Goal: Task Accomplishment & Management: Manage account settings

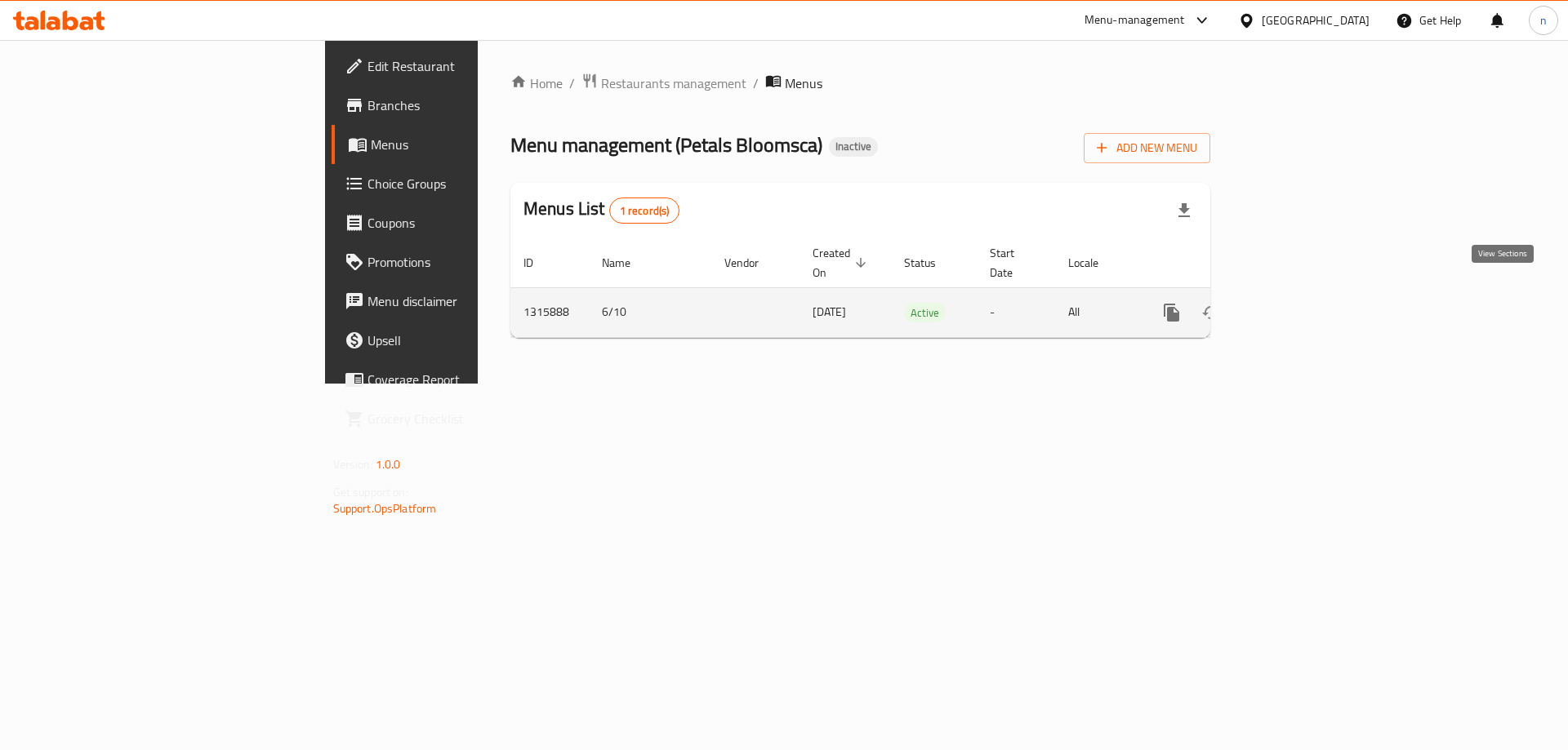
click at [1299, 303] on icon "enhanced table" at bounding box center [1289, 312] width 19 height 19
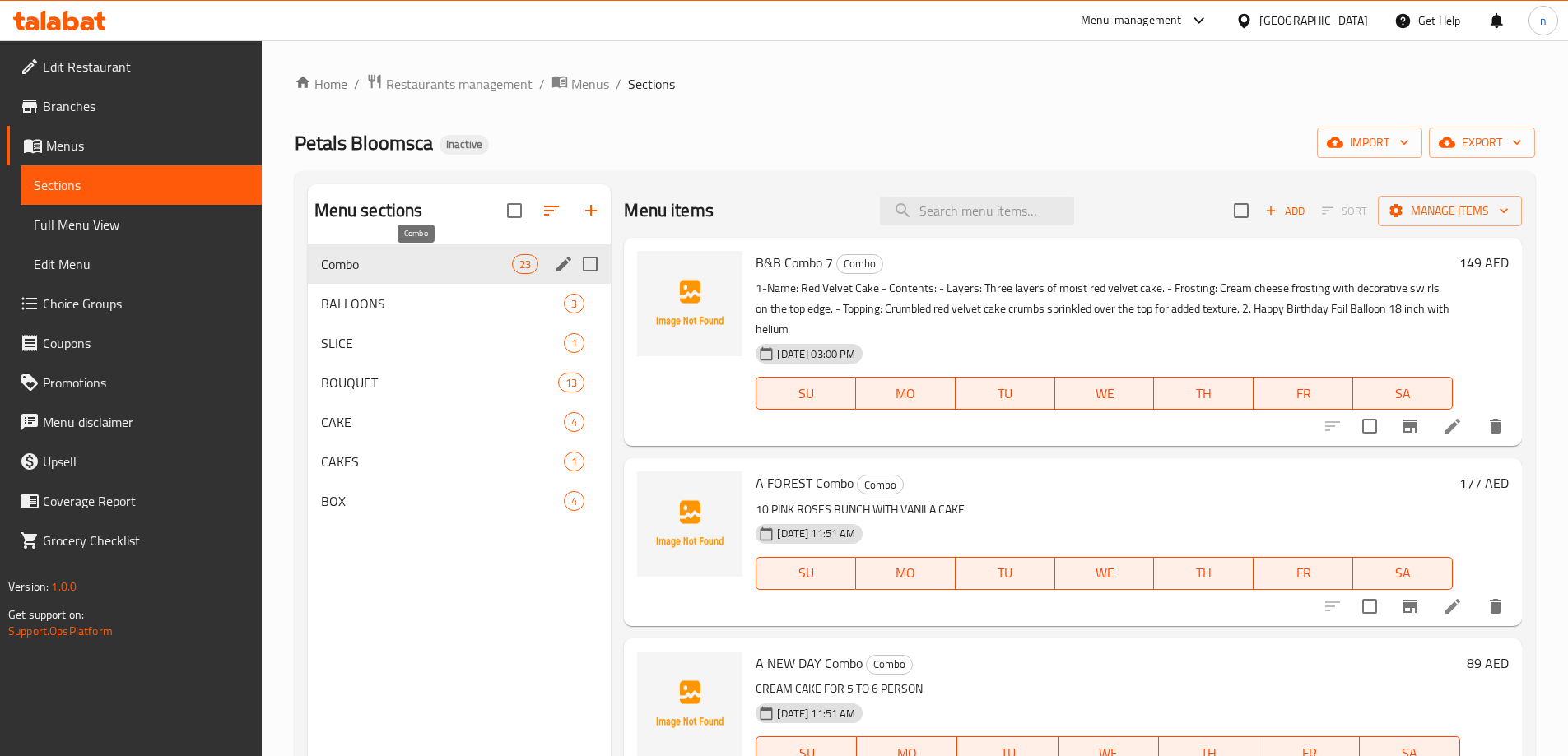
click at [453, 260] on span "Combo" at bounding box center [417, 263] width 192 height 20
drag, startPoint x: 755, startPoint y: 259, endPoint x: 847, endPoint y: 274, distance: 93.2
click at [847, 274] on div "B&B Combo 7 Combo 1-Name: Red Velvet Cake - Contents: - Layers: Three layers of…" at bounding box center [1104, 342] width 710 height 195
click at [827, 210] on div "Menu items Add Sort Manage items" at bounding box center [1073, 211] width 898 height 54
click at [1444, 423] on icon at bounding box center [1453, 426] width 20 height 20
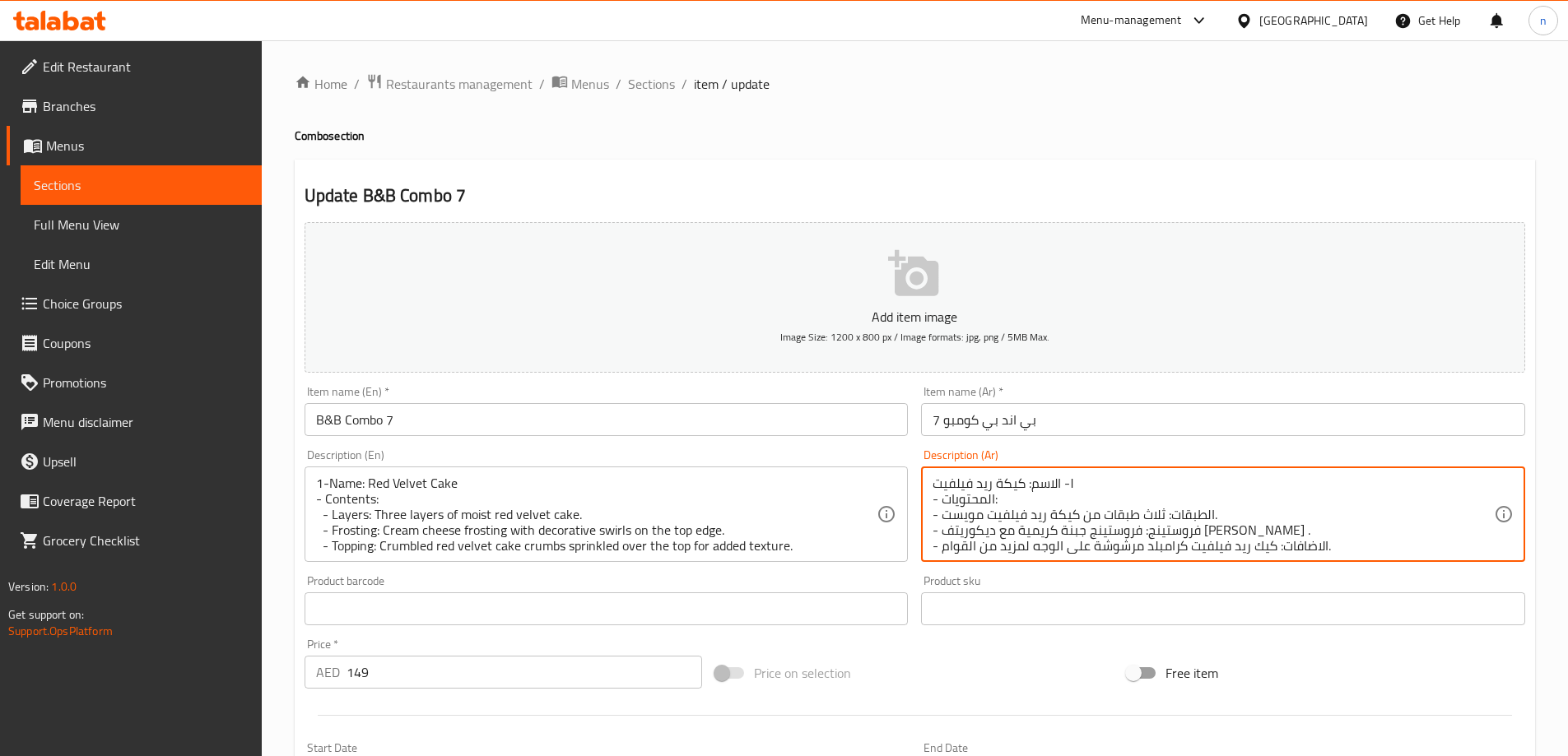
click at [1283, 510] on textarea "١- الاسم: كيكة ريد فيلفيت - المحتويات: - الطبقات: ثلاث طبقات من كيكة ريد فيلفيت…" at bounding box center [1213, 515] width 561 height 78
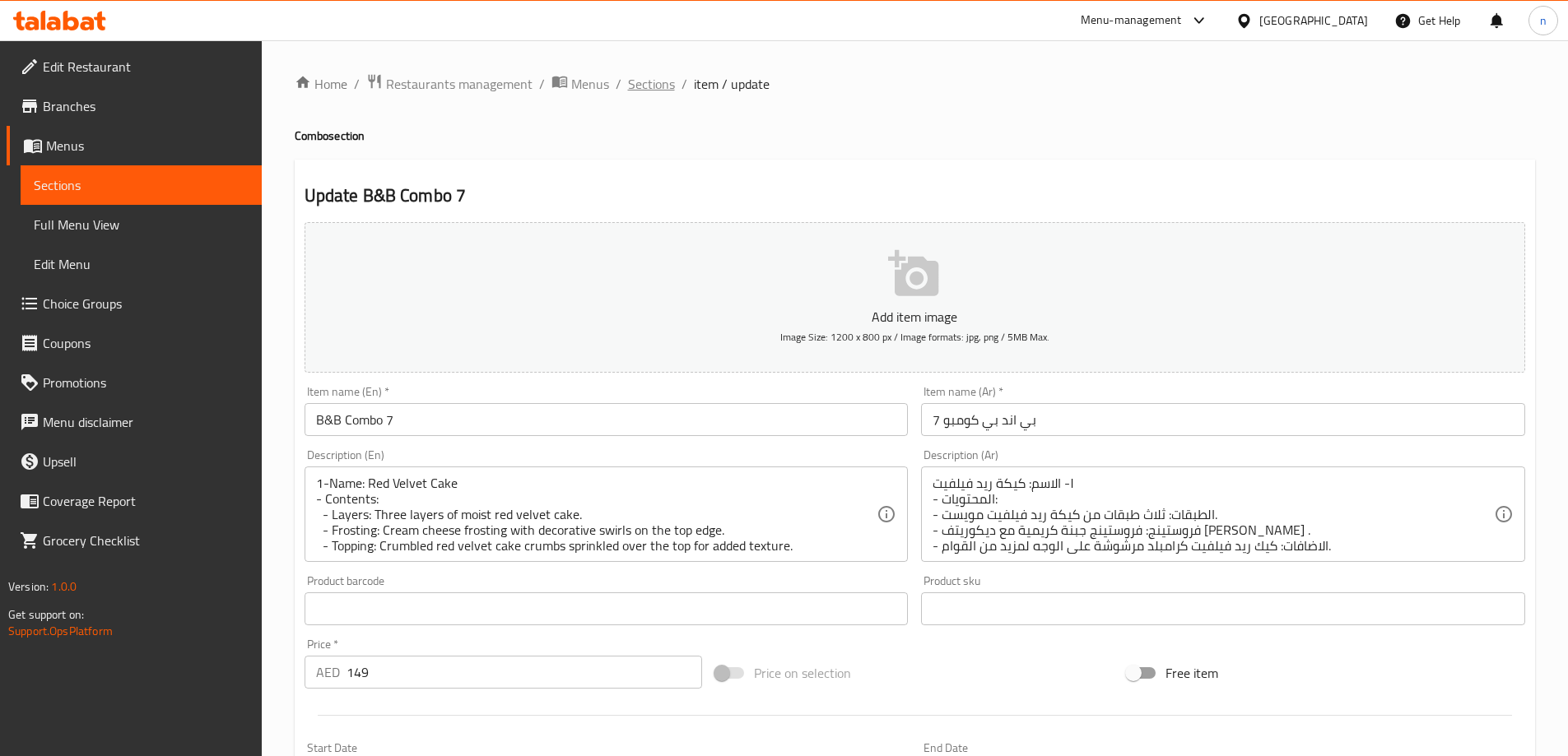
click at [652, 86] on span "Sections" at bounding box center [651, 84] width 47 height 20
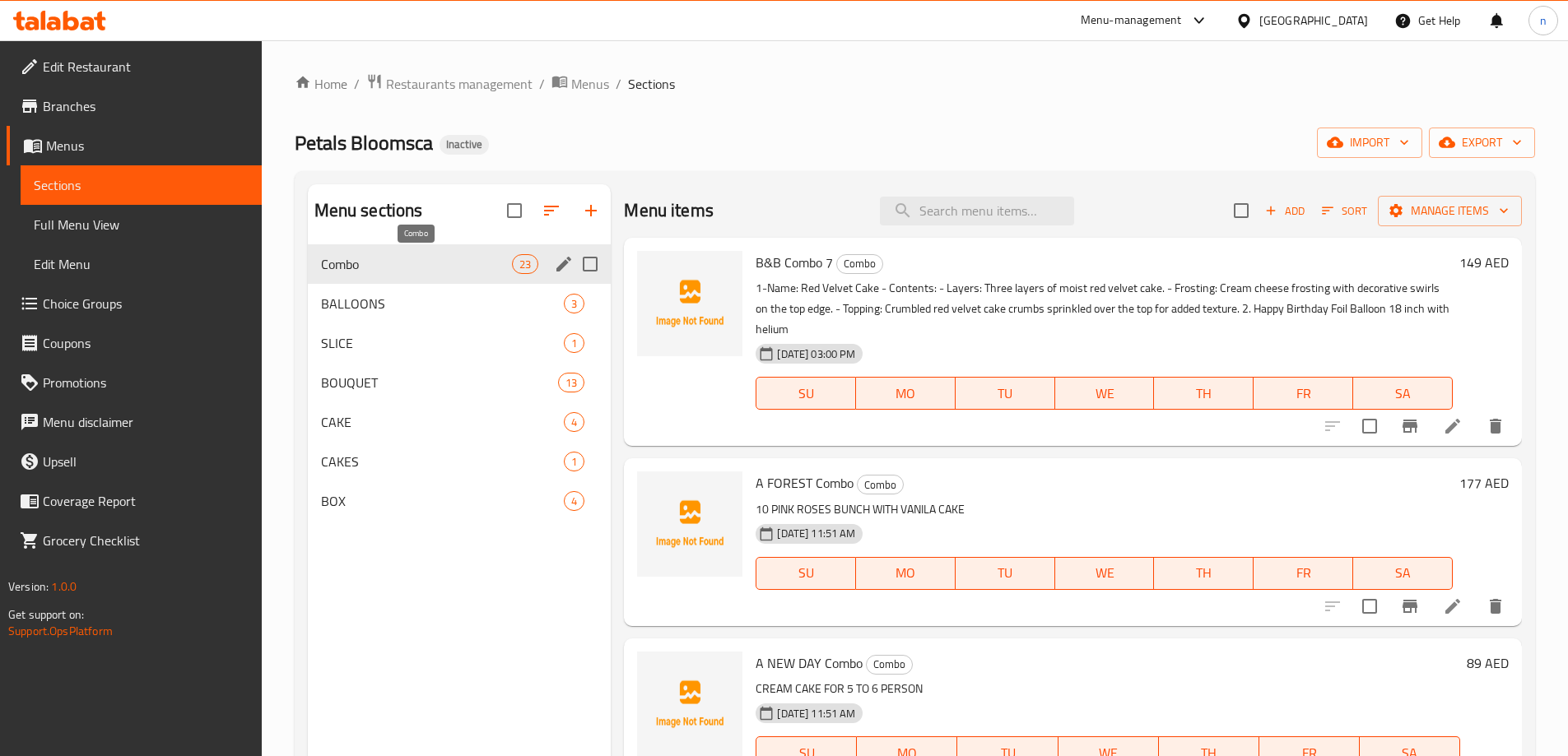
click at [397, 268] on span "Combo" at bounding box center [417, 263] width 192 height 20
click at [1272, 205] on span "Add" at bounding box center [1285, 211] width 44 height 19
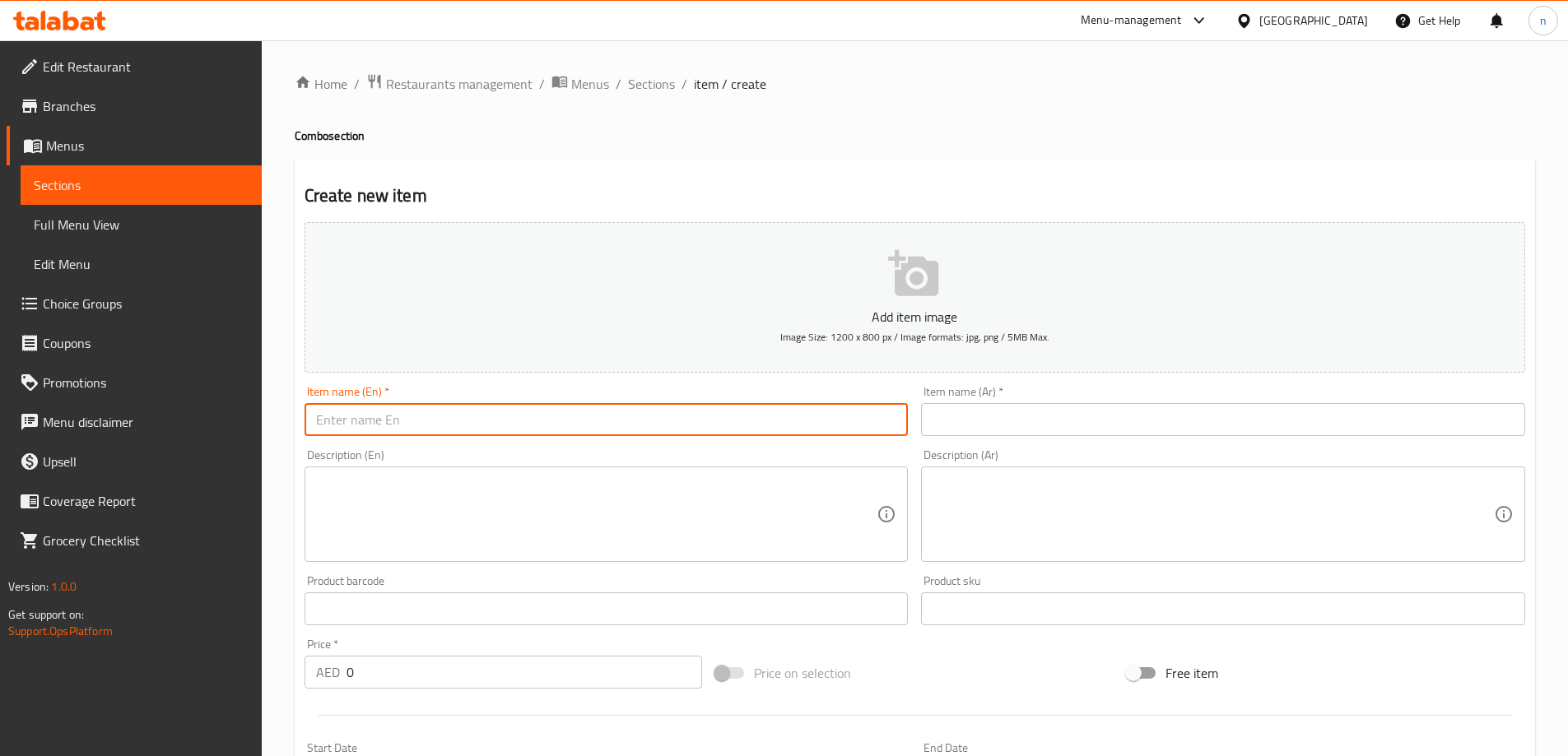
click at [400, 410] on input "text" at bounding box center [606, 419] width 605 height 33
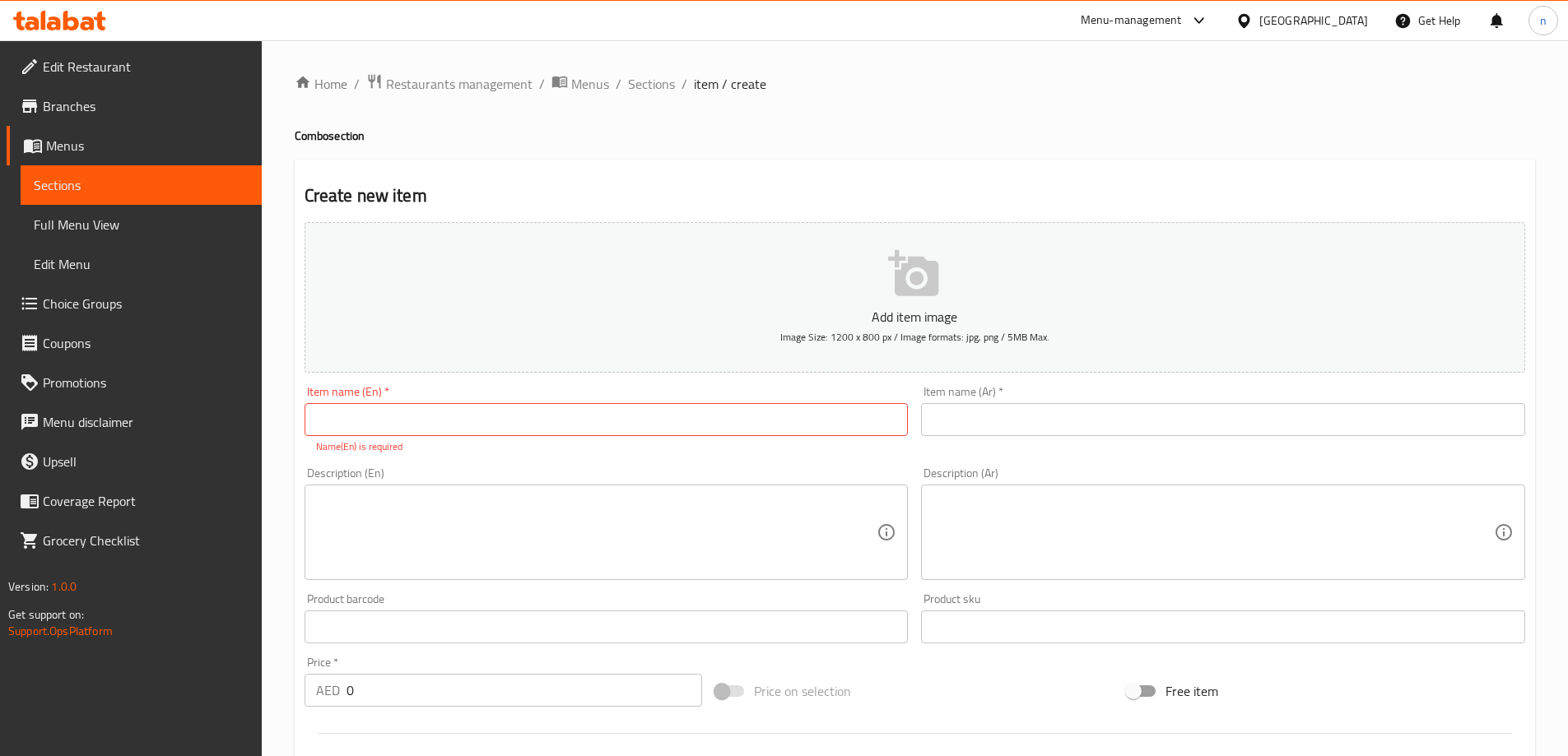
click at [338, 420] on input "text" at bounding box center [606, 419] width 605 height 33
paste input "FRUITS OF LOVE"
type input "FRUITS OF LOVE"
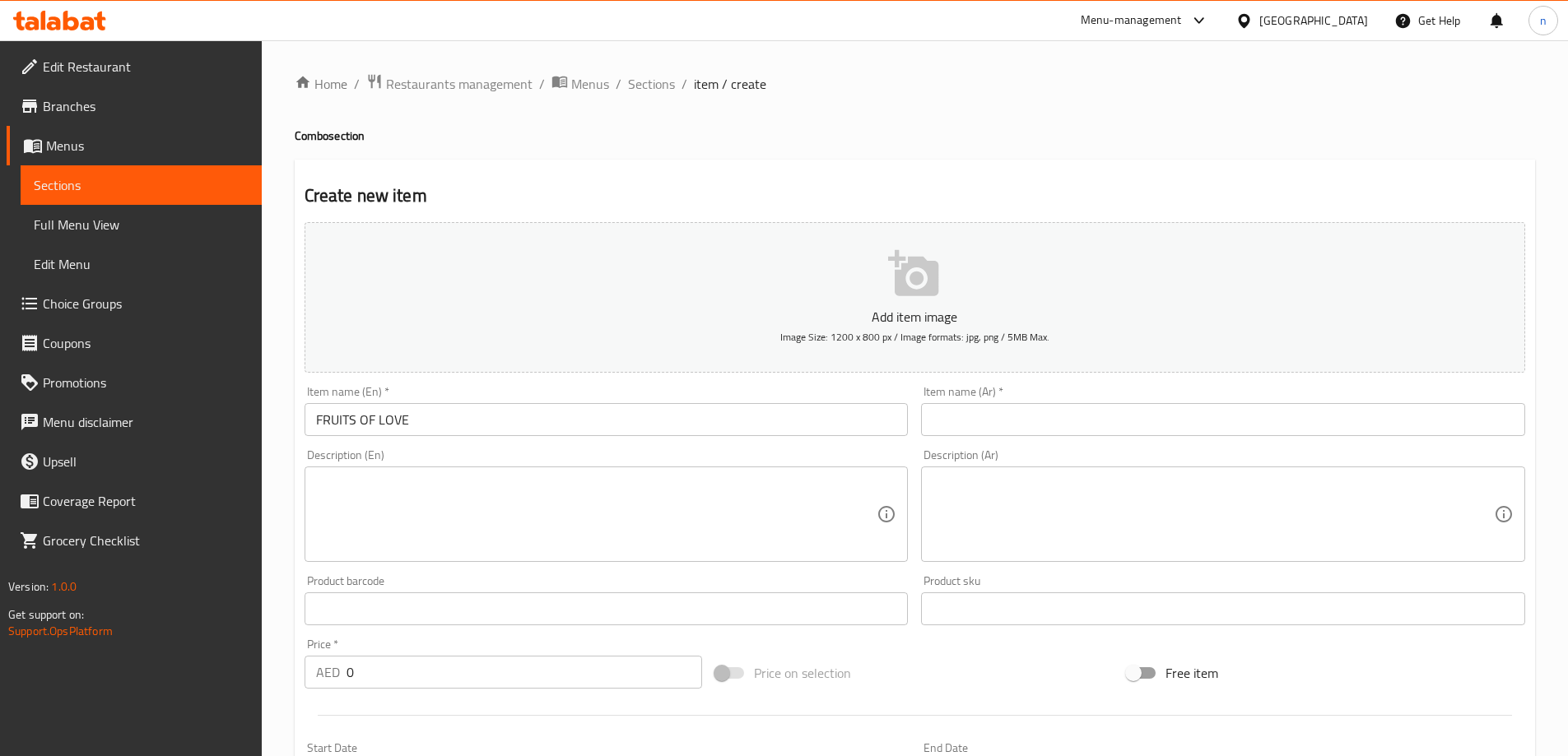
click at [1021, 407] on input "text" at bounding box center [1223, 419] width 605 height 33
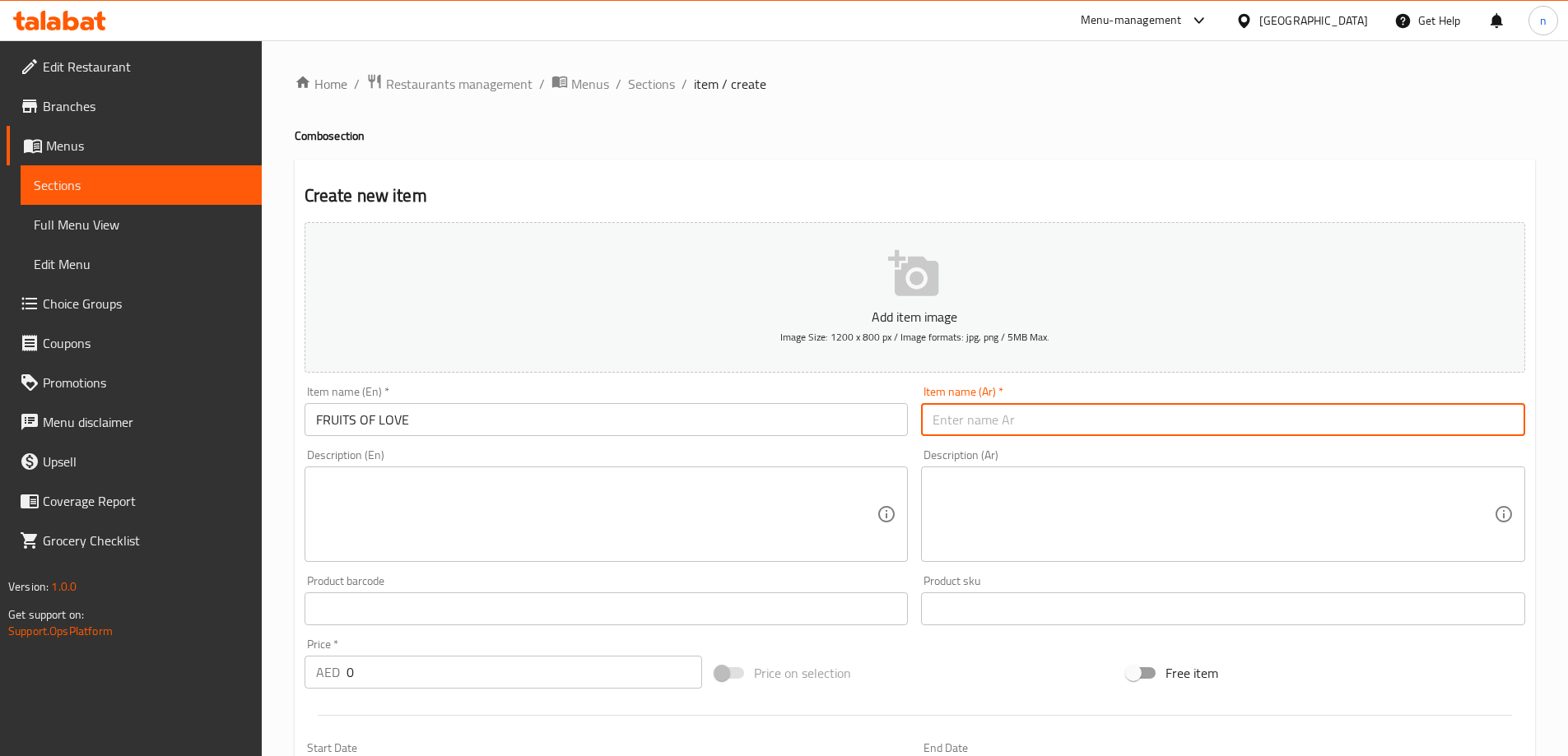
paste input "فروتس اوف لاف"
type input "فروتس اوف لاف"
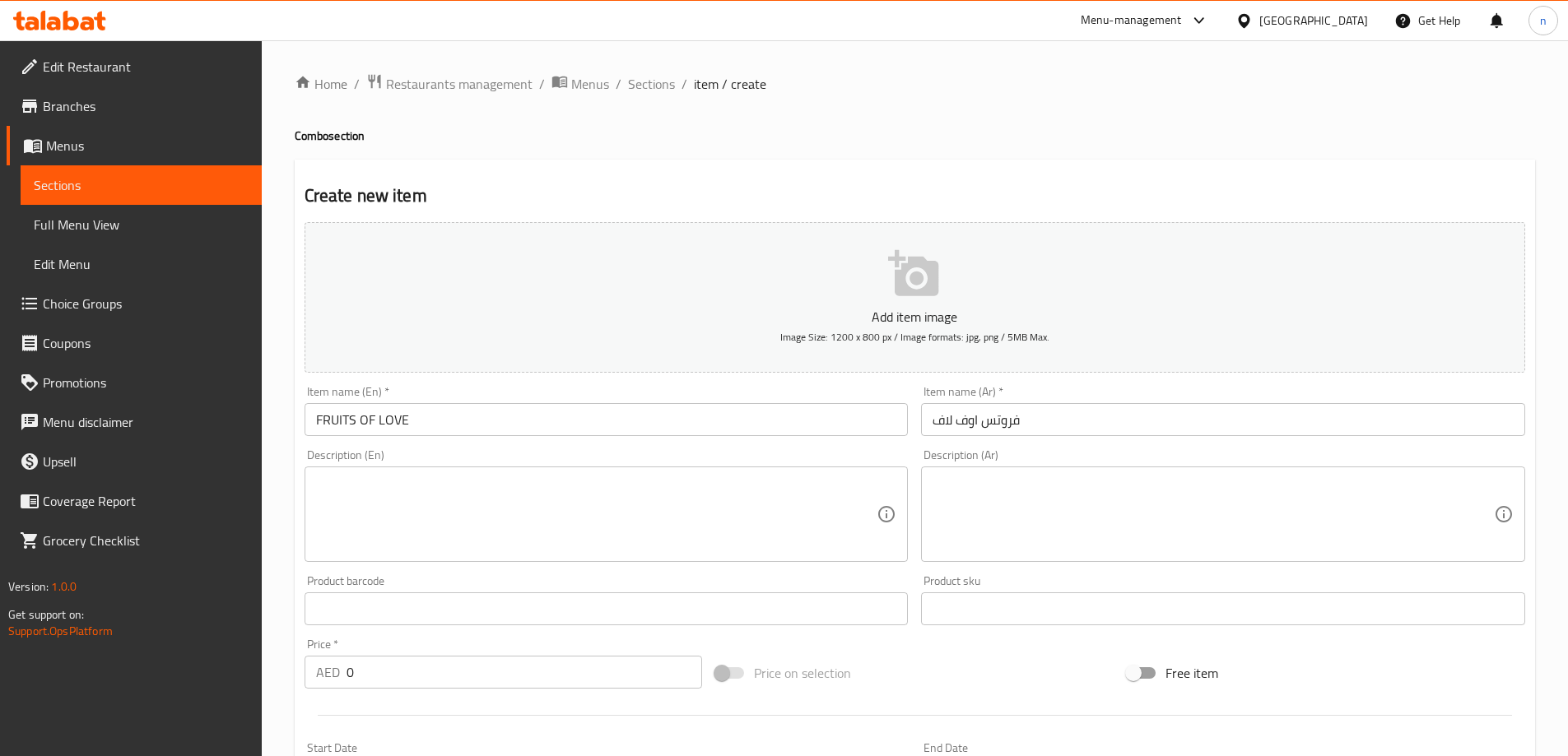
click at [399, 516] on textarea at bounding box center [597, 515] width 561 height 78
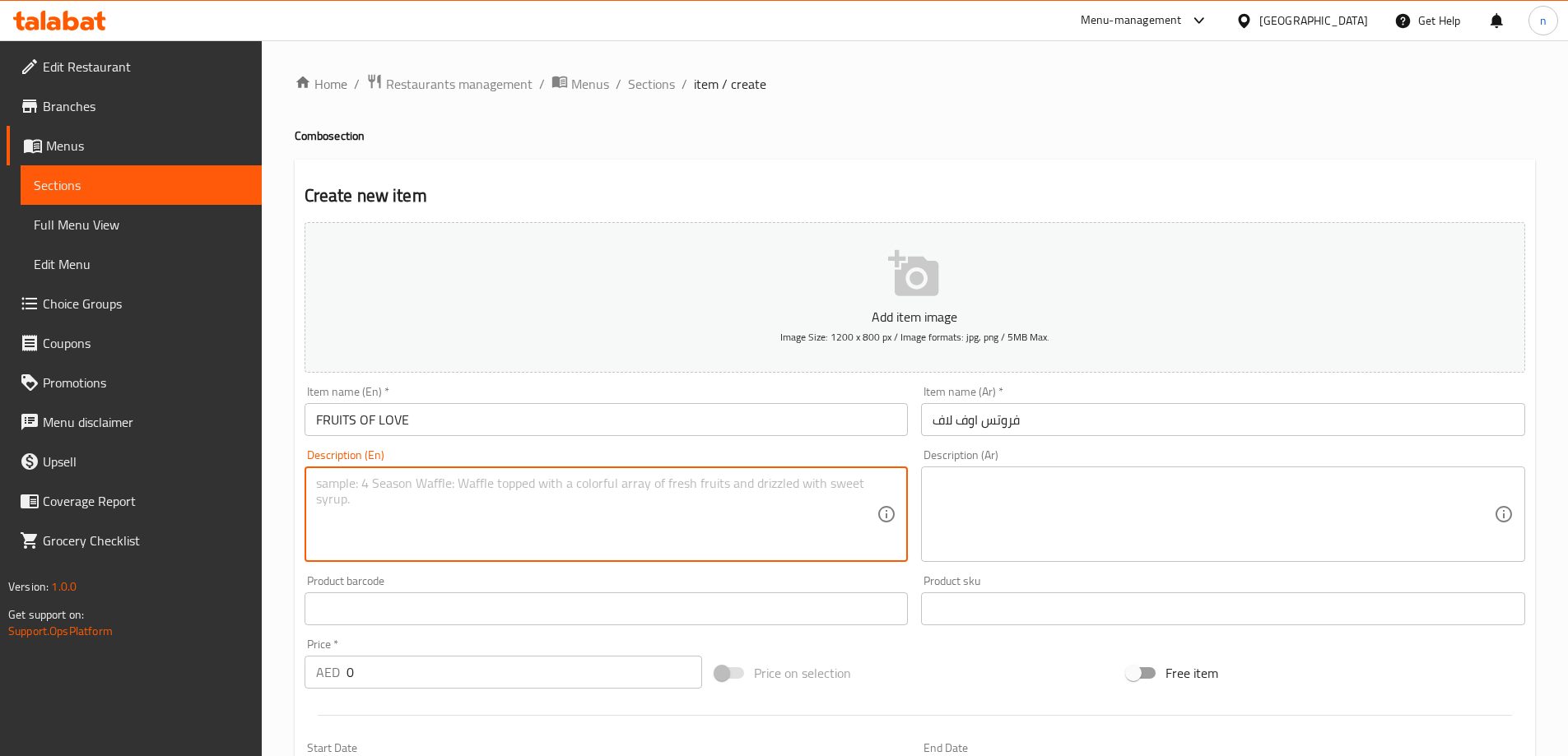
paste textarea "Single red rose with half kg cream cake"
type textarea "Single red rose with half kg cream cake"
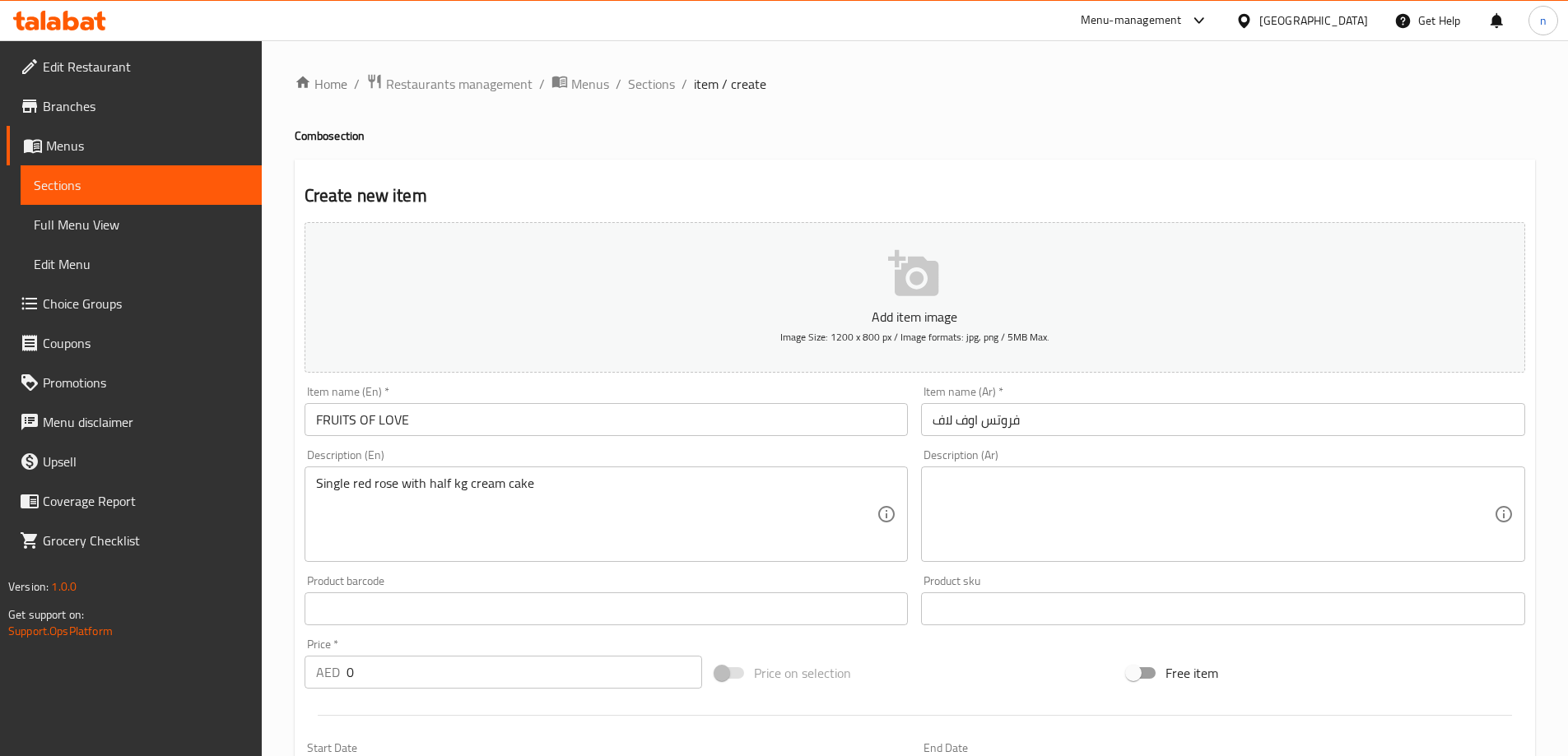
click at [1033, 499] on textarea at bounding box center [1213, 515] width 561 height 78
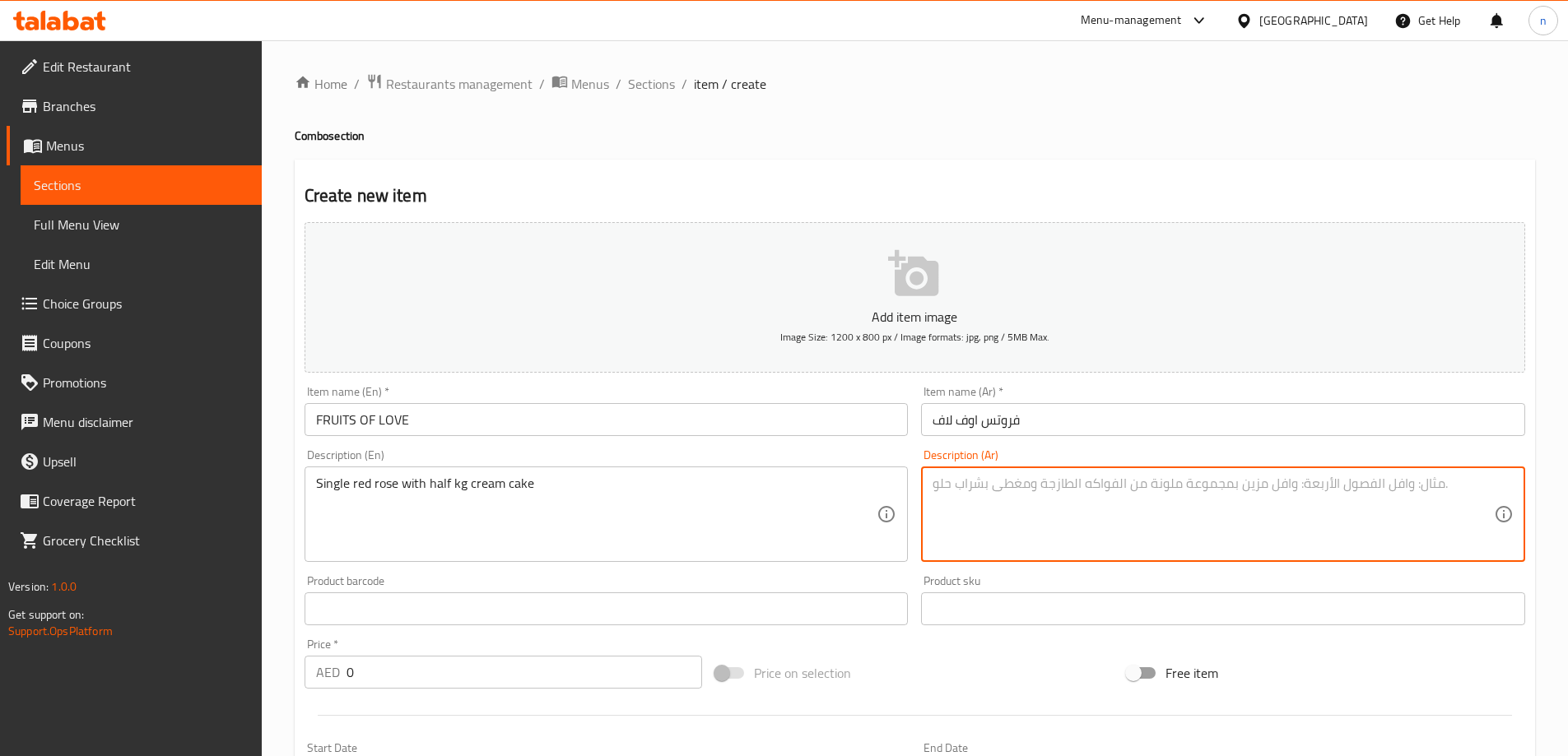
paste textarea "روز ريد سينجل مع نصف كيلو كيك كريمة"
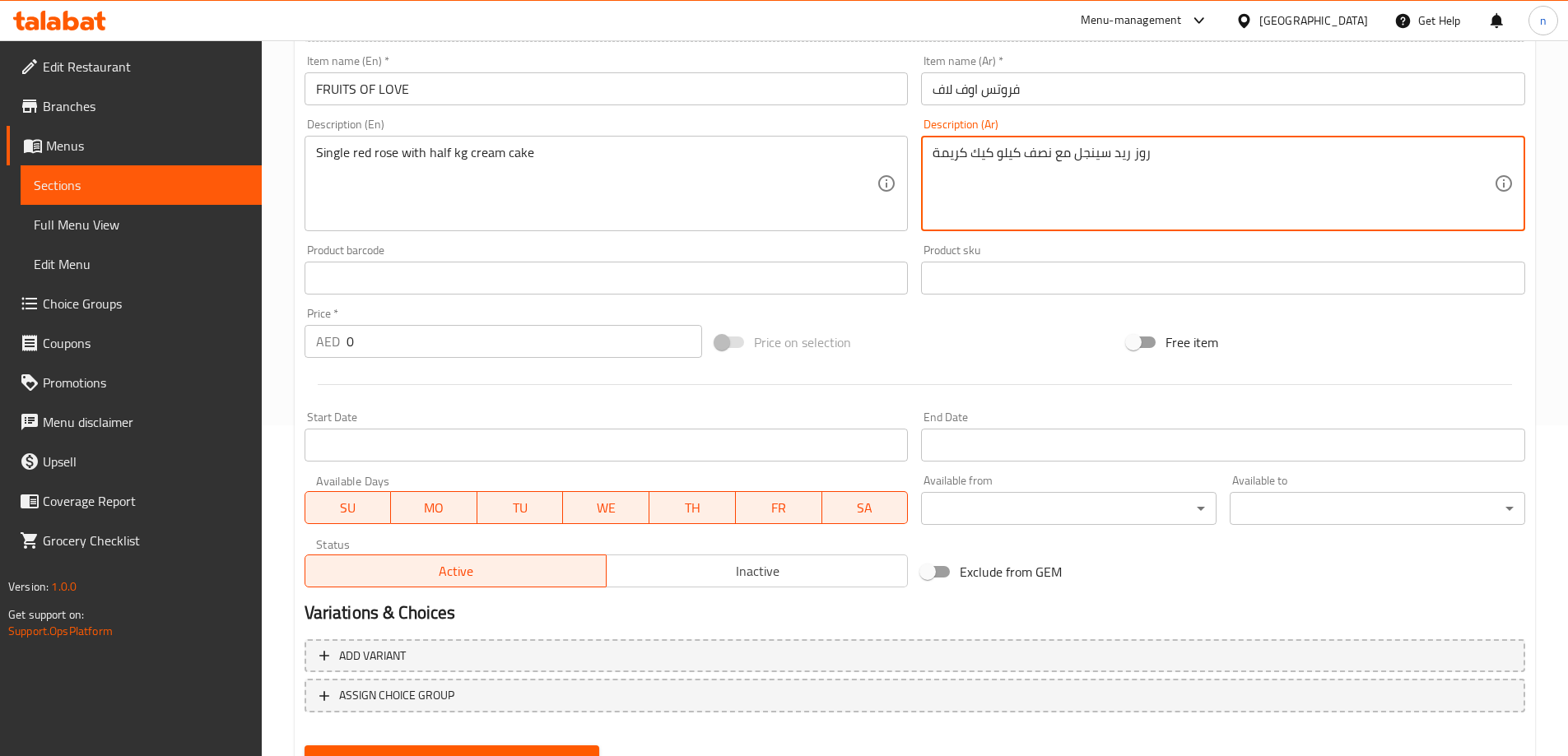
scroll to position [407, 0]
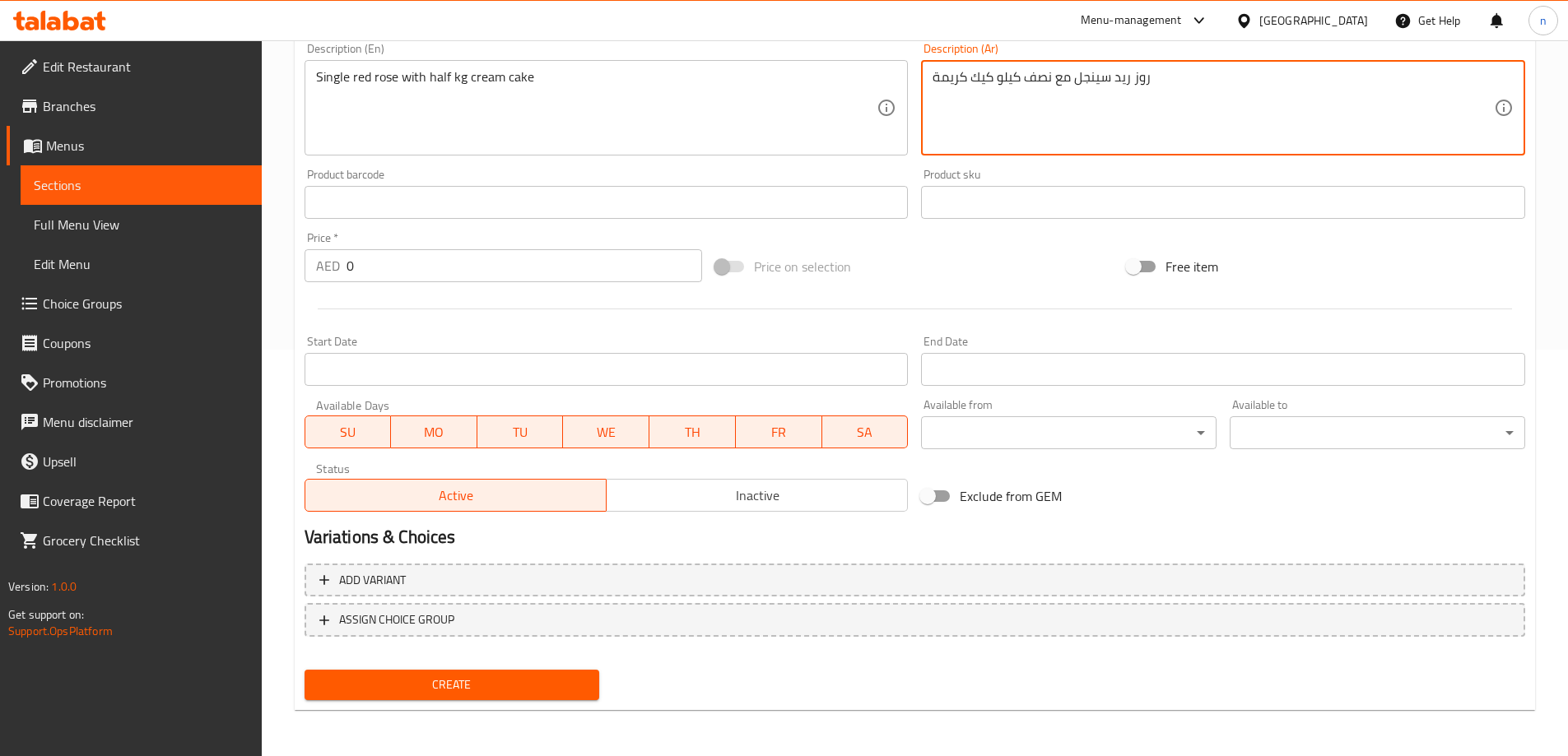
type textarea "روز ريد سينجل مع نصف كيلو كيك كريمة"
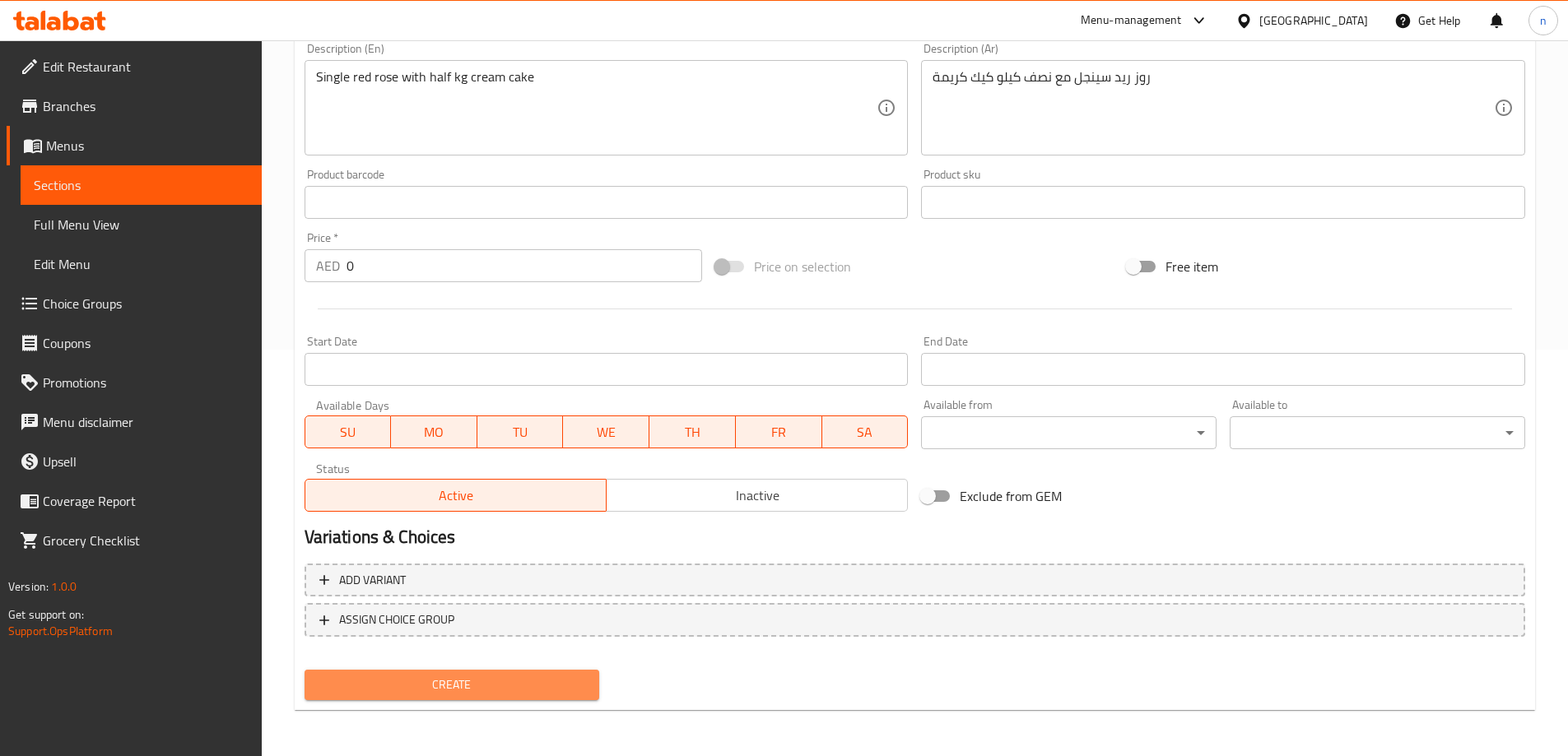
click at [547, 676] on span "Create" at bounding box center [453, 685] width 269 height 20
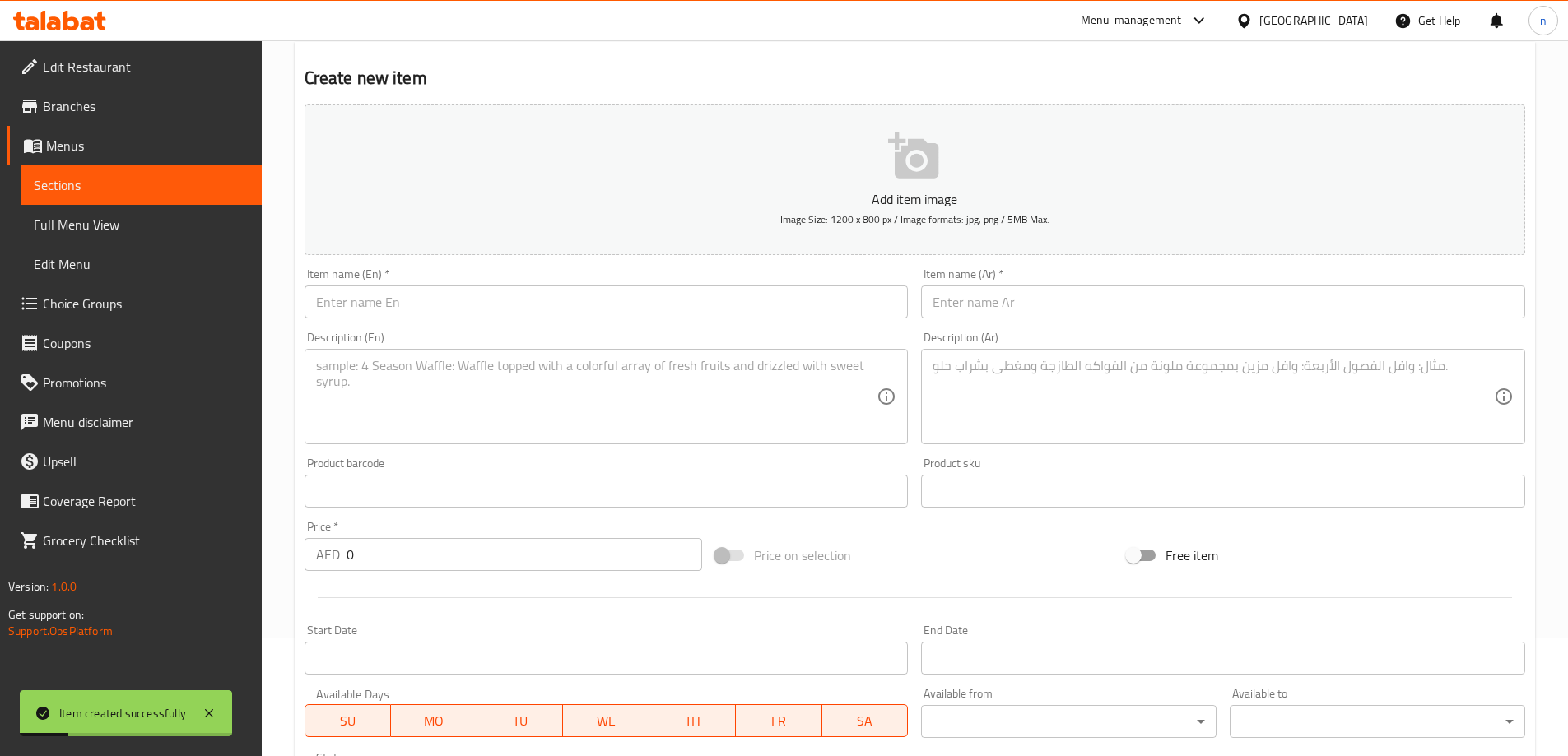
scroll to position [0, 0]
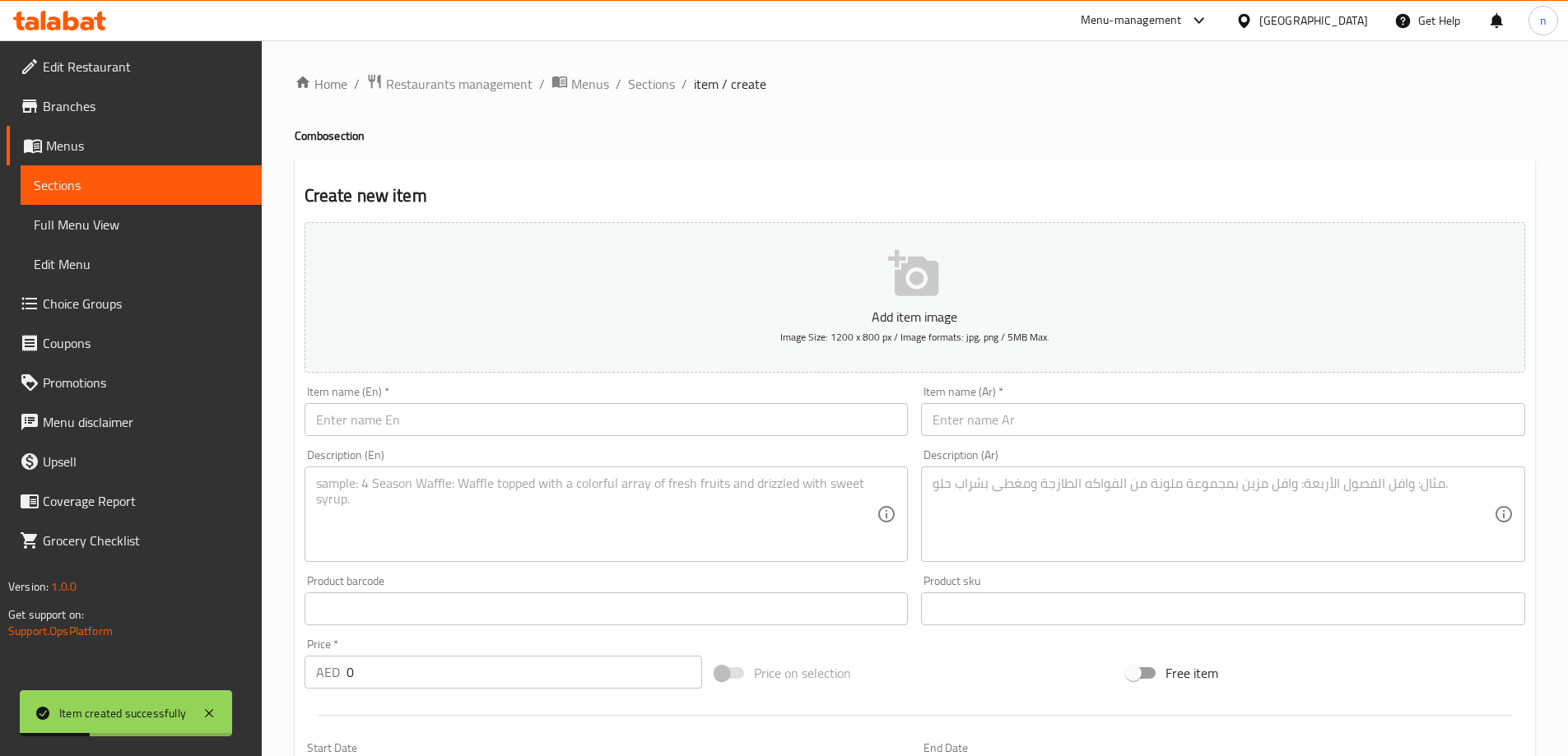
drag, startPoint x: 632, startPoint y: 84, endPoint x: 1580, endPoint y: 234, distance: 959.8
click at [632, 84] on span "Sections" at bounding box center [651, 84] width 47 height 20
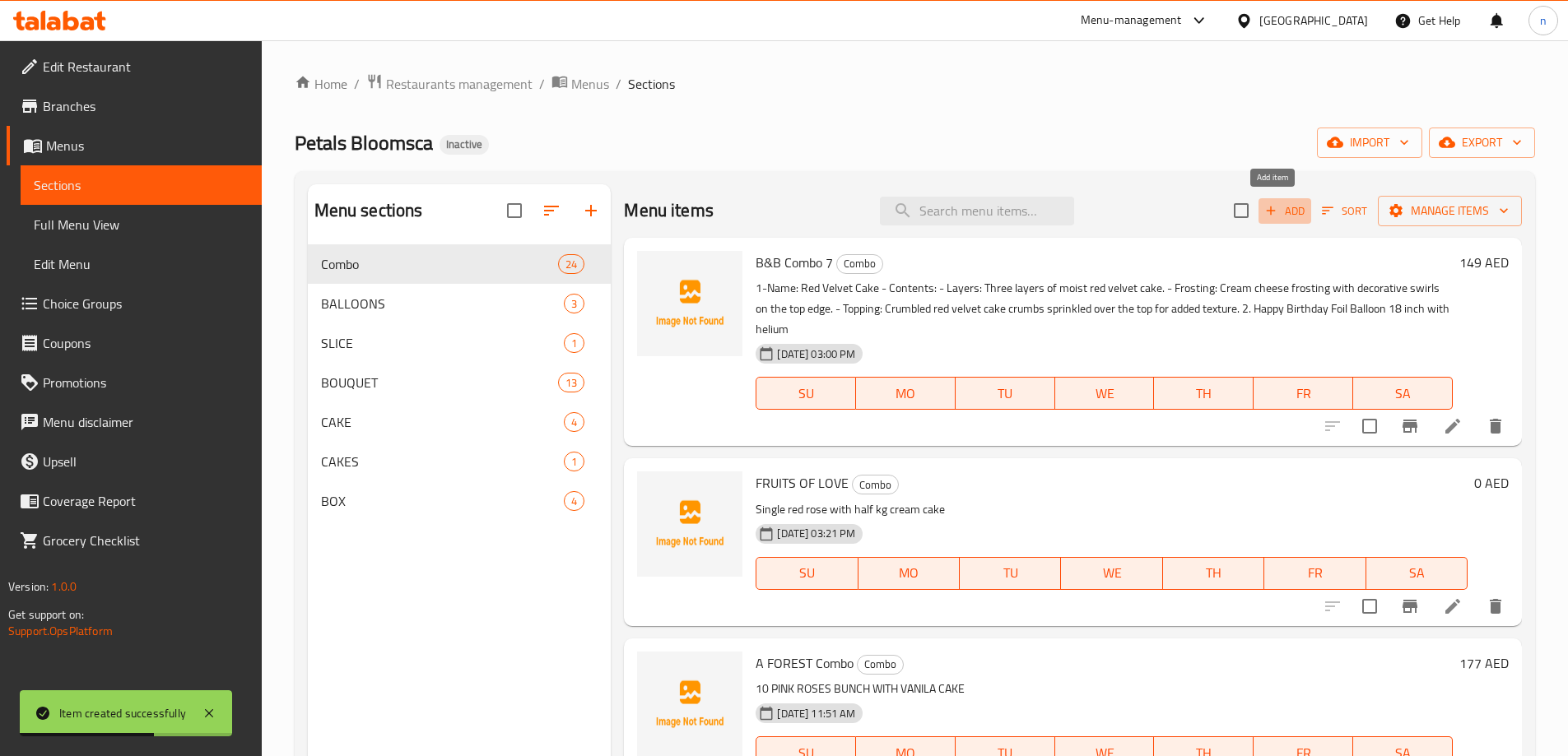
click at [1276, 199] on button "Add" at bounding box center [1285, 211] width 53 height 26
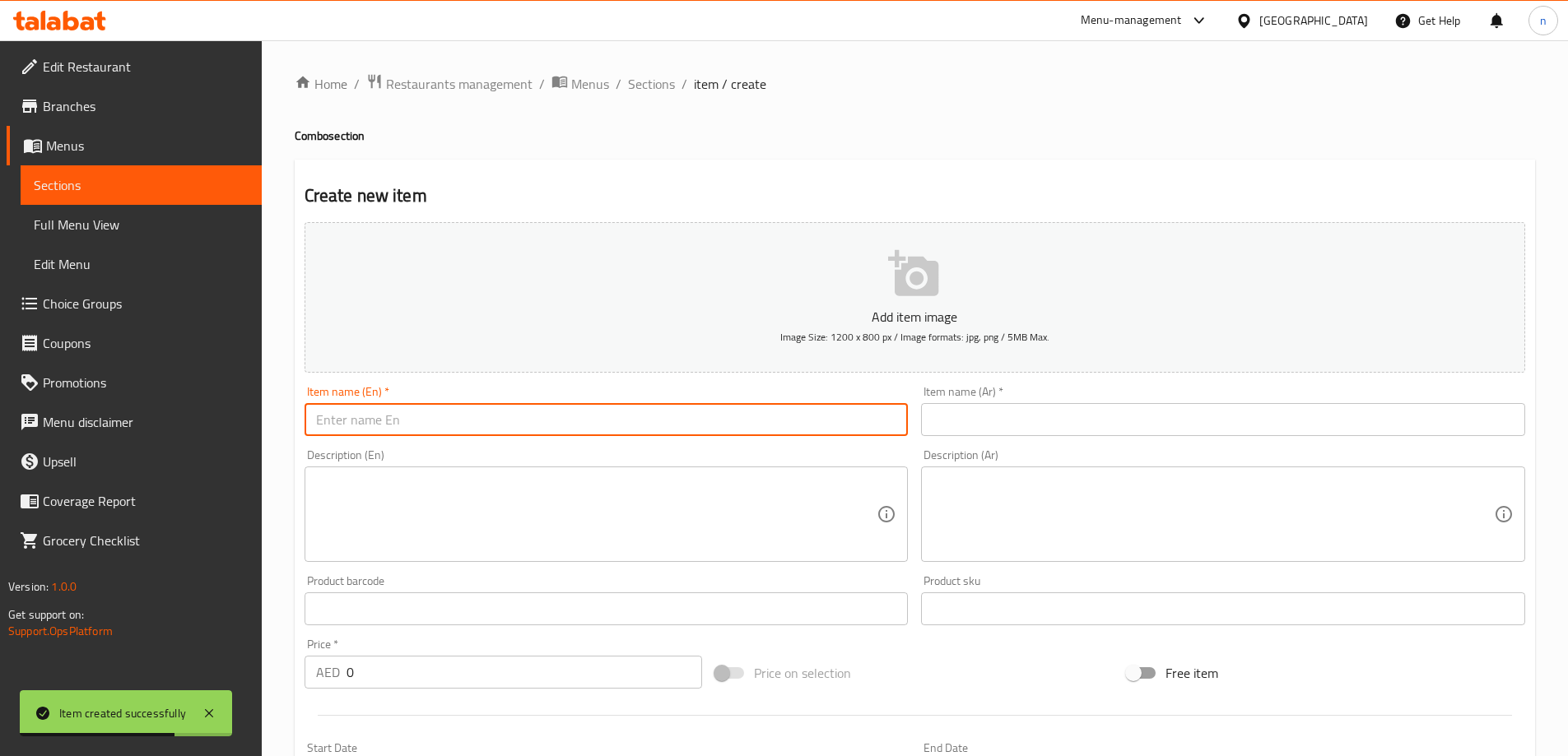
click at [356, 413] on input "text" at bounding box center [606, 419] width 605 height 33
paste input "STAR OF THE DAY"
type input "STAR OF THE DAY"
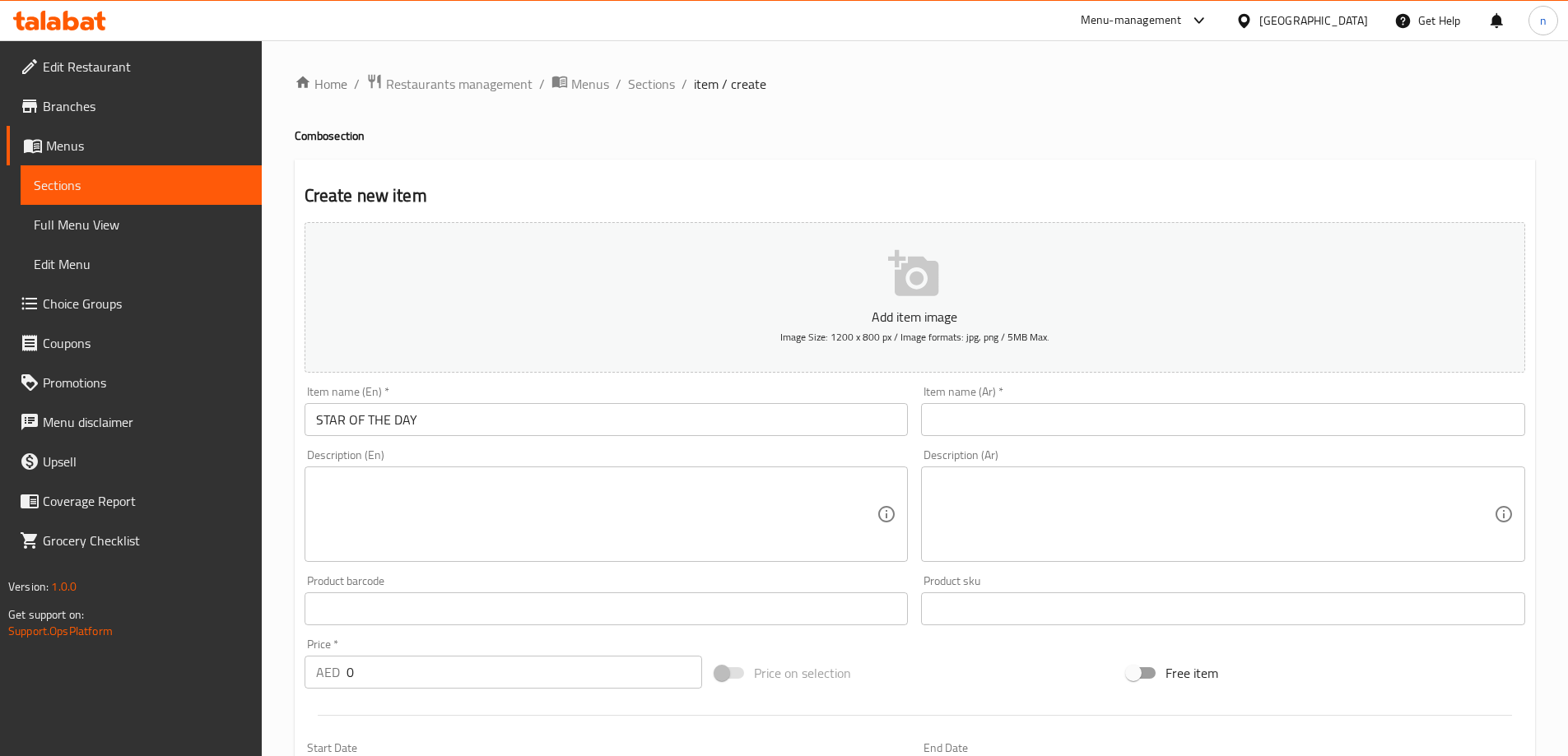
click at [985, 426] on input "text" at bounding box center [1223, 419] width 605 height 33
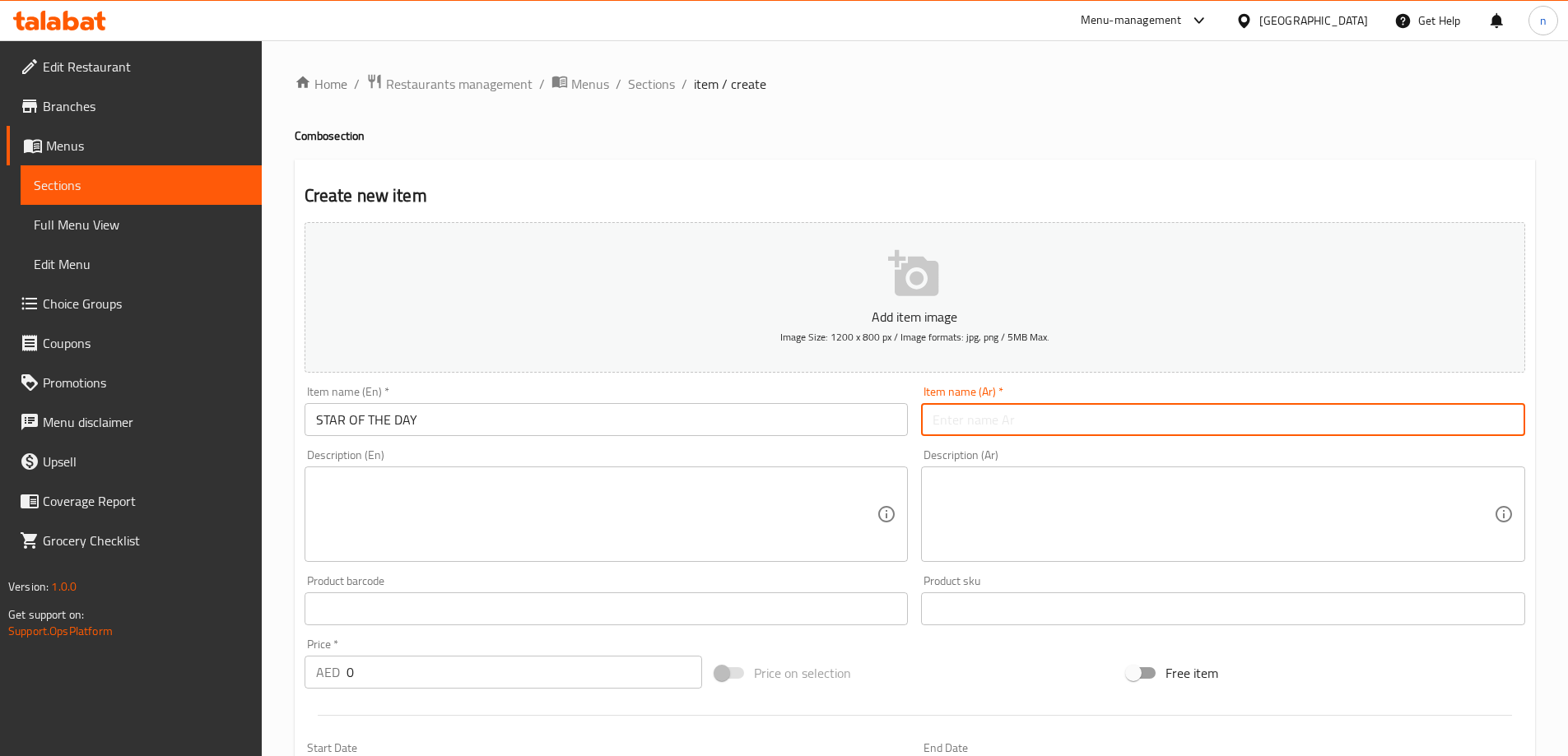
paste input "ستار اوف ذا داي"
type input "ستار اوف ذا داي"
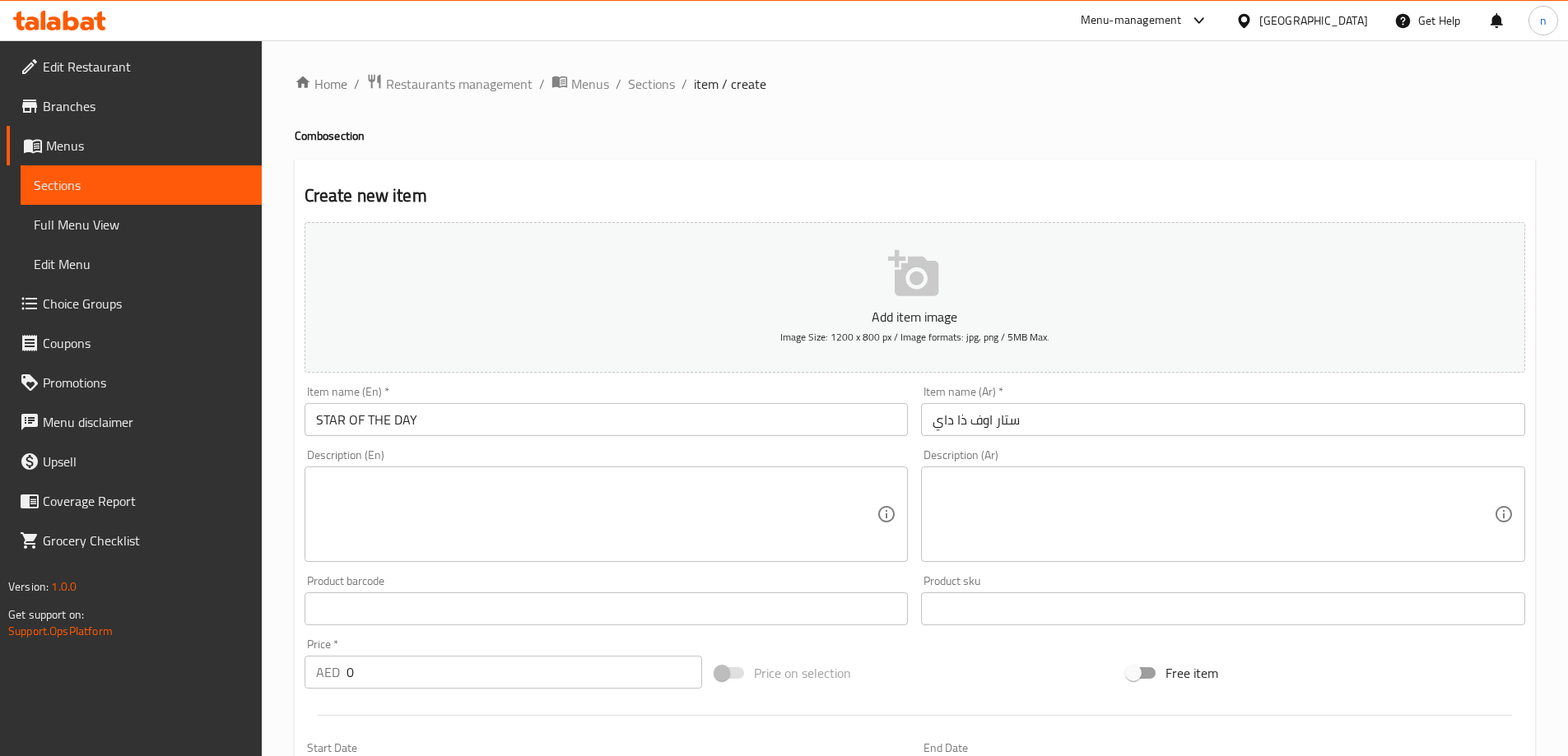
click at [370, 494] on textarea at bounding box center [597, 515] width 561 height 78
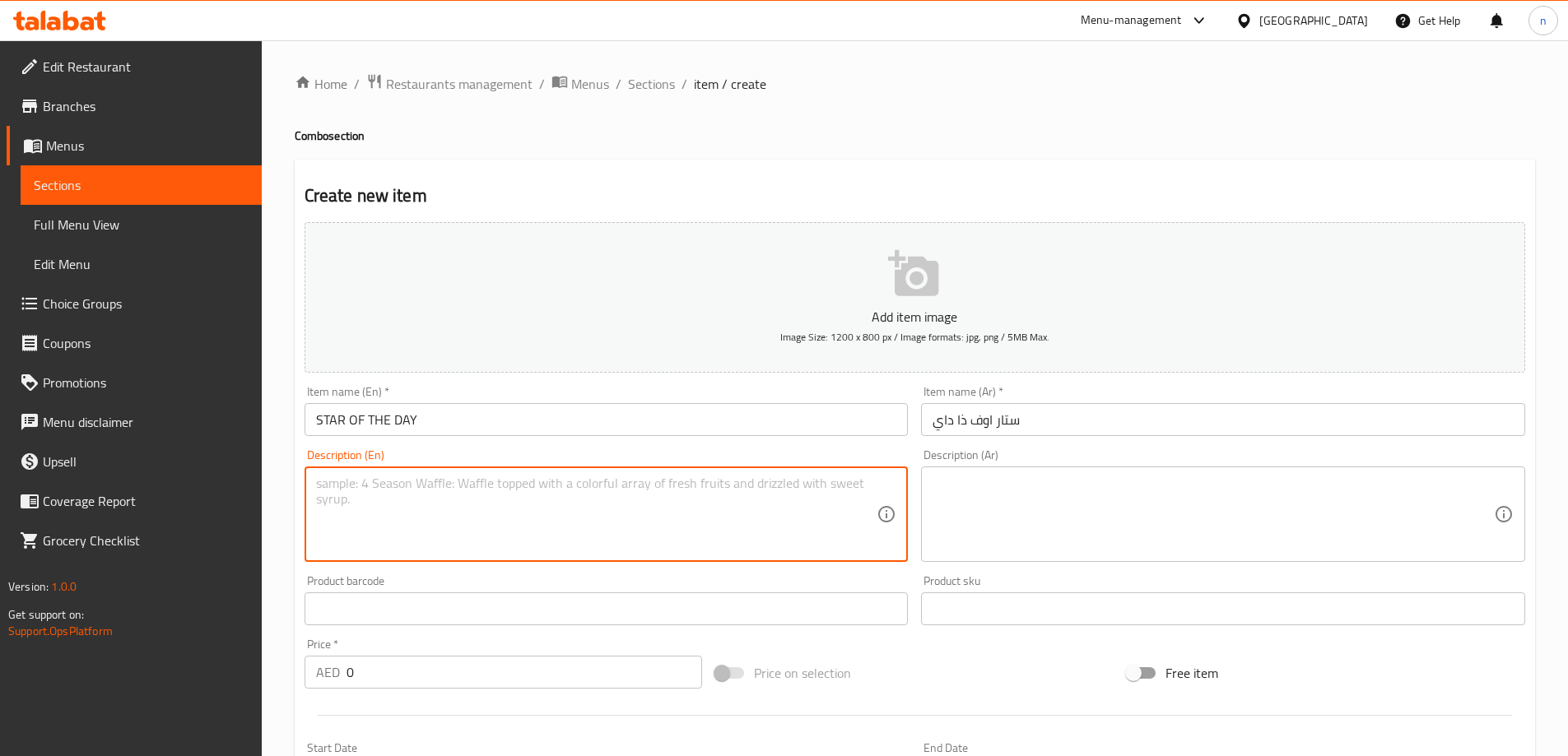
paste textarea "41 pink roses with half kg vanilla cake"
type textarea "41 pink roses with half kg vanilla cake"
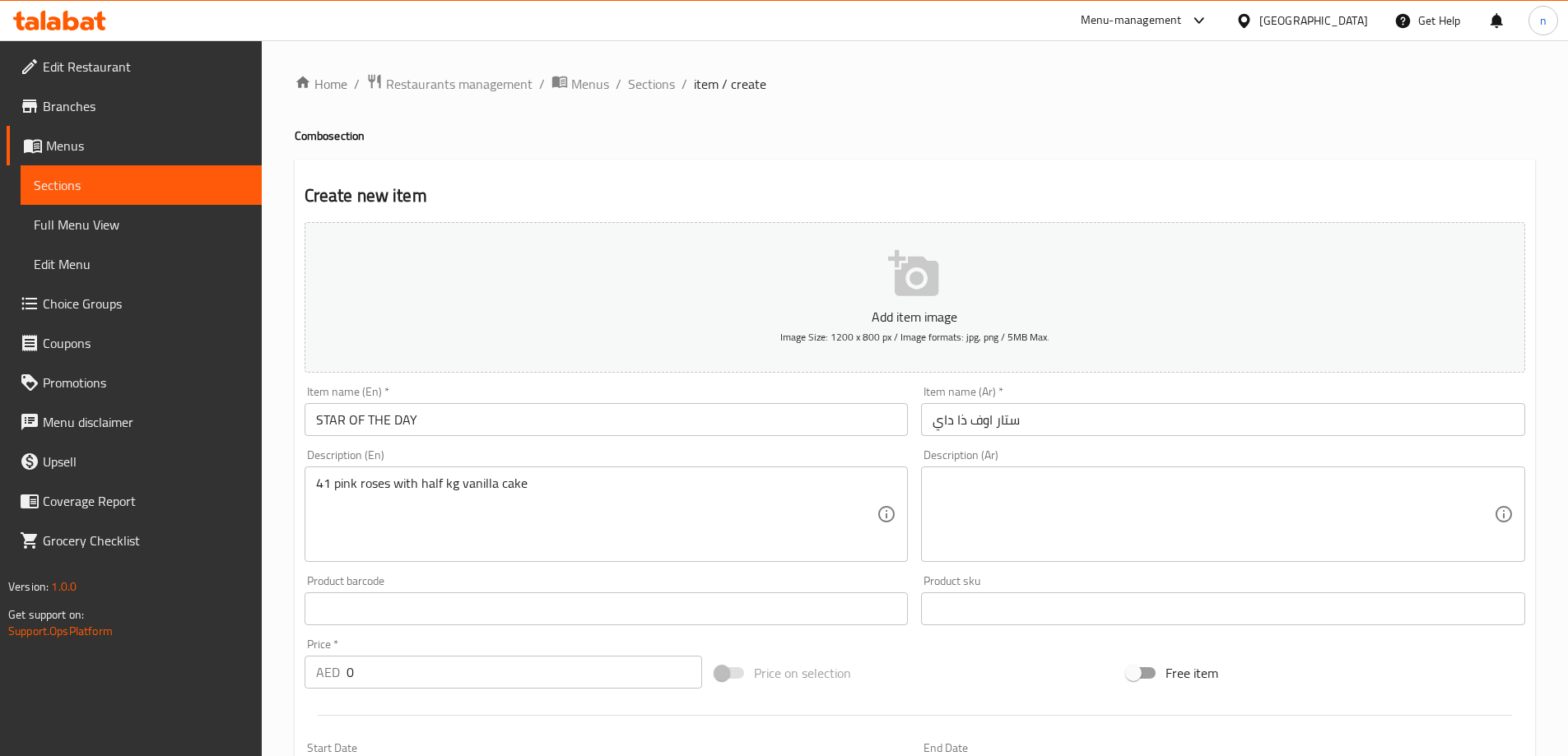
click at [976, 482] on textarea at bounding box center [1213, 515] width 561 height 78
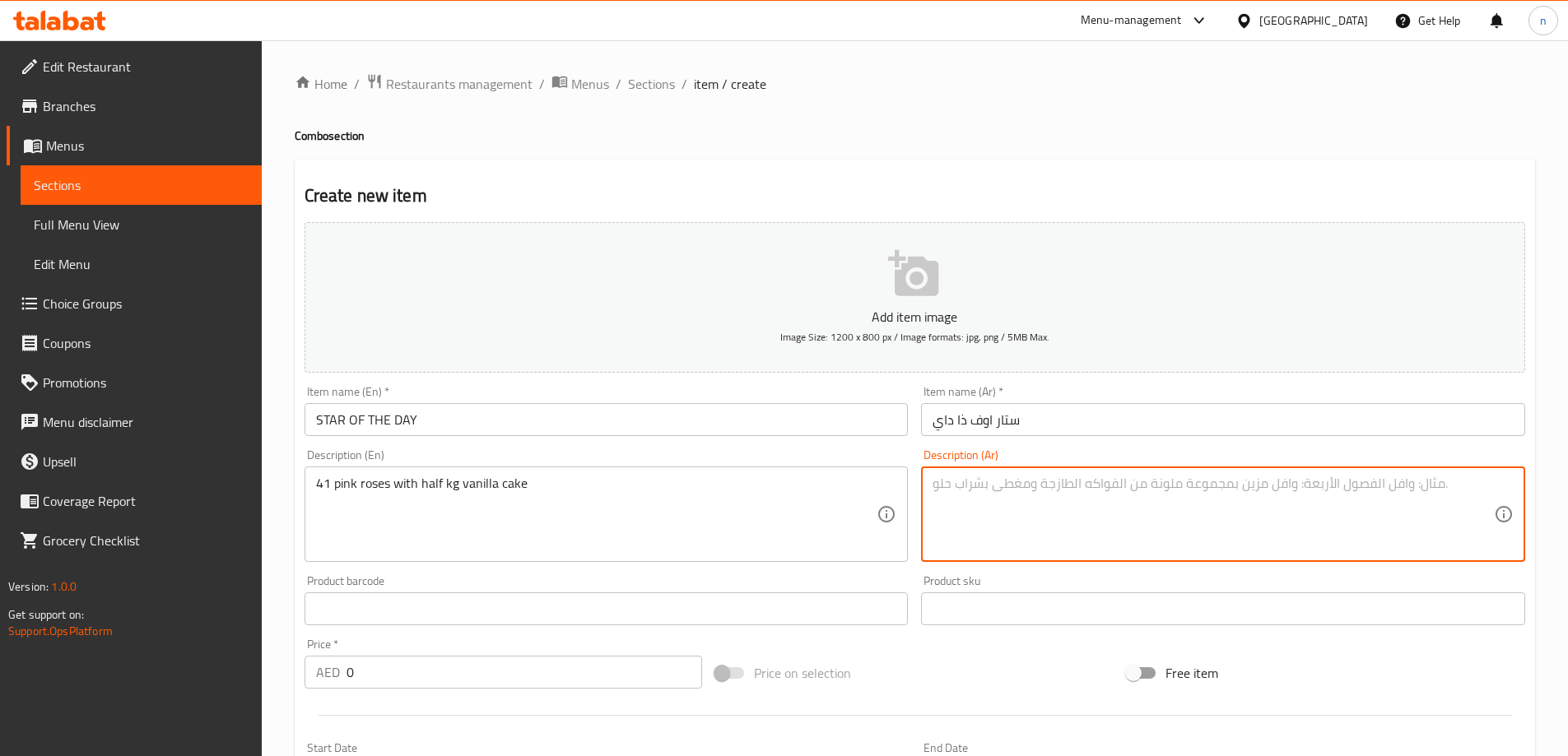
paste textarea "41 بينك روز مع نصف كيلو من كيك الفانيليا"
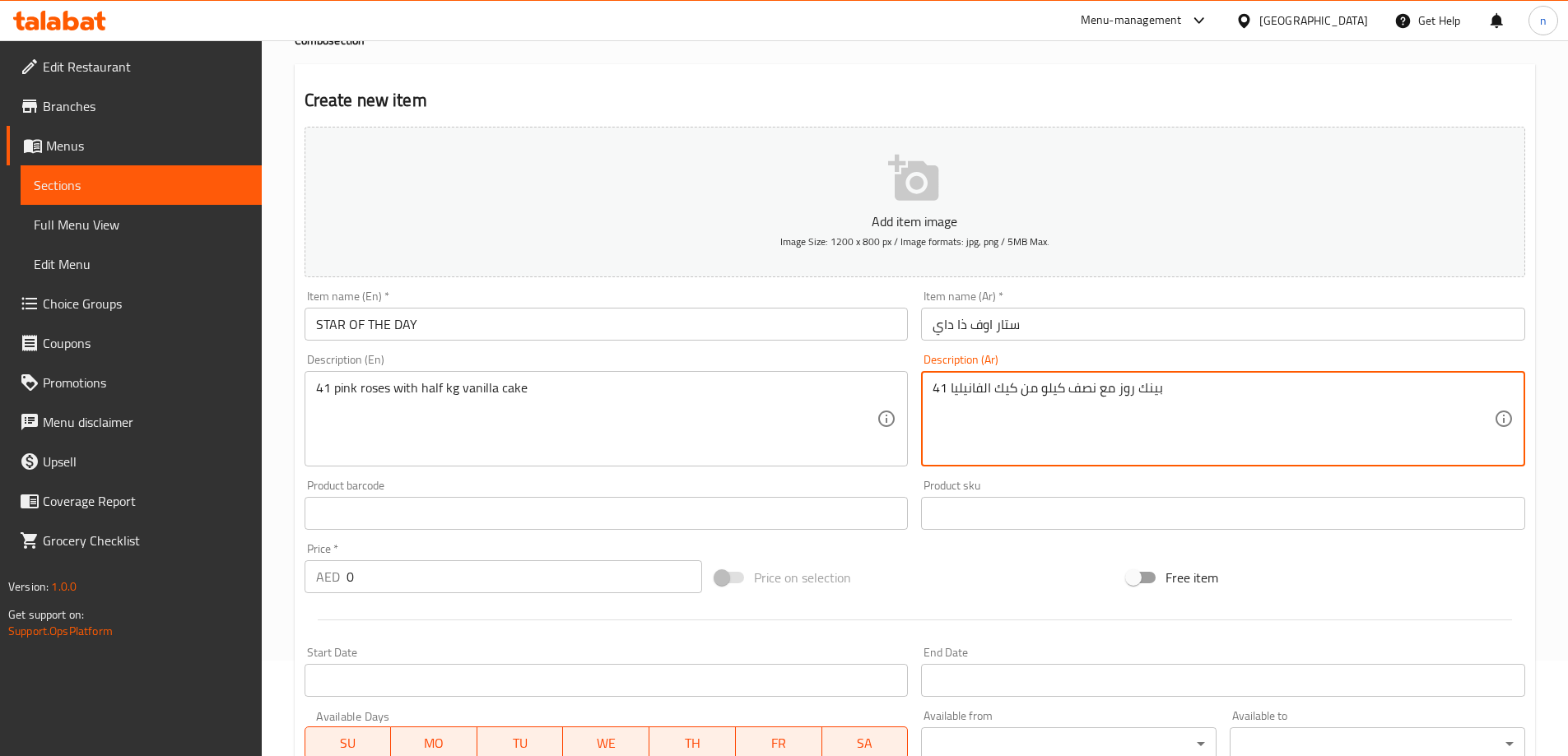
scroll to position [329, 0]
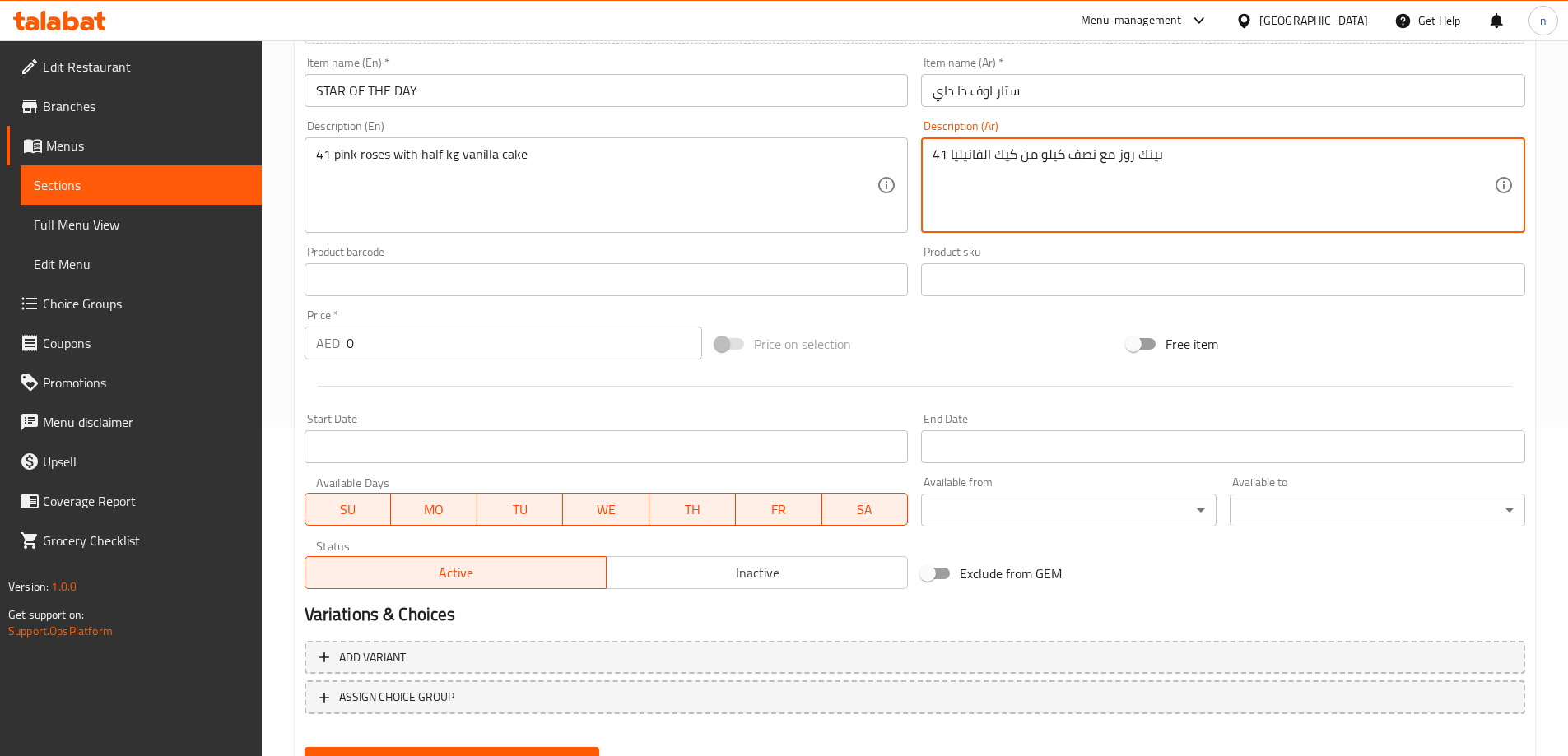
type textarea "41 بينك روز مع نصف كيلو من كيك الفانيليا"
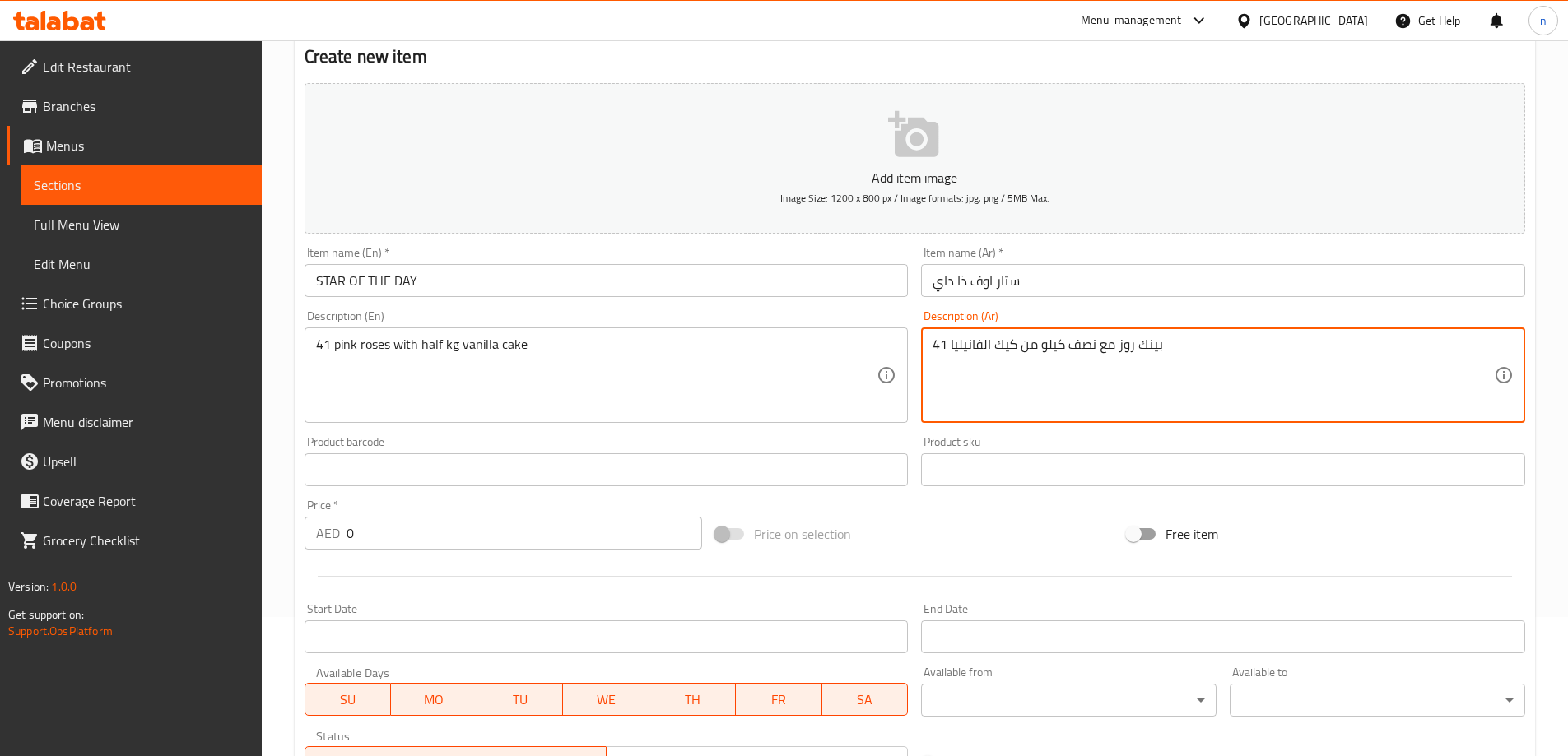
scroll to position [164, 0]
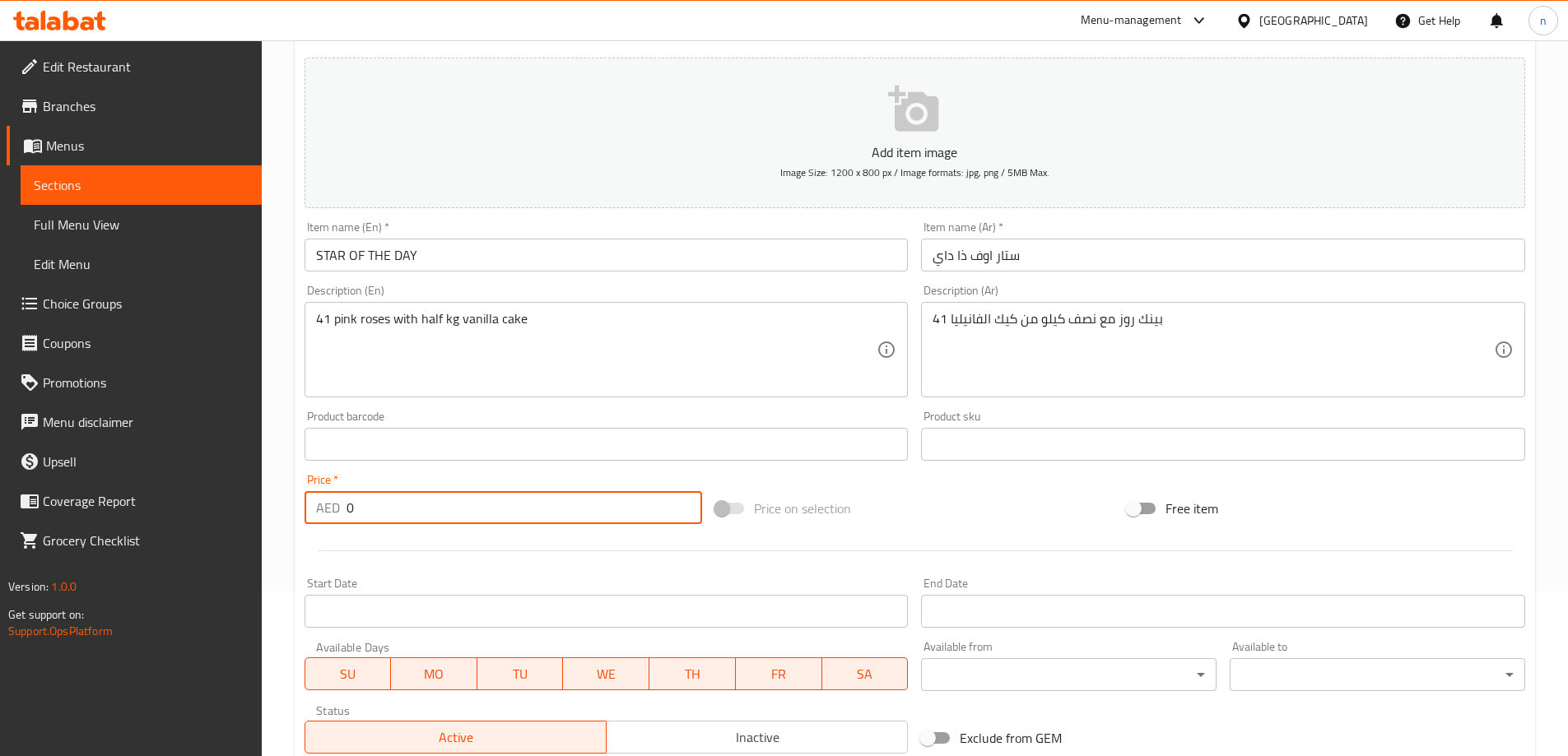
click at [402, 504] on input "0" at bounding box center [524, 507] width 356 height 33
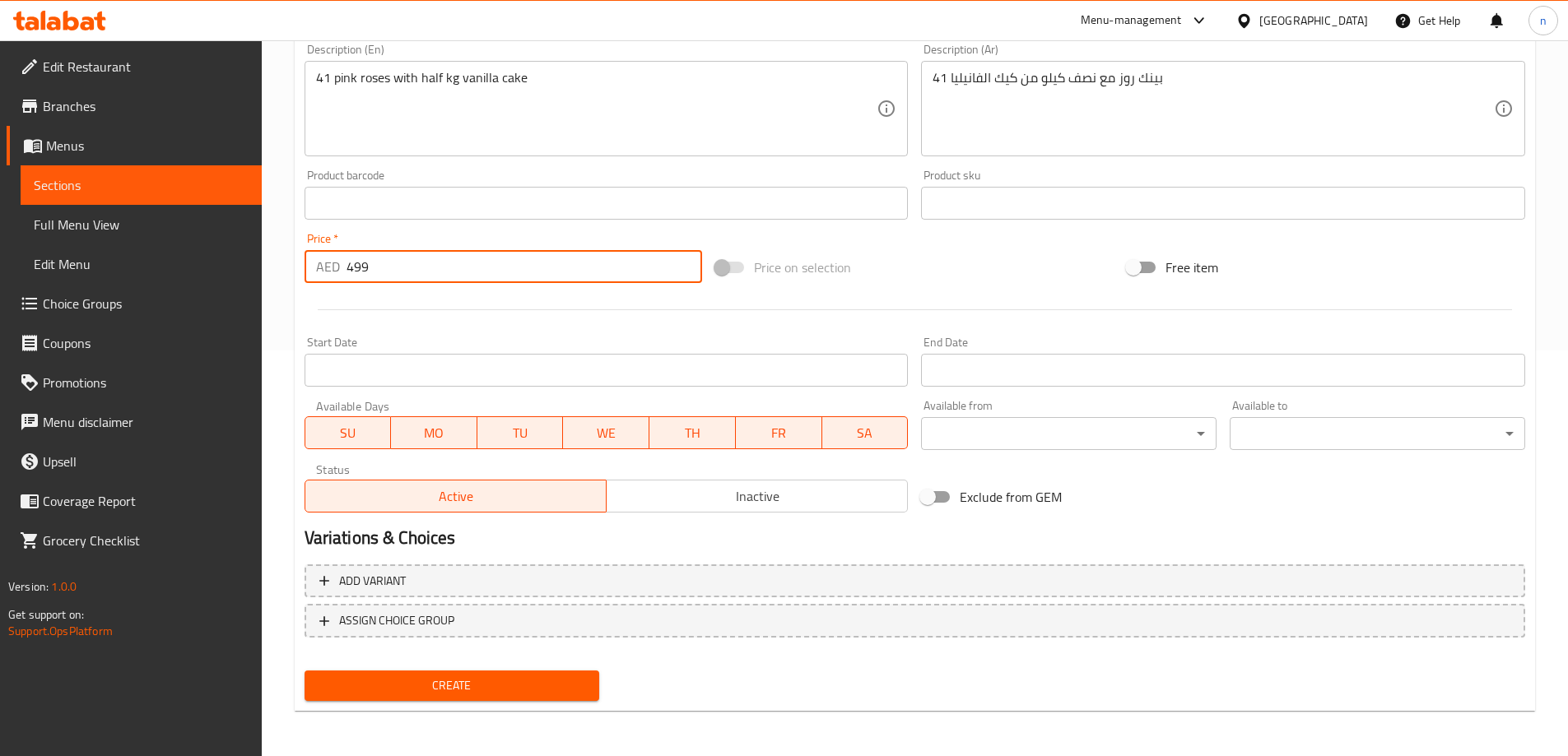
scroll to position [407, 0]
type input "499"
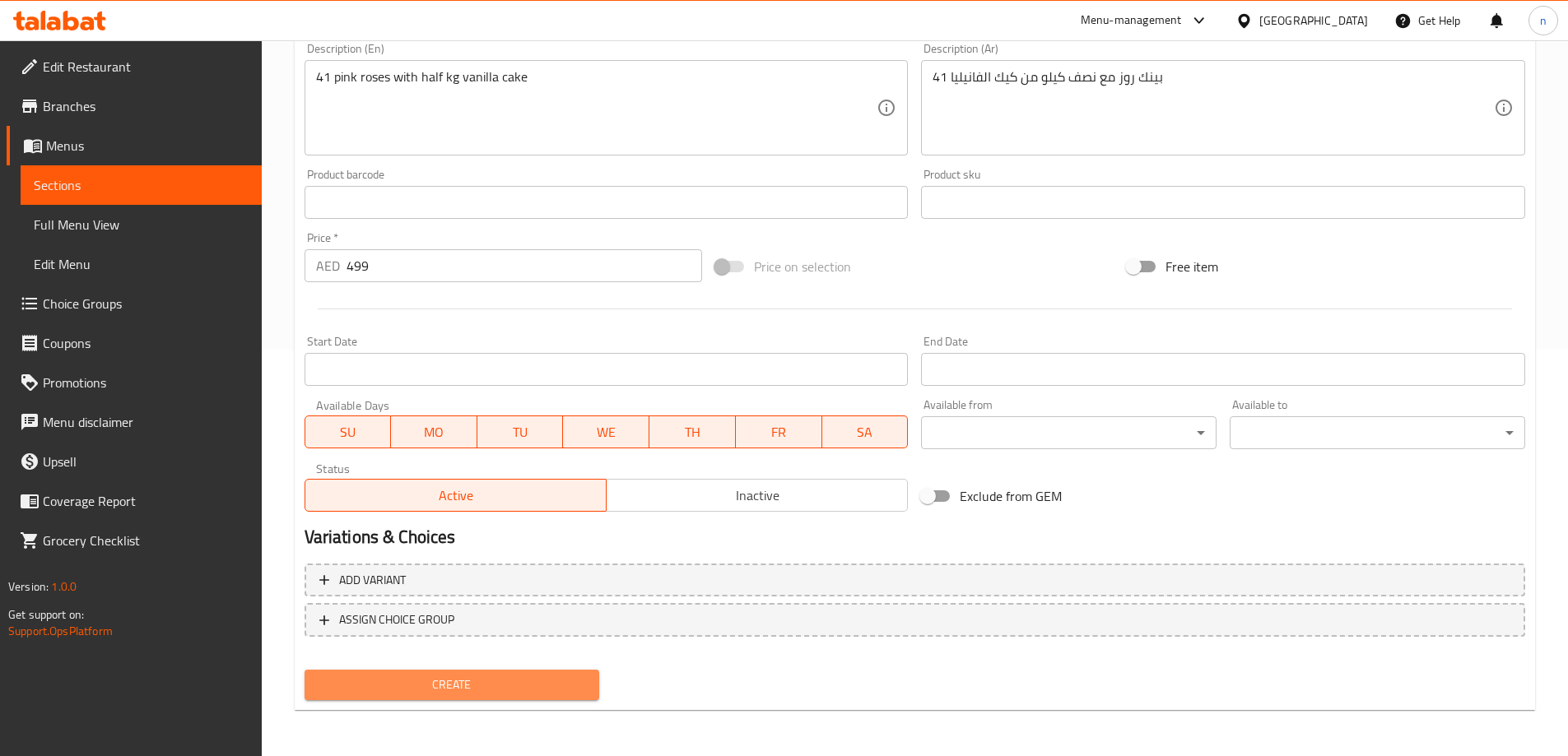
click at [553, 695] on span "Create" at bounding box center [453, 685] width 269 height 20
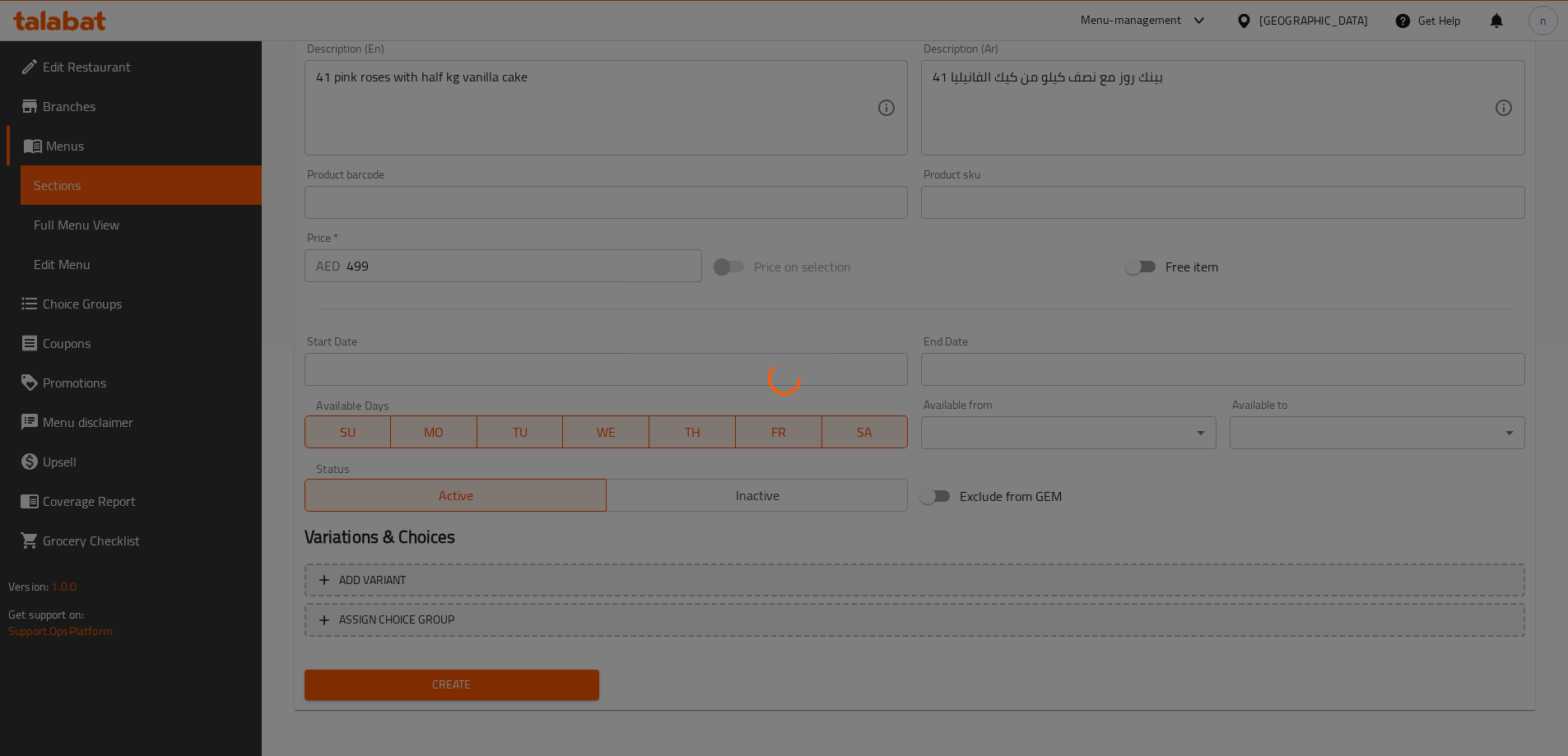
type input "0"
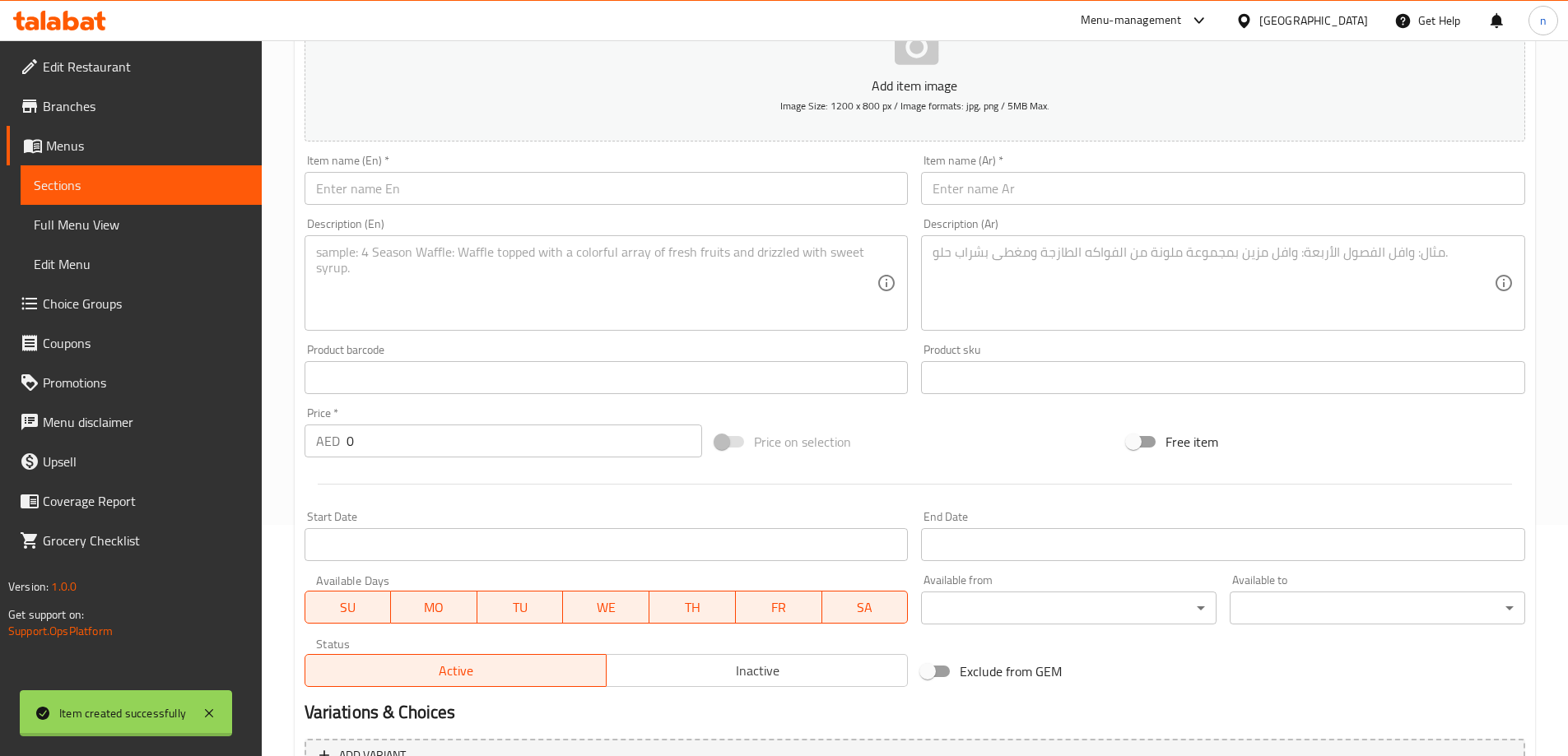
scroll to position [0, 0]
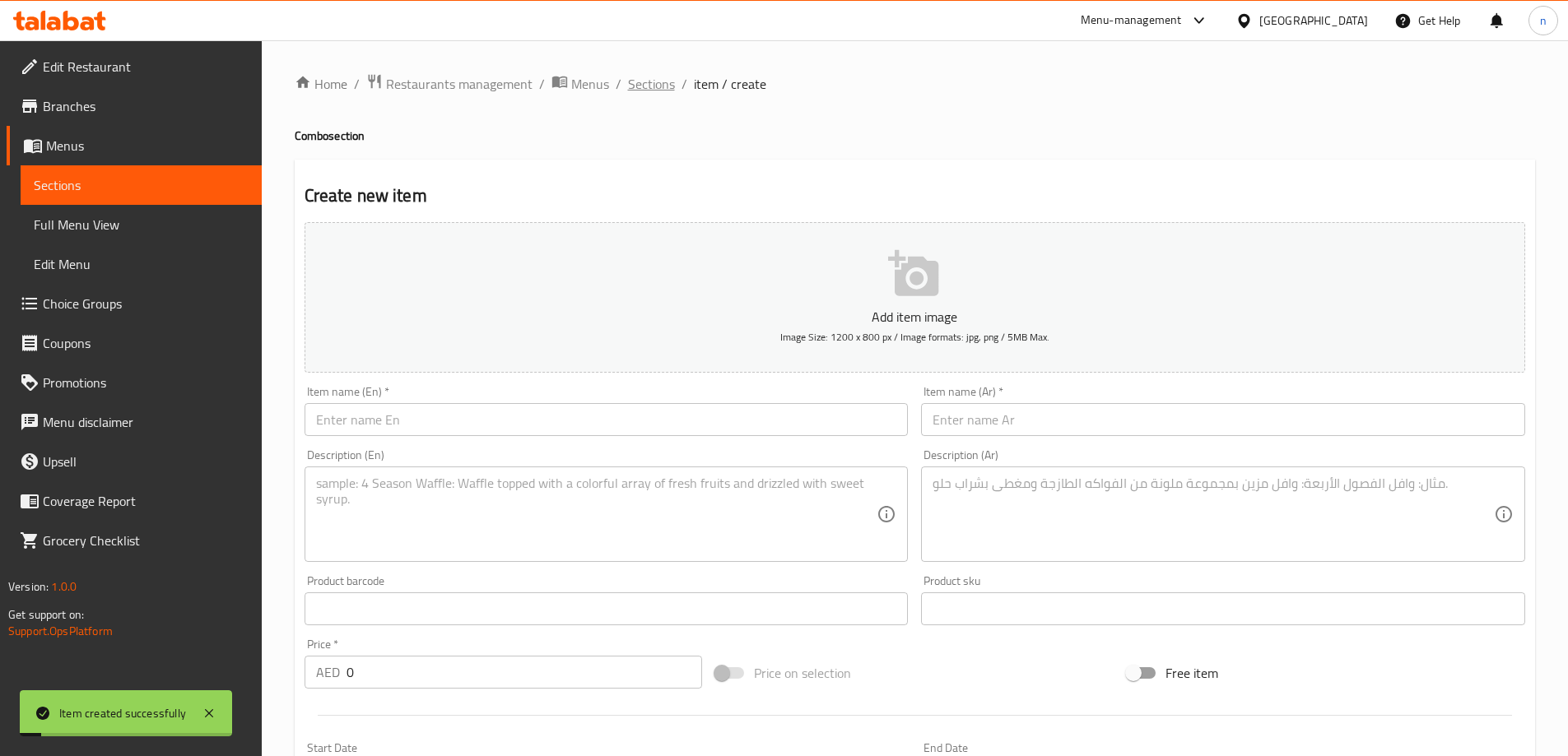
click at [641, 84] on span "Sections" at bounding box center [651, 84] width 47 height 20
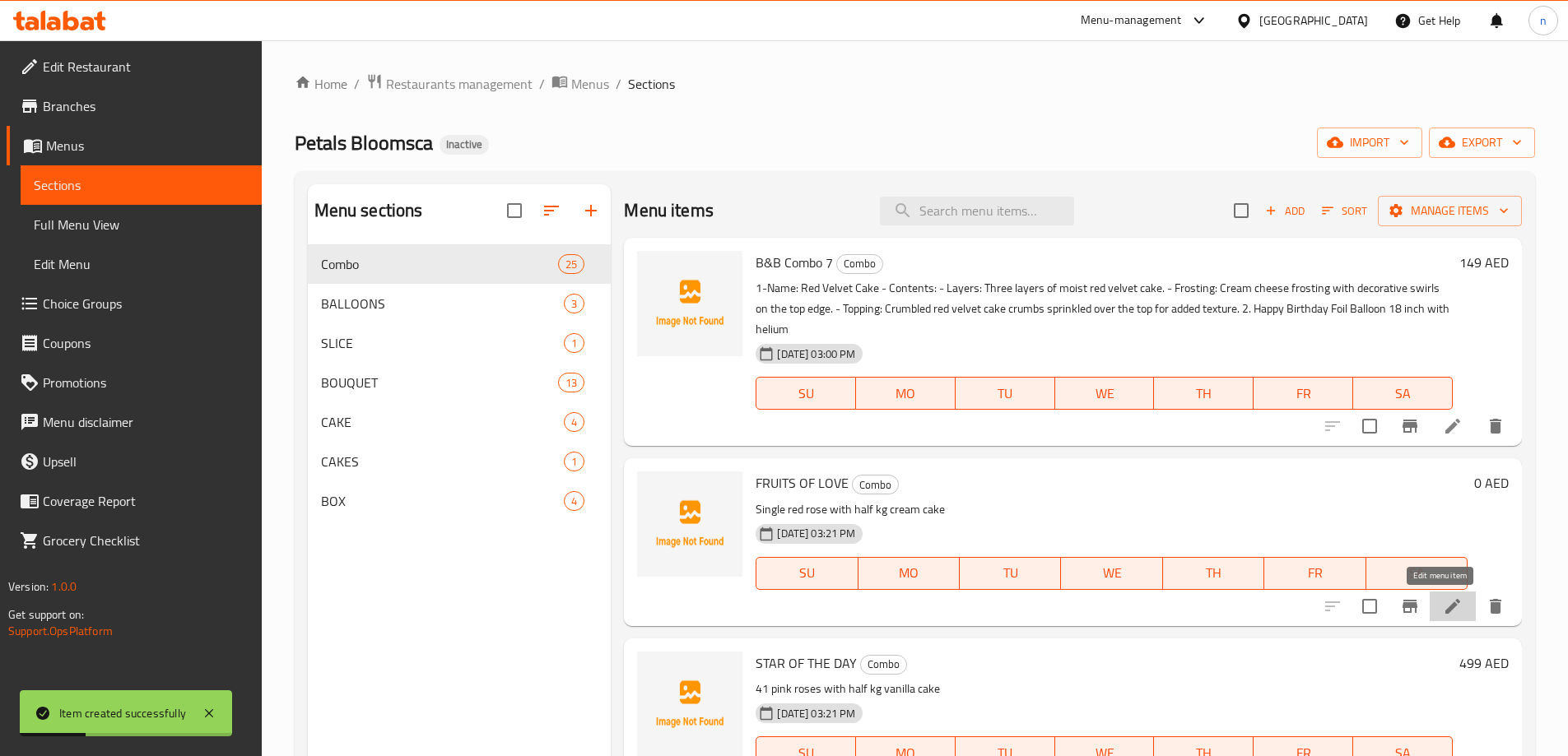
click at [1445, 606] on icon at bounding box center [1452, 606] width 14 height 14
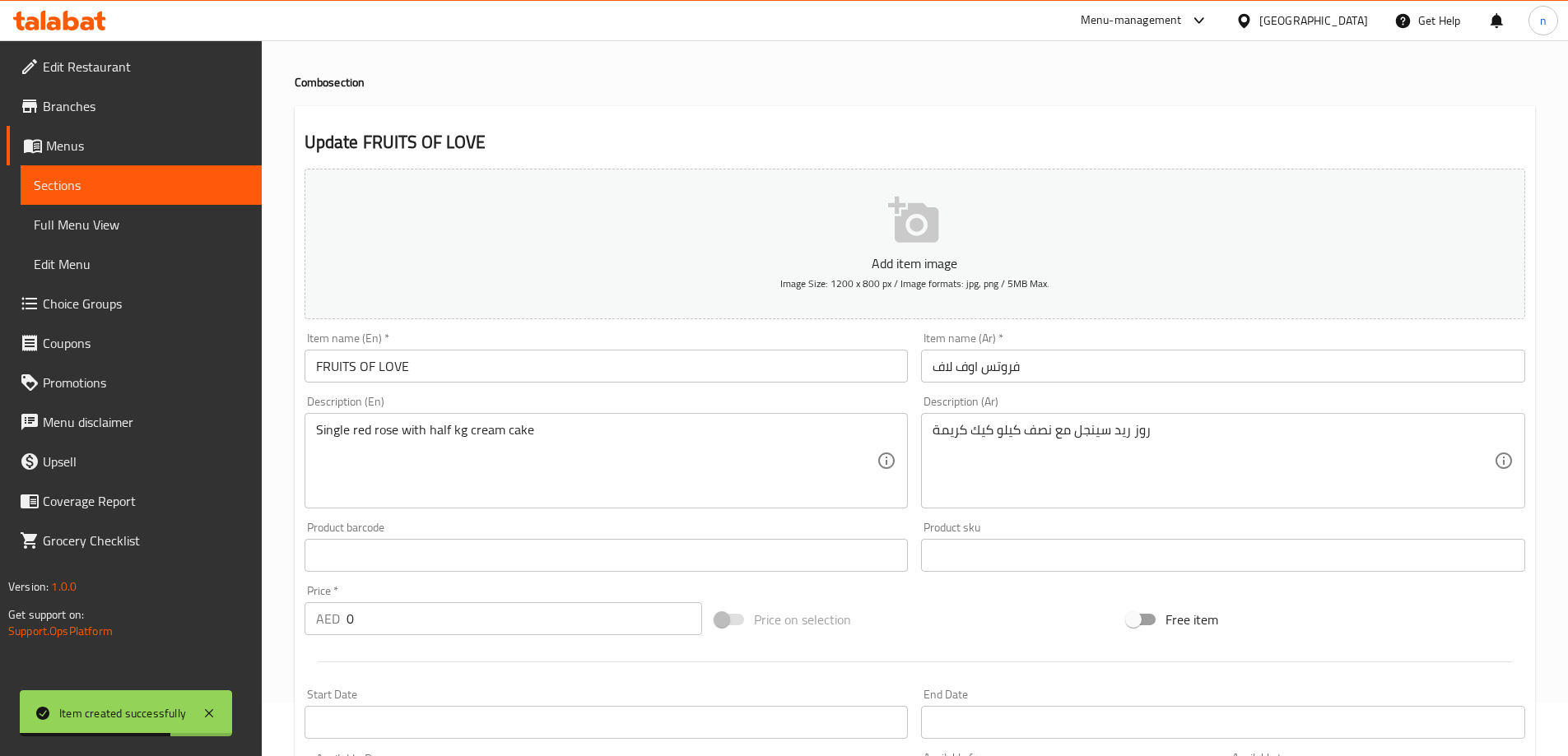
scroll to position [83, 0]
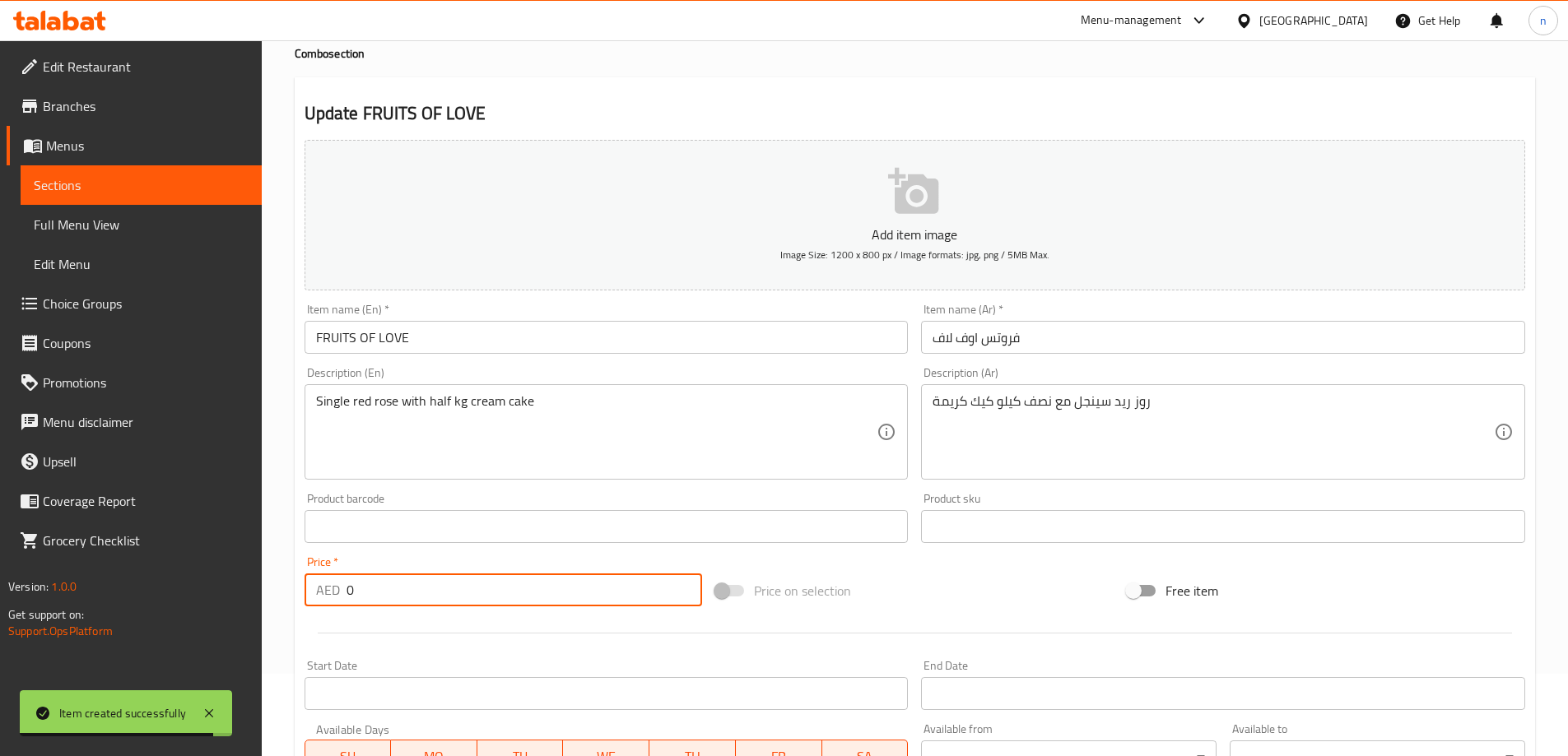
click at [393, 598] on input "0" at bounding box center [524, 590] width 356 height 33
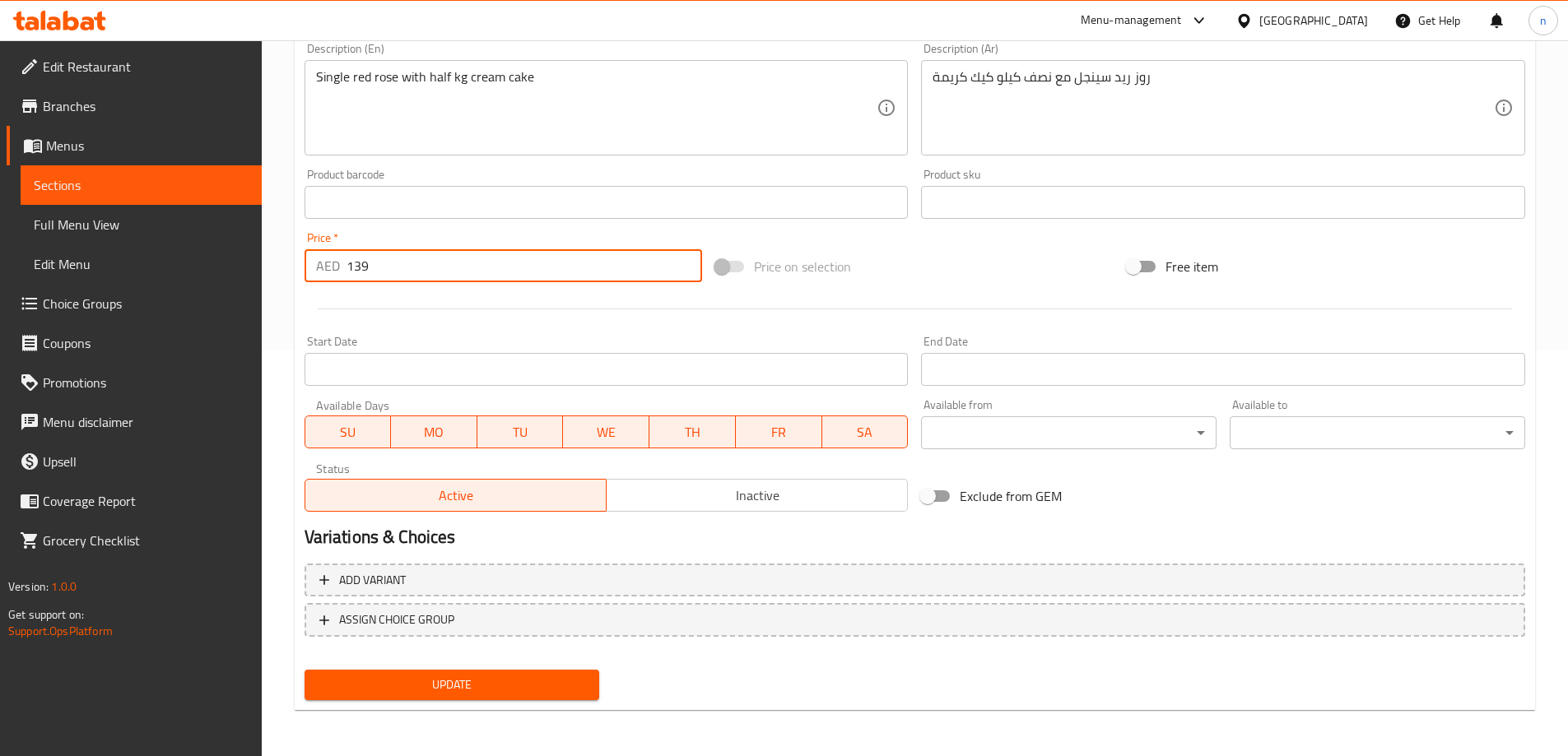
type input "139"
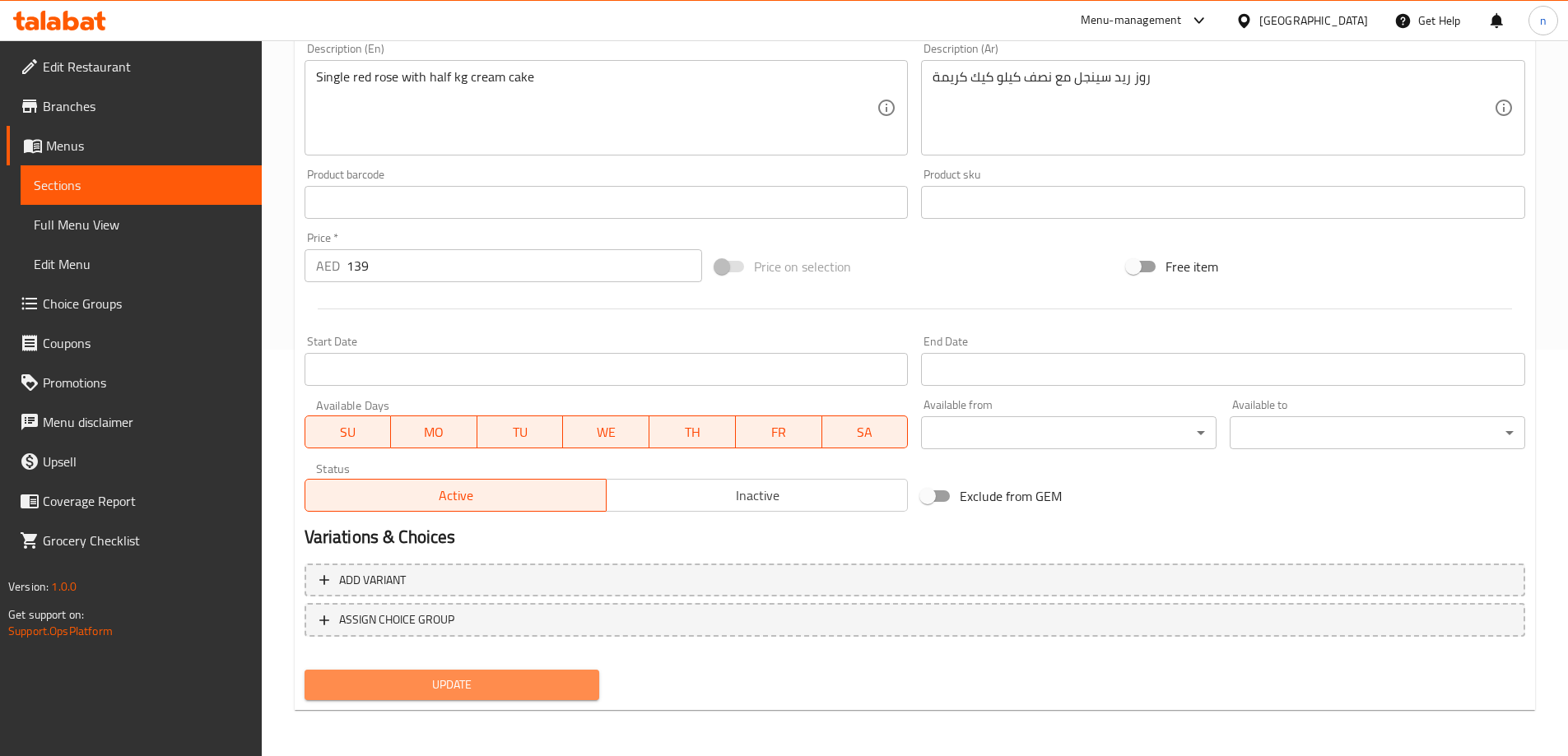
click at [487, 679] on span "Update" at bounding box center [453, 685] width 269 height 20
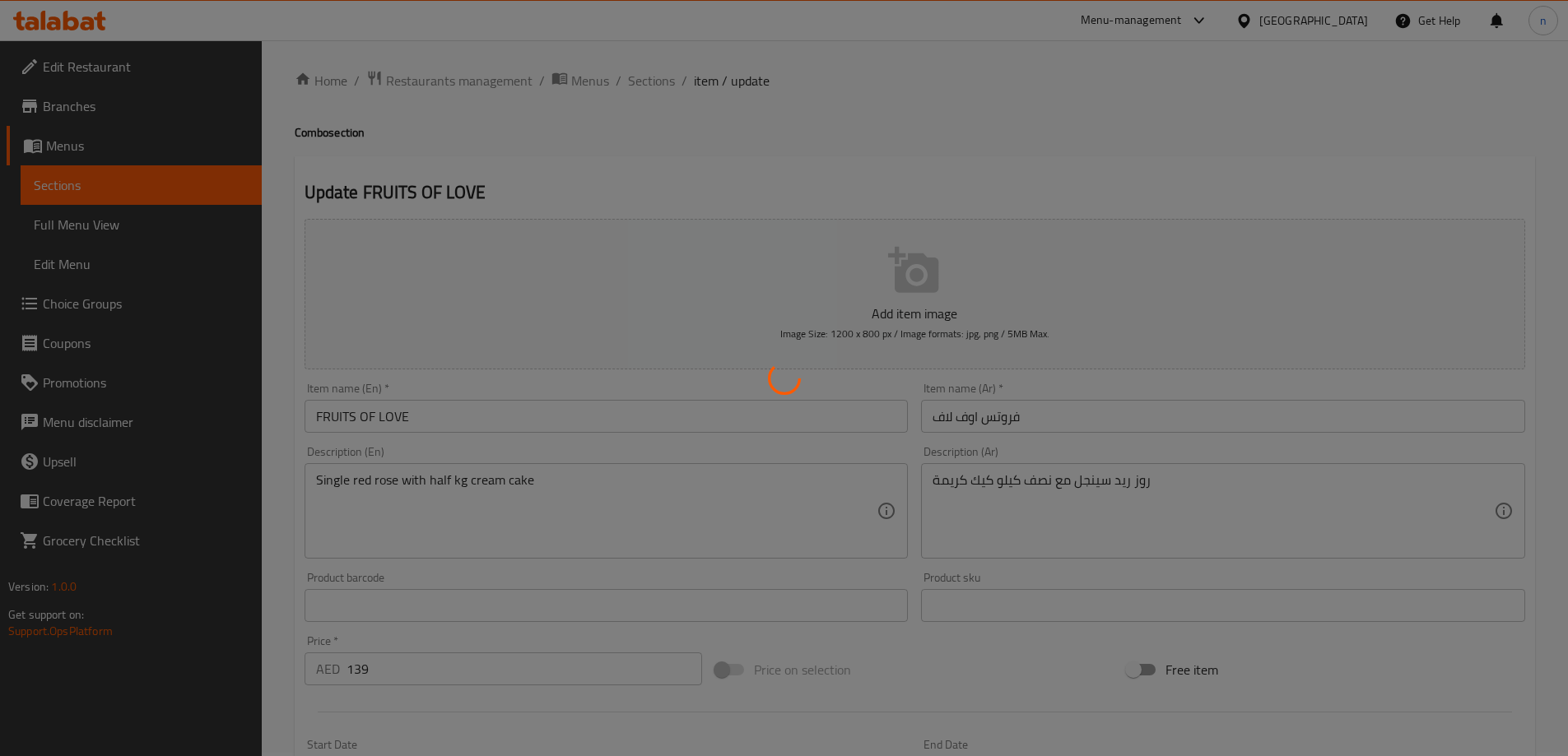
scroll to position [0, 0]
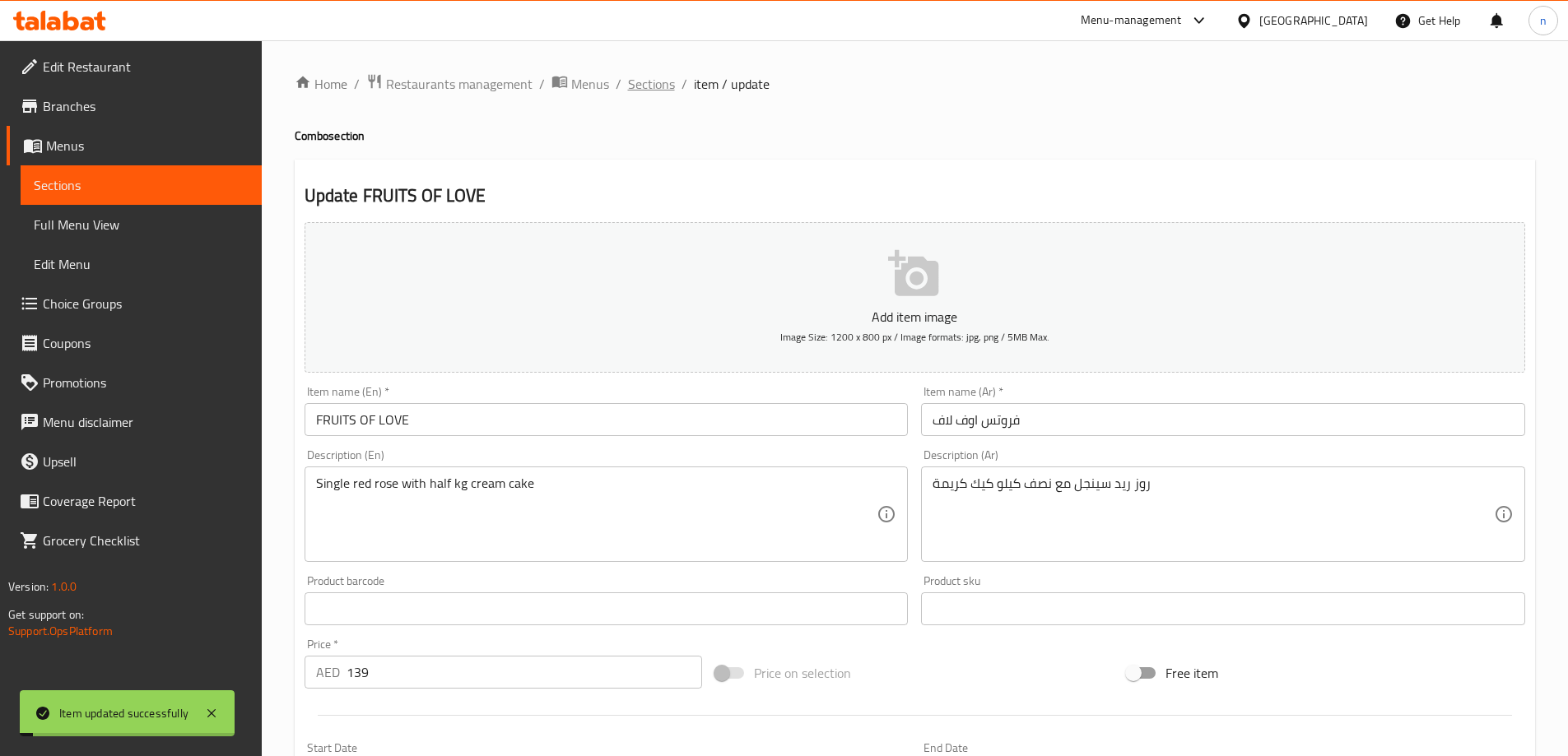
click at [645, 84] on span "Sections" at bounding box center [651, 84] width 47 height 20
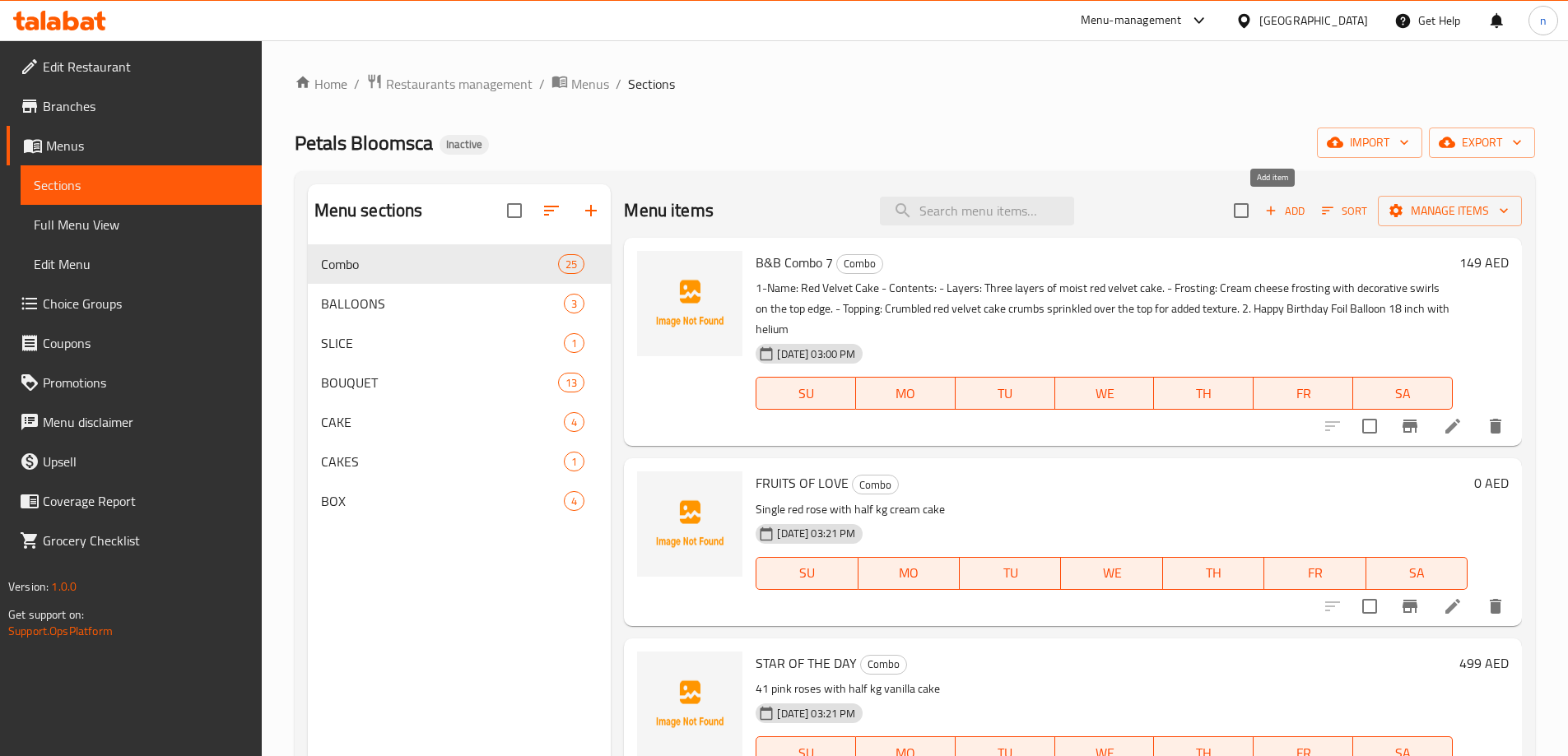
click at [1267, 209] on icon "button" at bounding box center [1271, 211] width 9 height 9
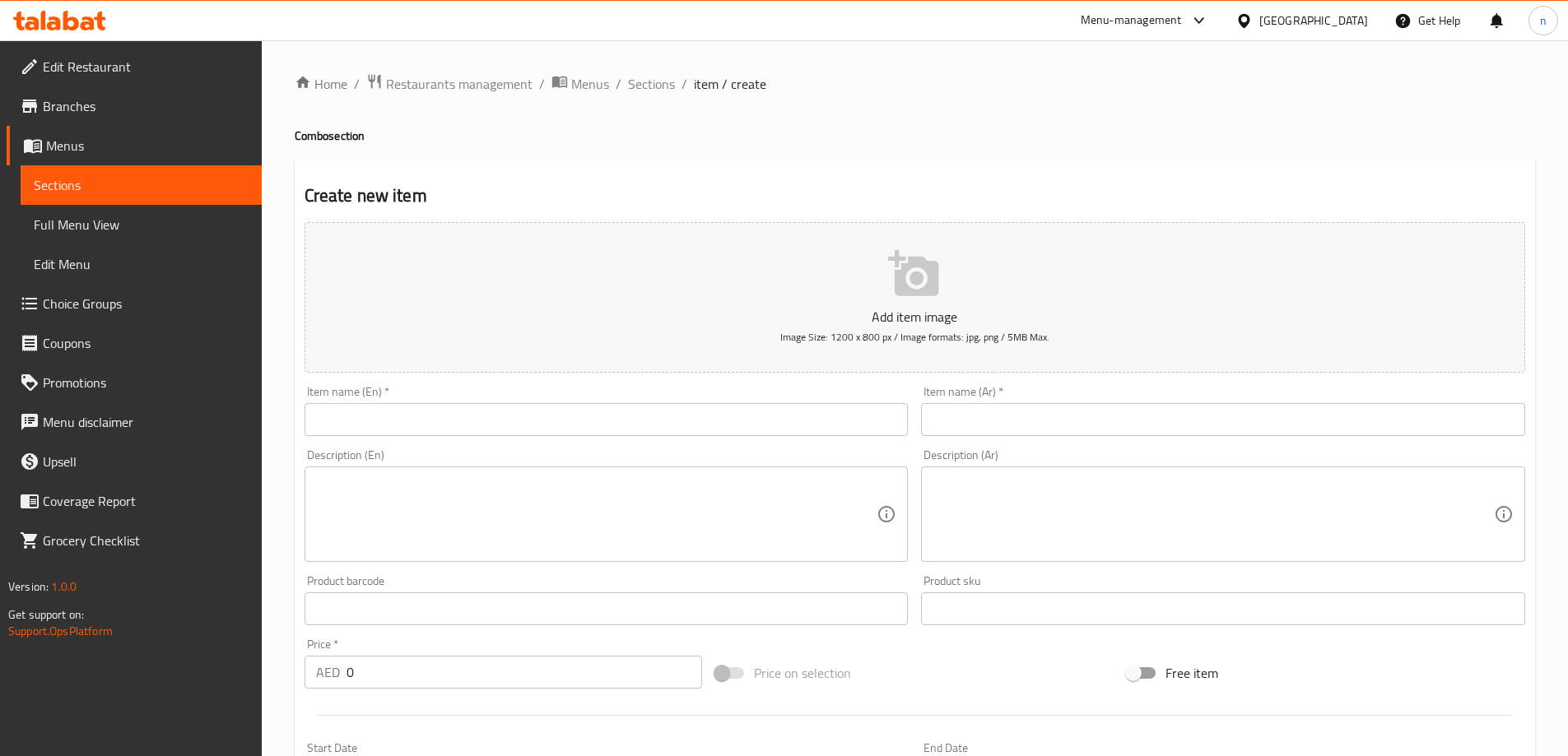
click at [417, 440] on div "Item name (En)   * Item name (En) *" at bounding box center [607, 411] width 617 height 63
click at [415, 424] on input "text" at bounding box center [606, 419] width 605 height 33
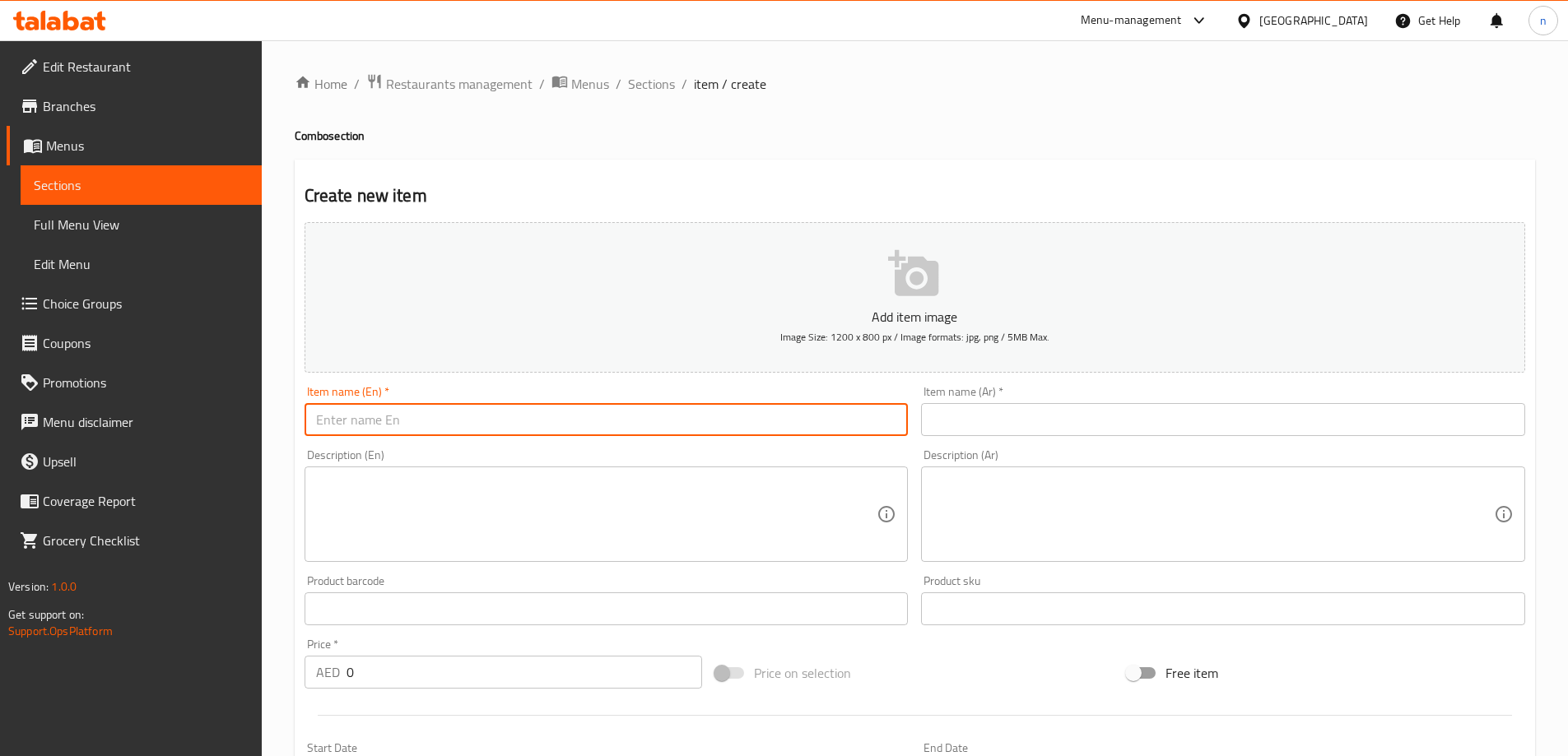
paste input "YOU"
type input "YOU"
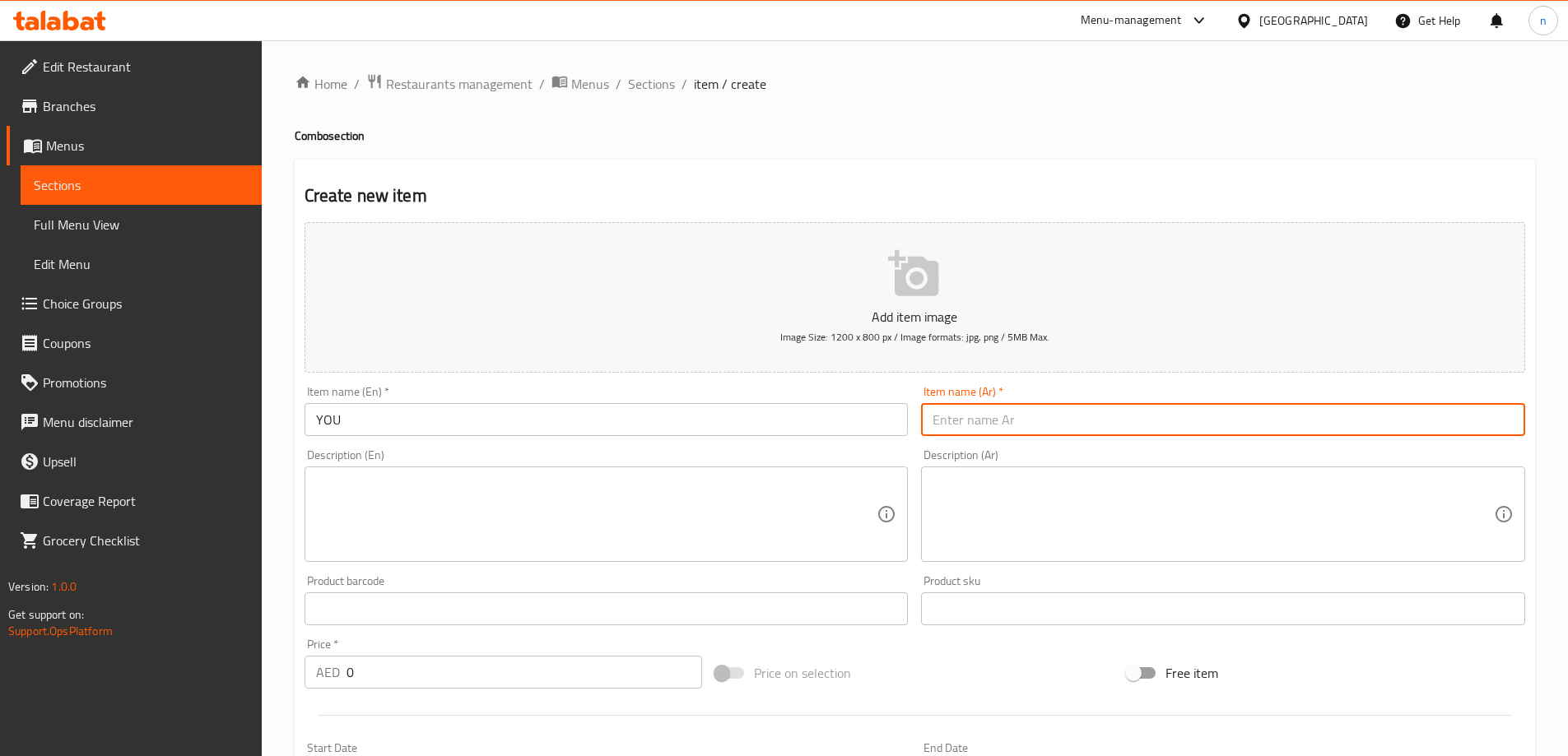
click at [1015, 423] on input "text" at bounding box center [1223, 419] width 605 height 33
paste input "يو"
type input "يو"
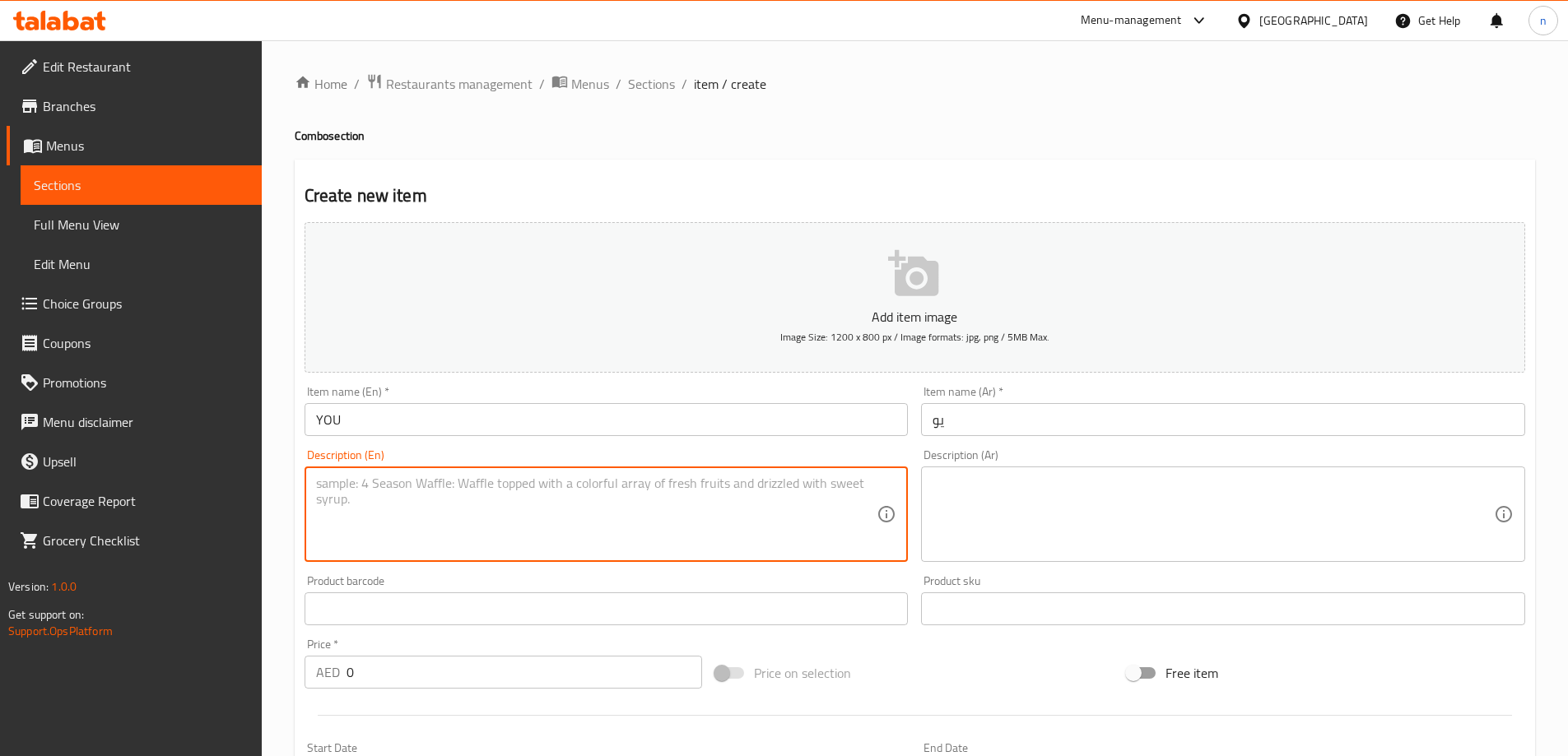
click at [401, 488] on textarea at bounding box center [597, 515] width 561 height 78
click at [523, 479] on textarea at bounding box center [597, 515] width 561 height 78
paste textarea "9 red roses bunch with half kg vanilla cake"
type textarea "9 red roses bunch with half kg vanilla cake"
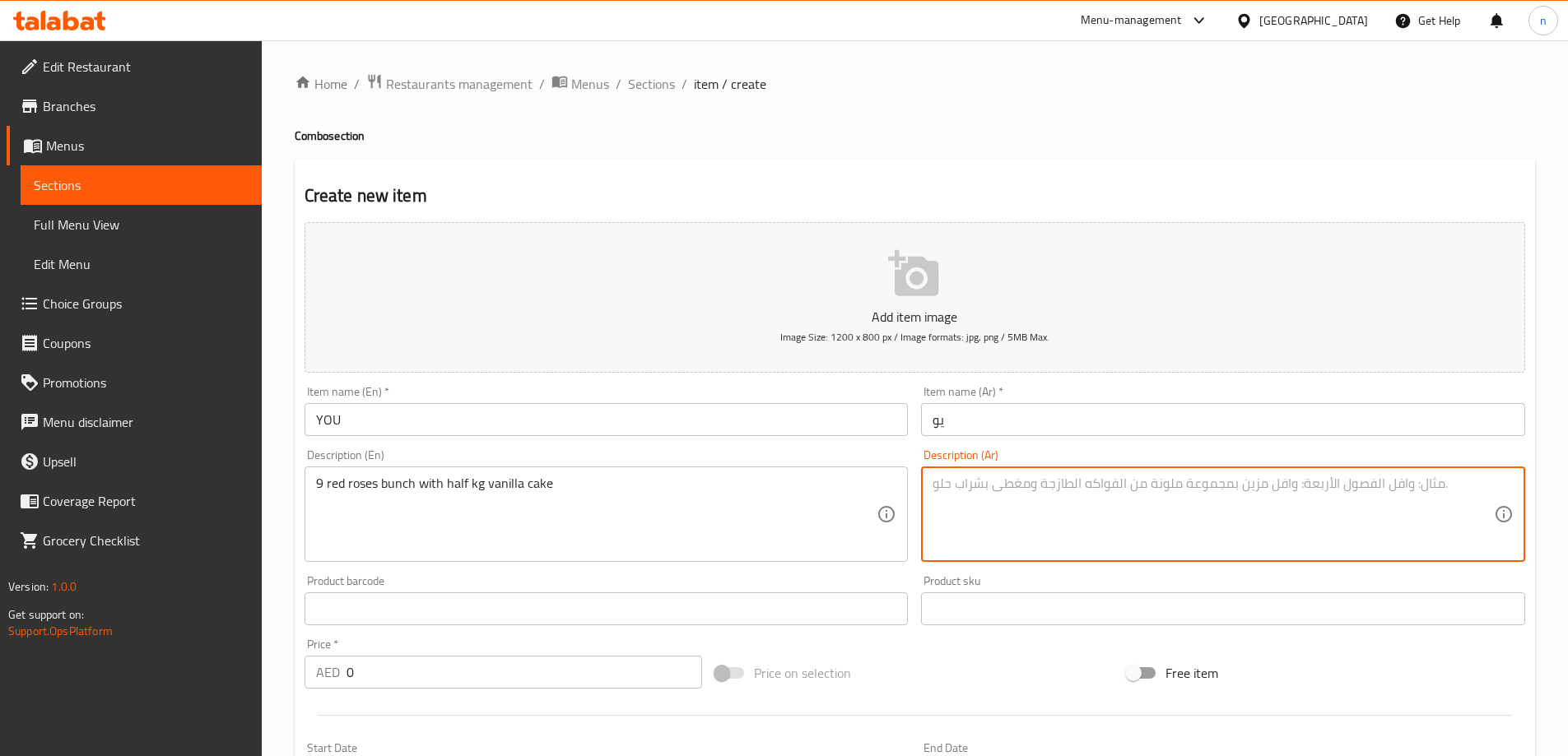
click at [971, 505] on textarea at bounding box center [1213, 515] width 561 height 78
paste textarea "9 روز ريد مع نصف كيلو من كيك الفانيليا"
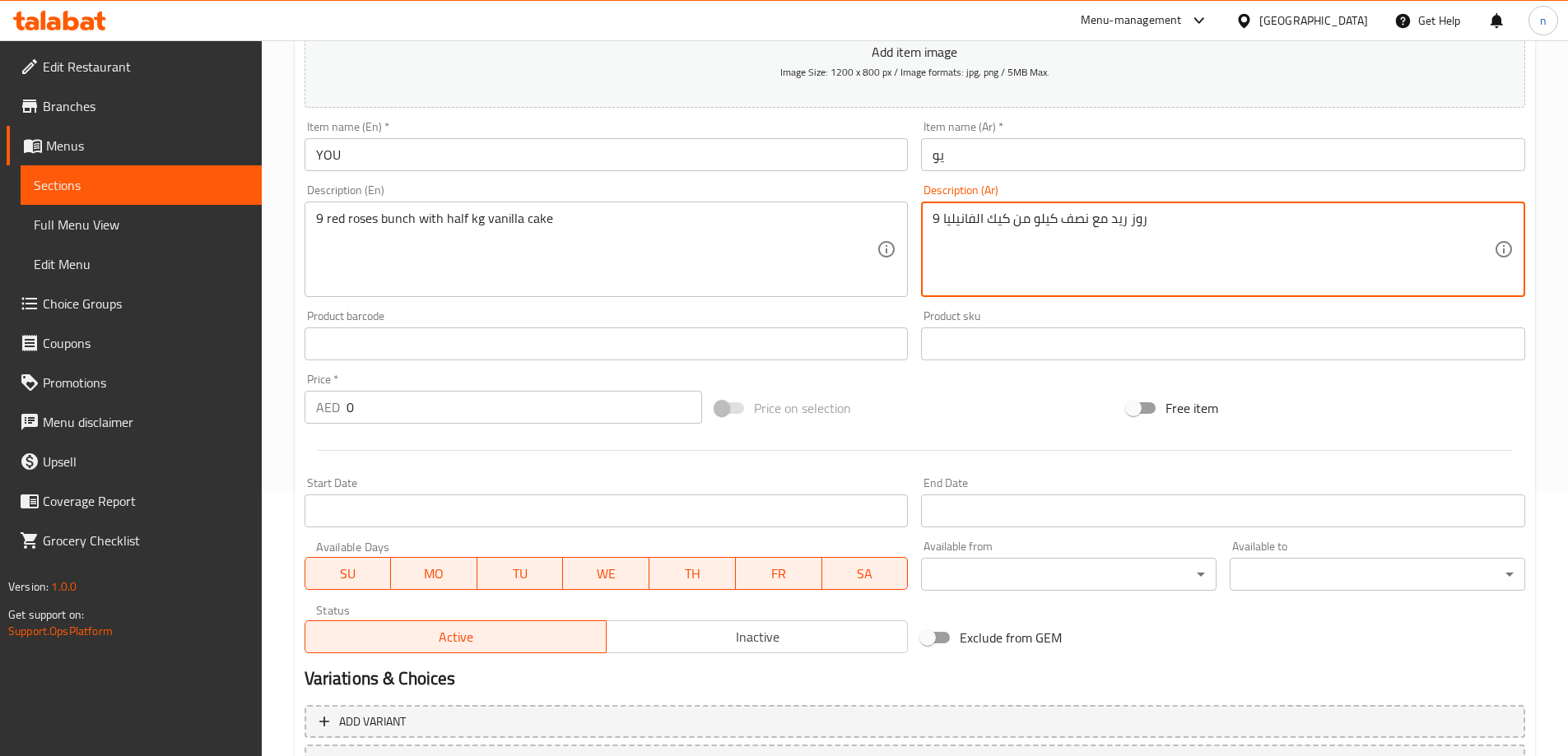
scroll to position [407, 0]
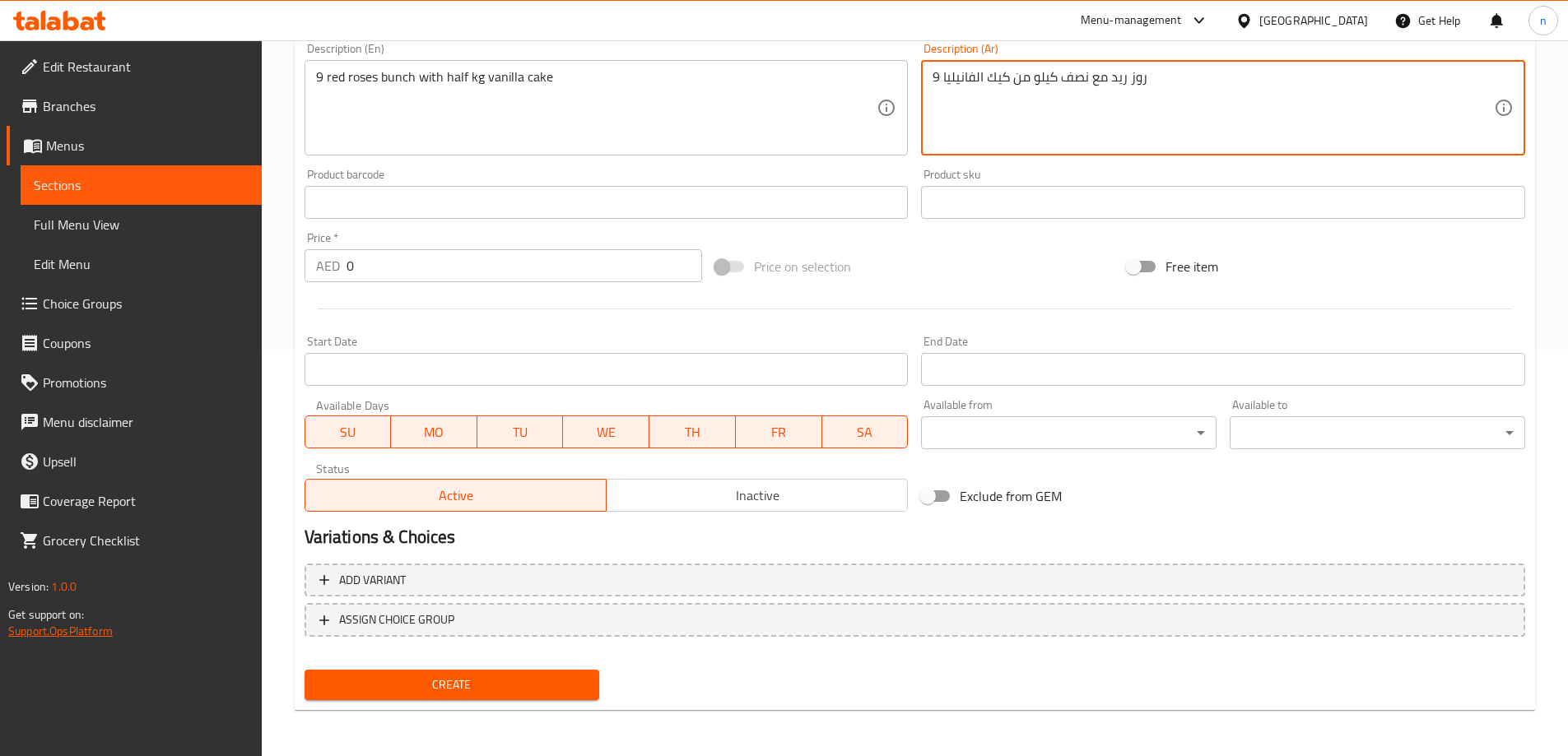
type textarea "9 روز ريد مع نصف كيلو من كيك الفانيليا"
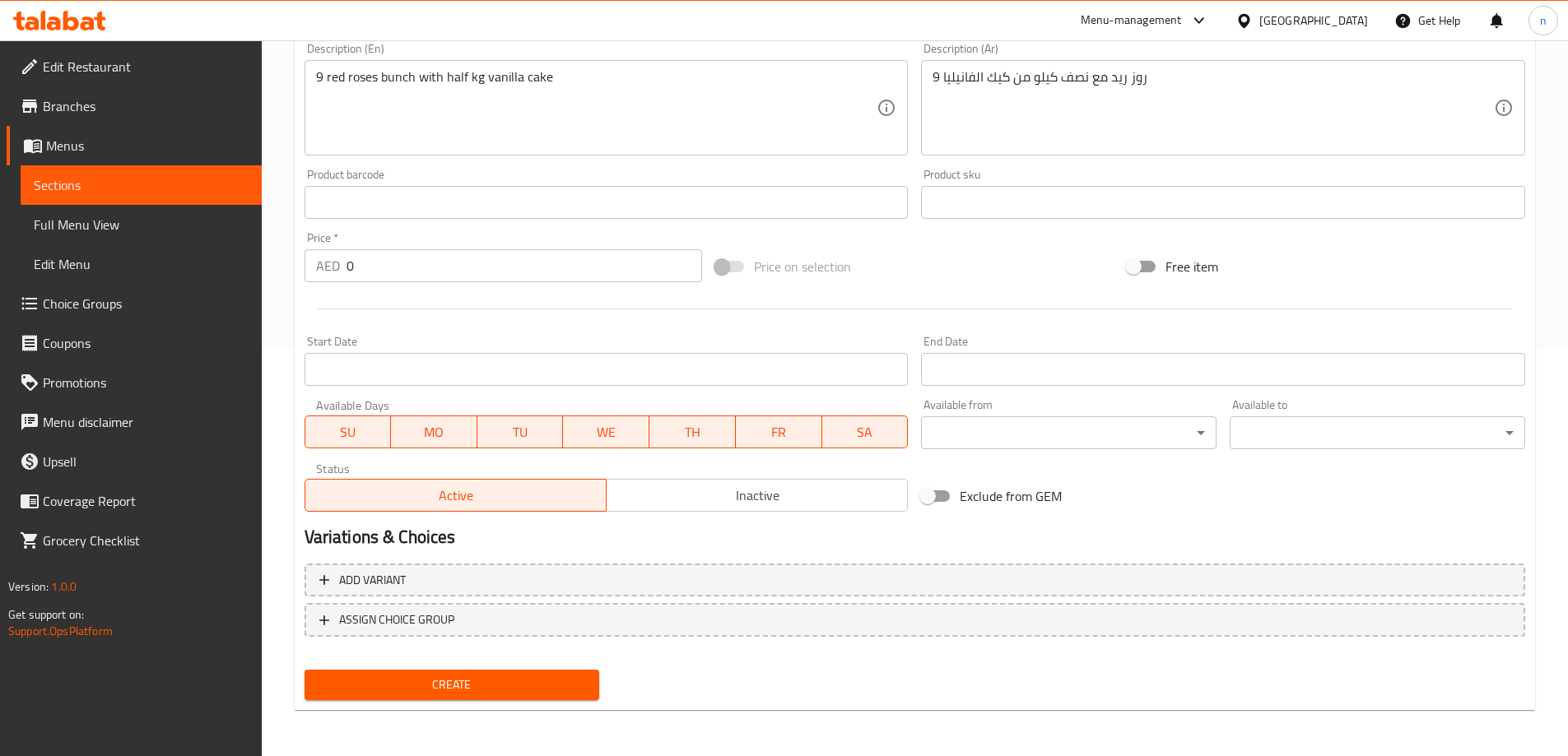
scroll to position [324, 0]
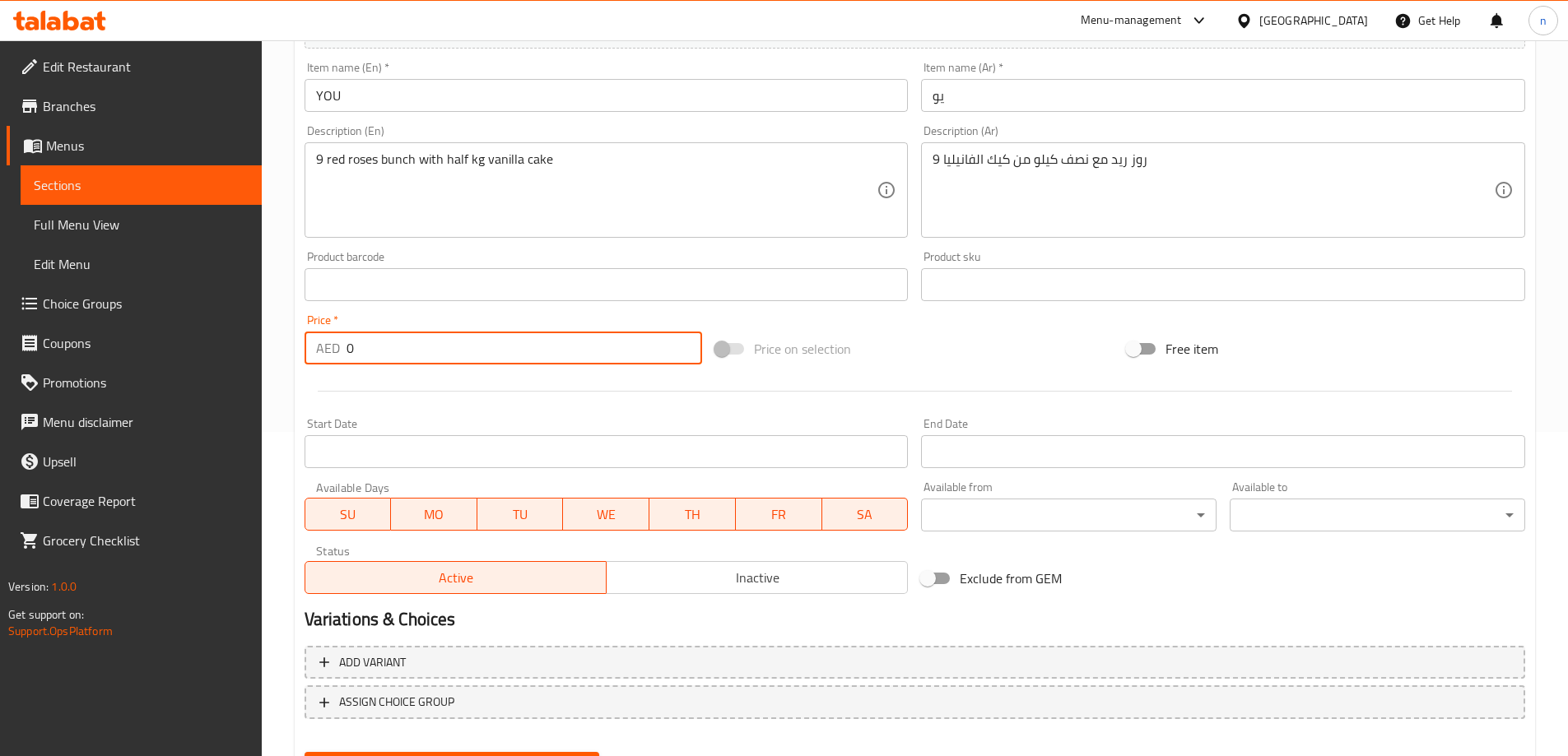
click at [440, 342] on input "0" at bounding box center [524, 348] width 356 height 33
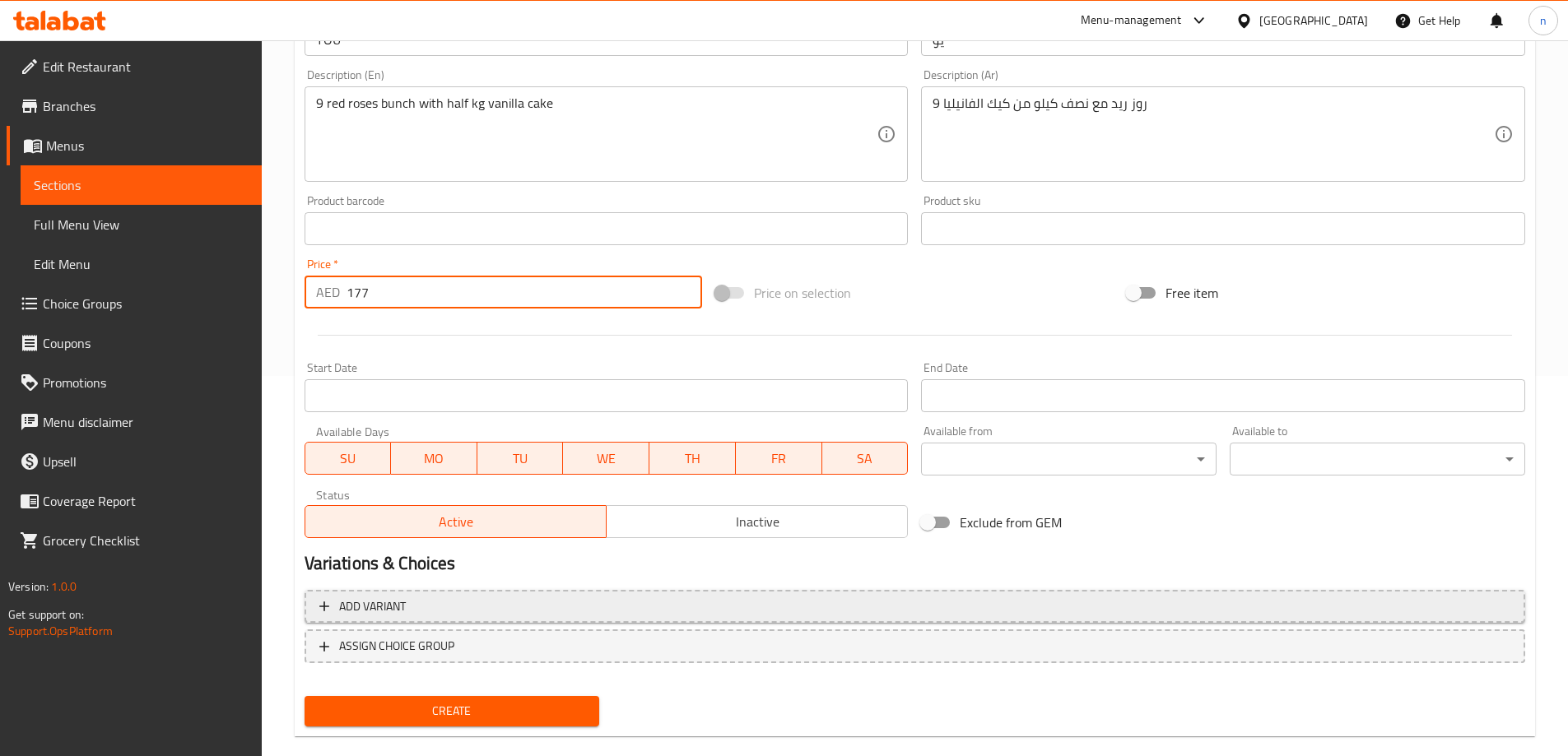
scroll to position [407, 0]
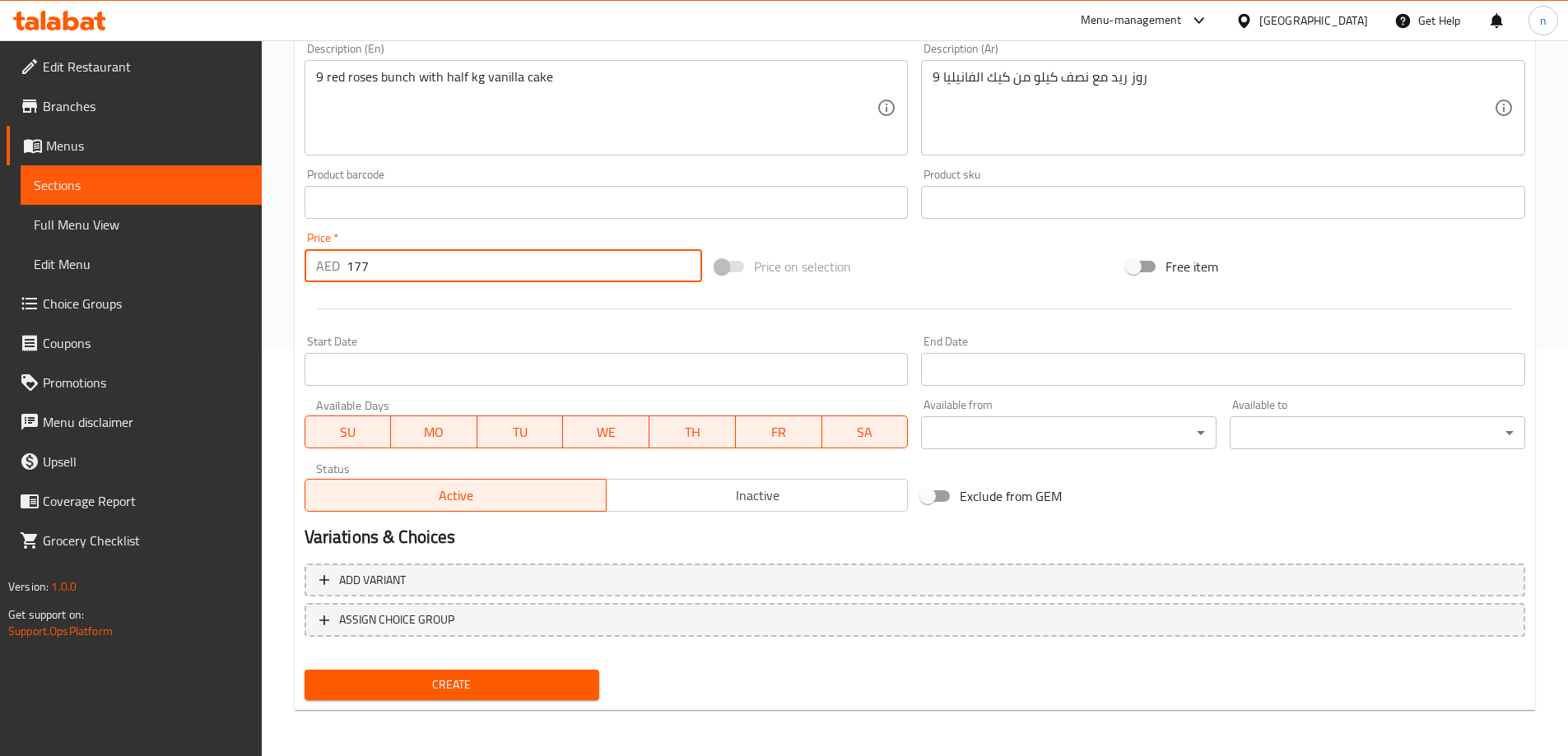
type input "177"
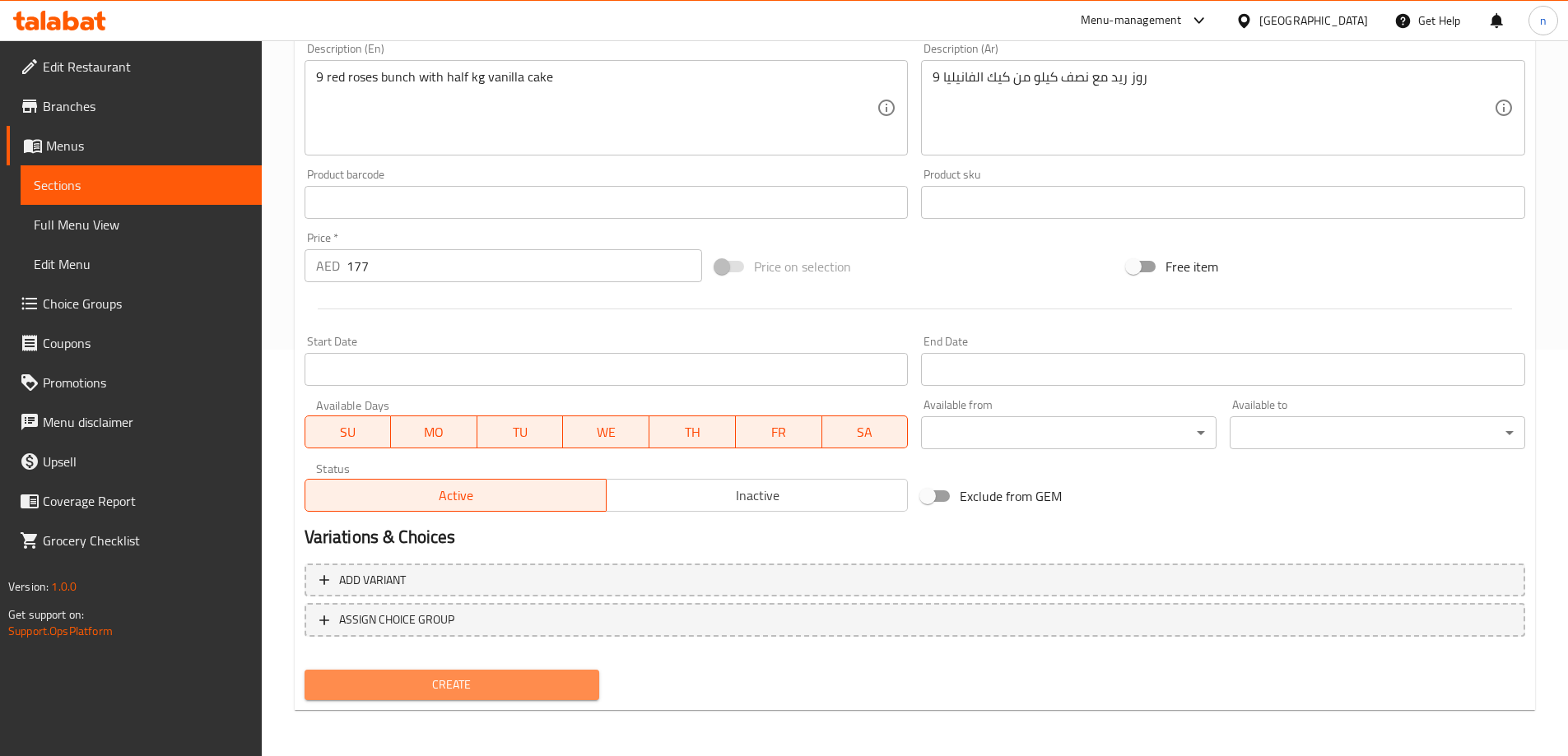
click at [560, 687] on span "Create" at bounding box center [453, 685] width 269 height 20
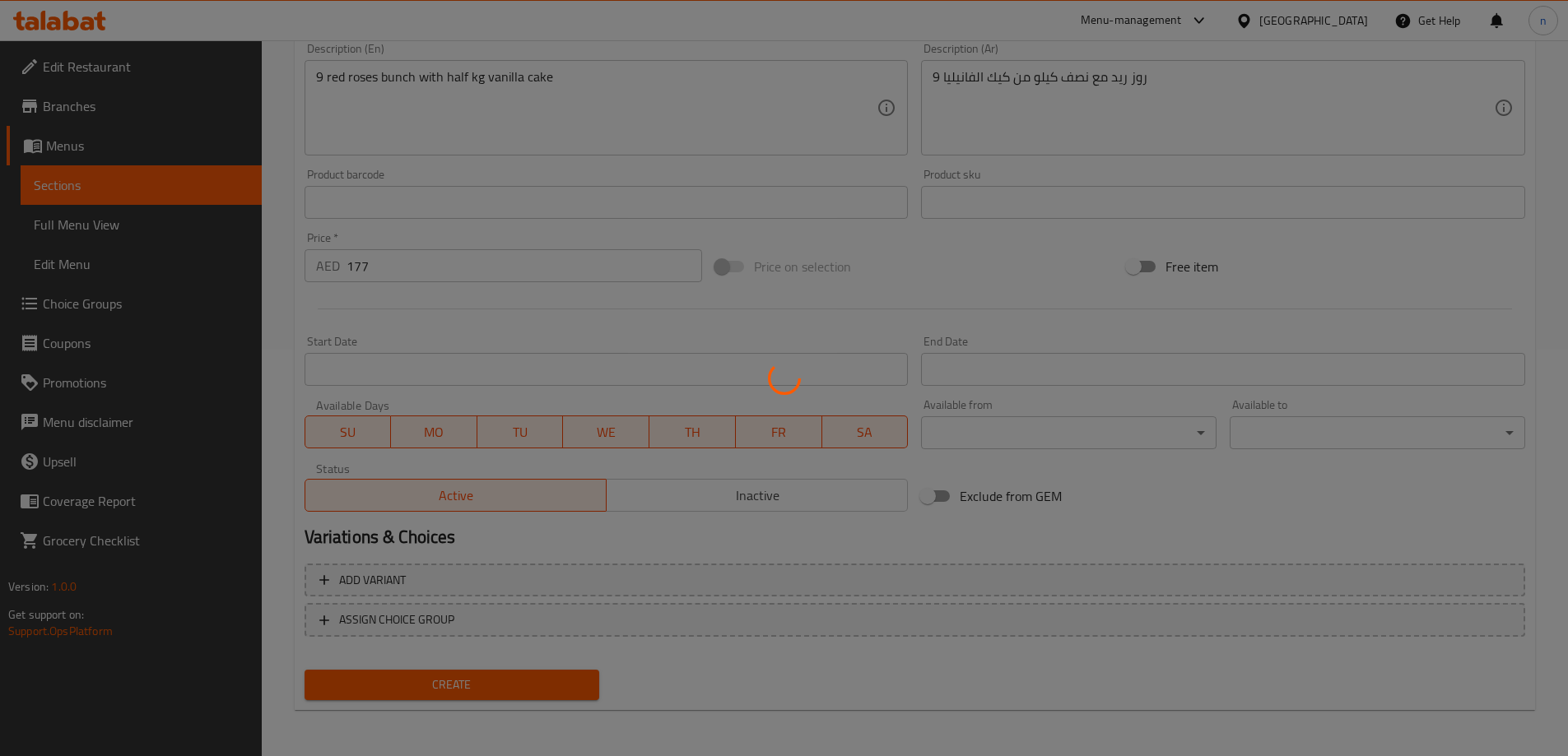
type input "0"
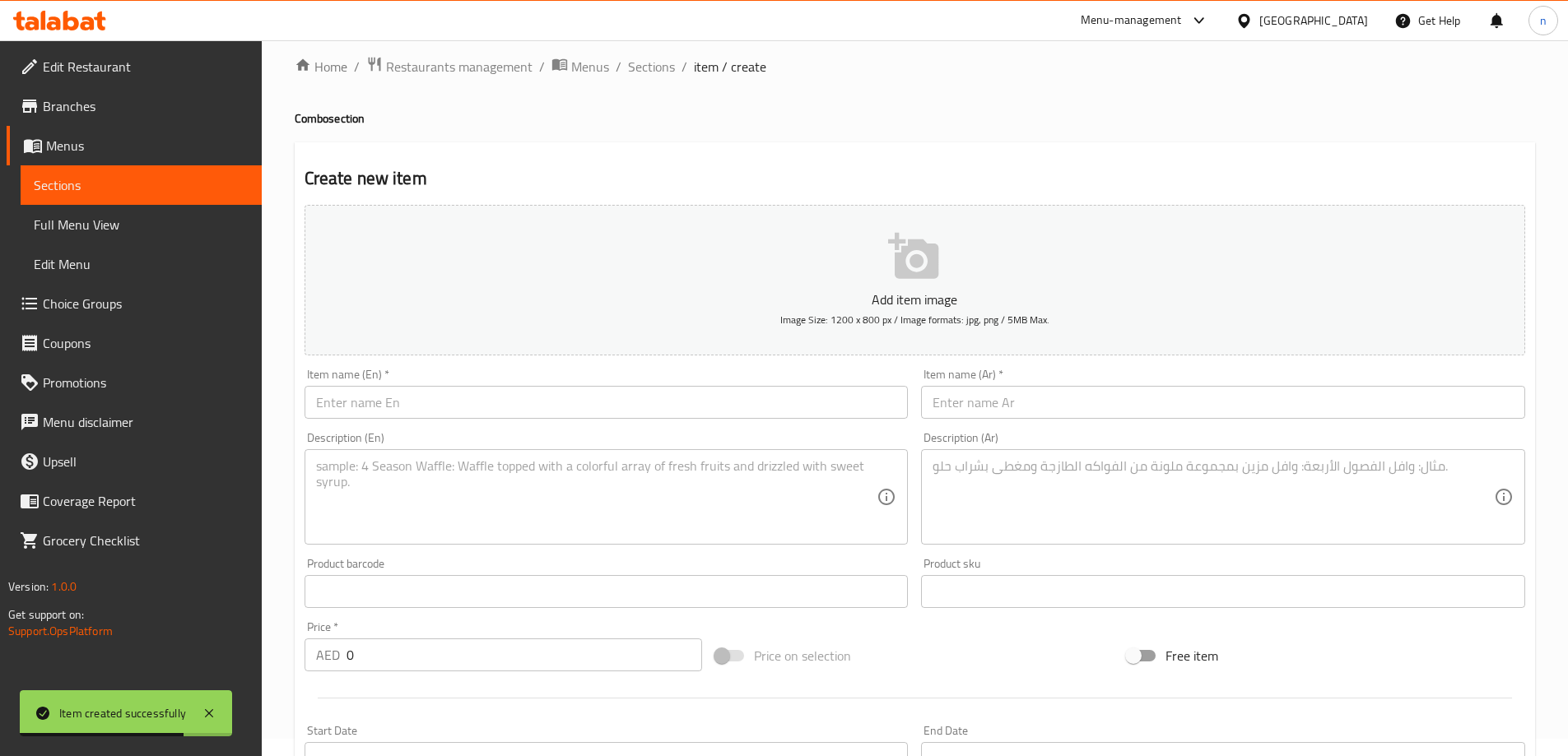
scroll to position [0, 0]
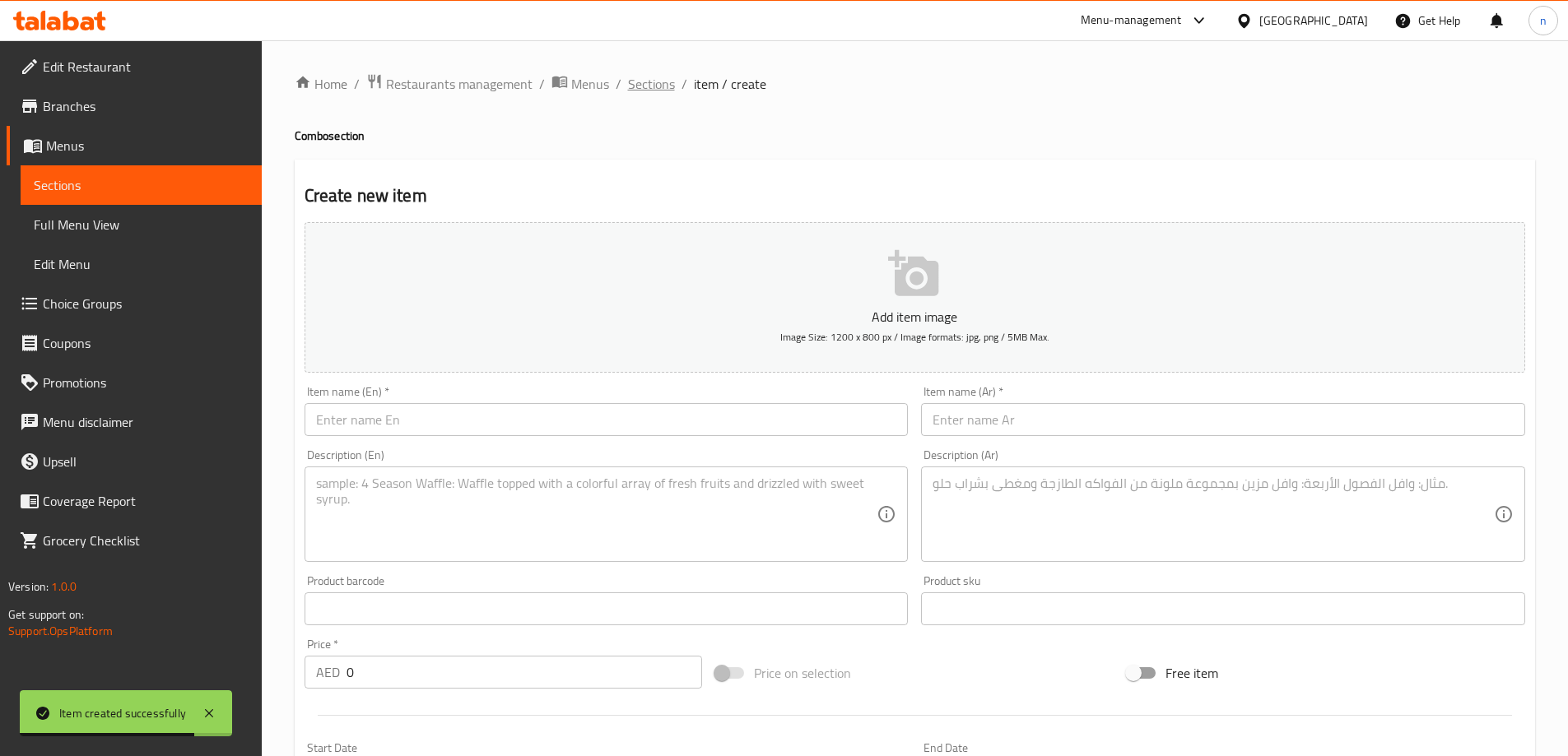
click at [657, 88] on span "Sections" at bounding box center [651, 84] width 47 height 20
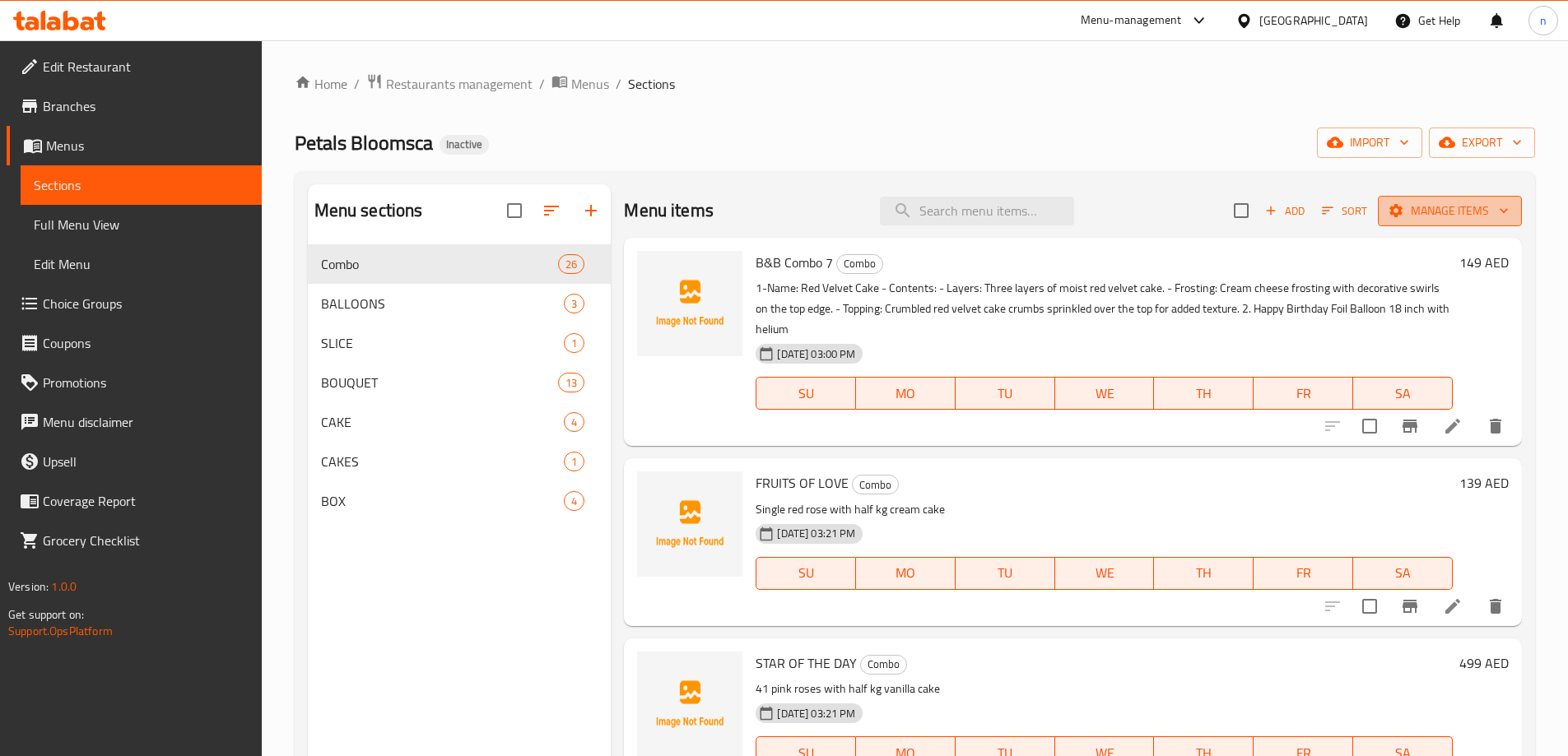
click at [1461, 214] on span "Manage items" at bounding box center [1450, 211] width 118 height 20
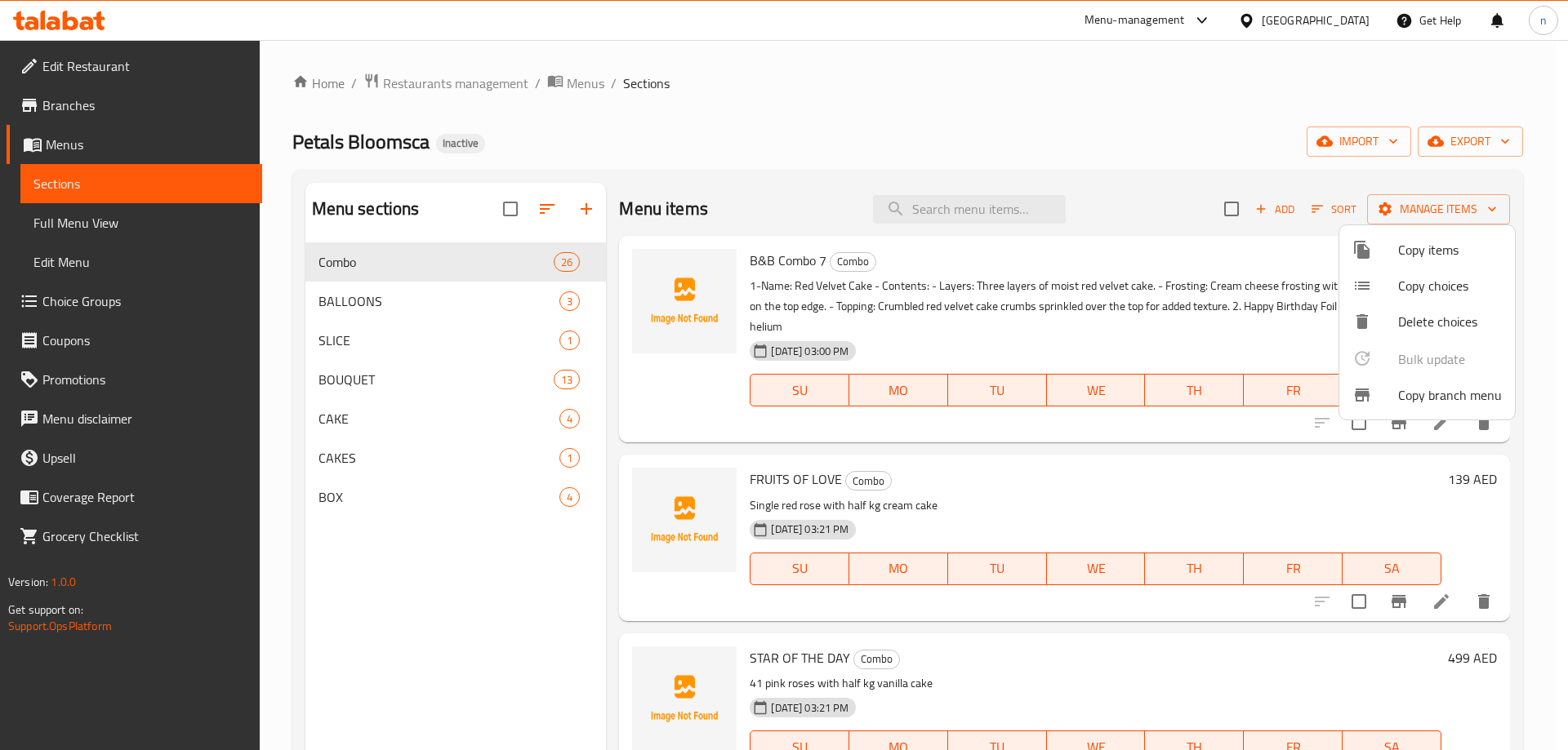
click at [1192, 132] on div at bounding box center [784, 375] width 1568 height 750
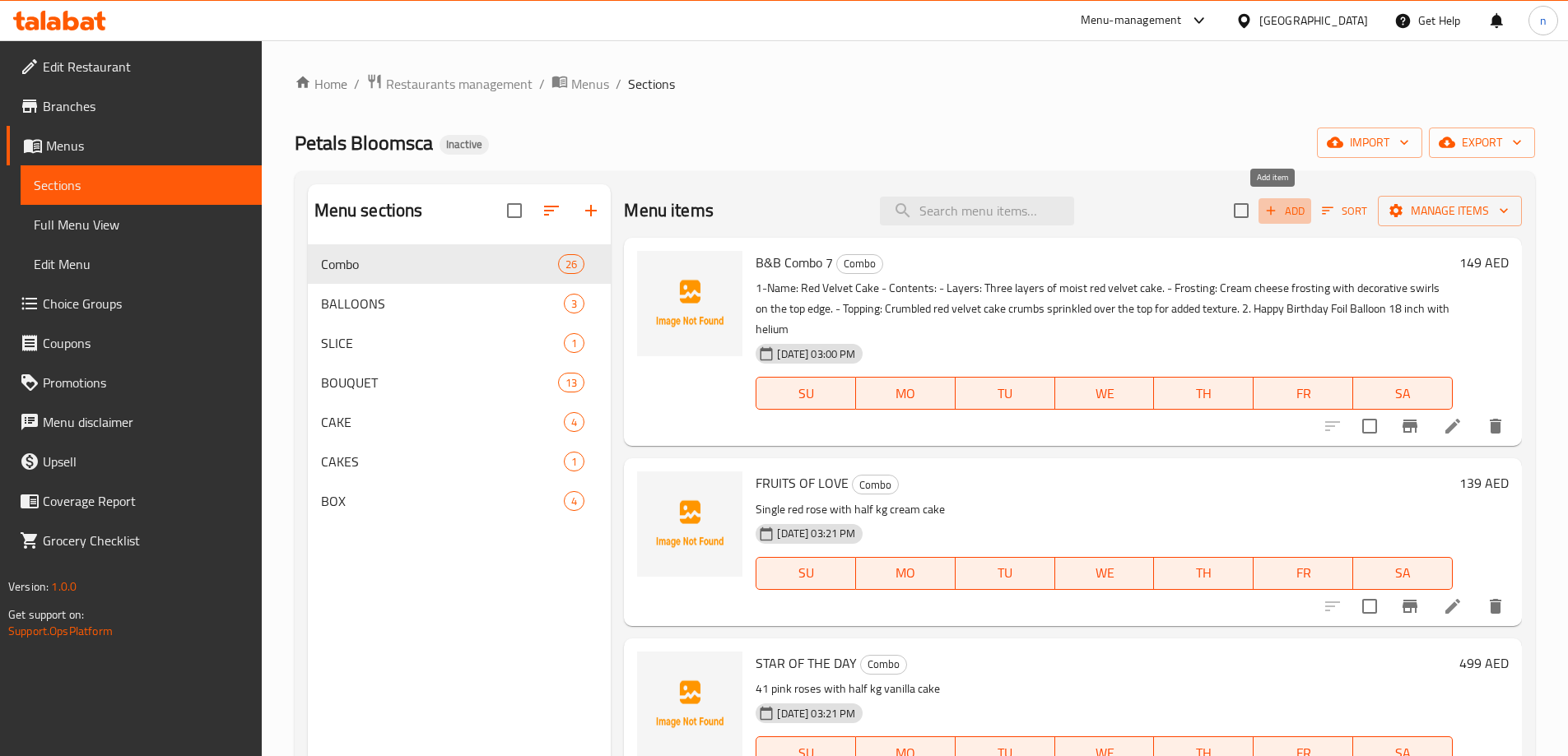
click at [1292, 211] on span "Add" at bounding box center [1285, 211] width 44 height 19
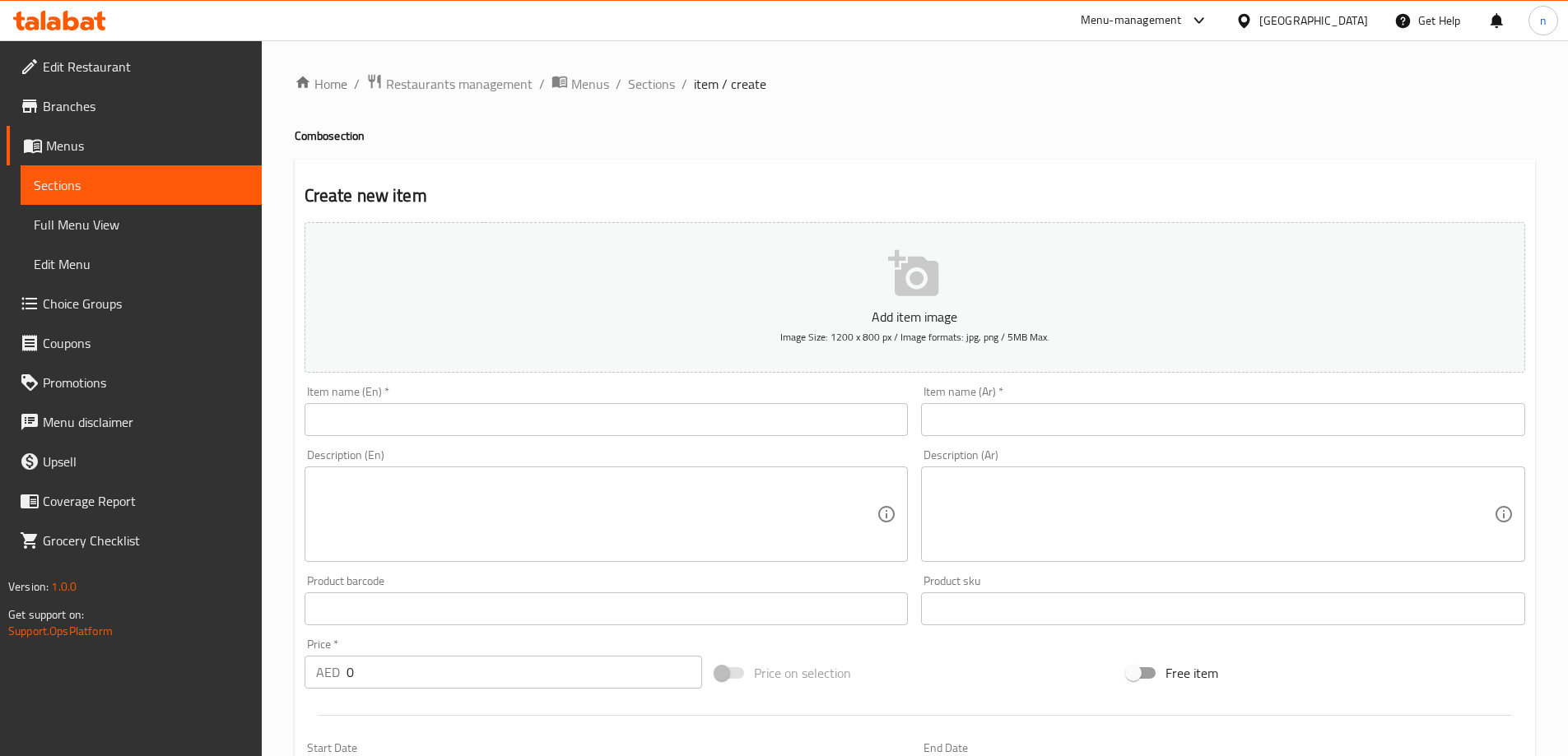
click at [481, 414] on input "text" at bounding box center [606, 419] width 605 height 33
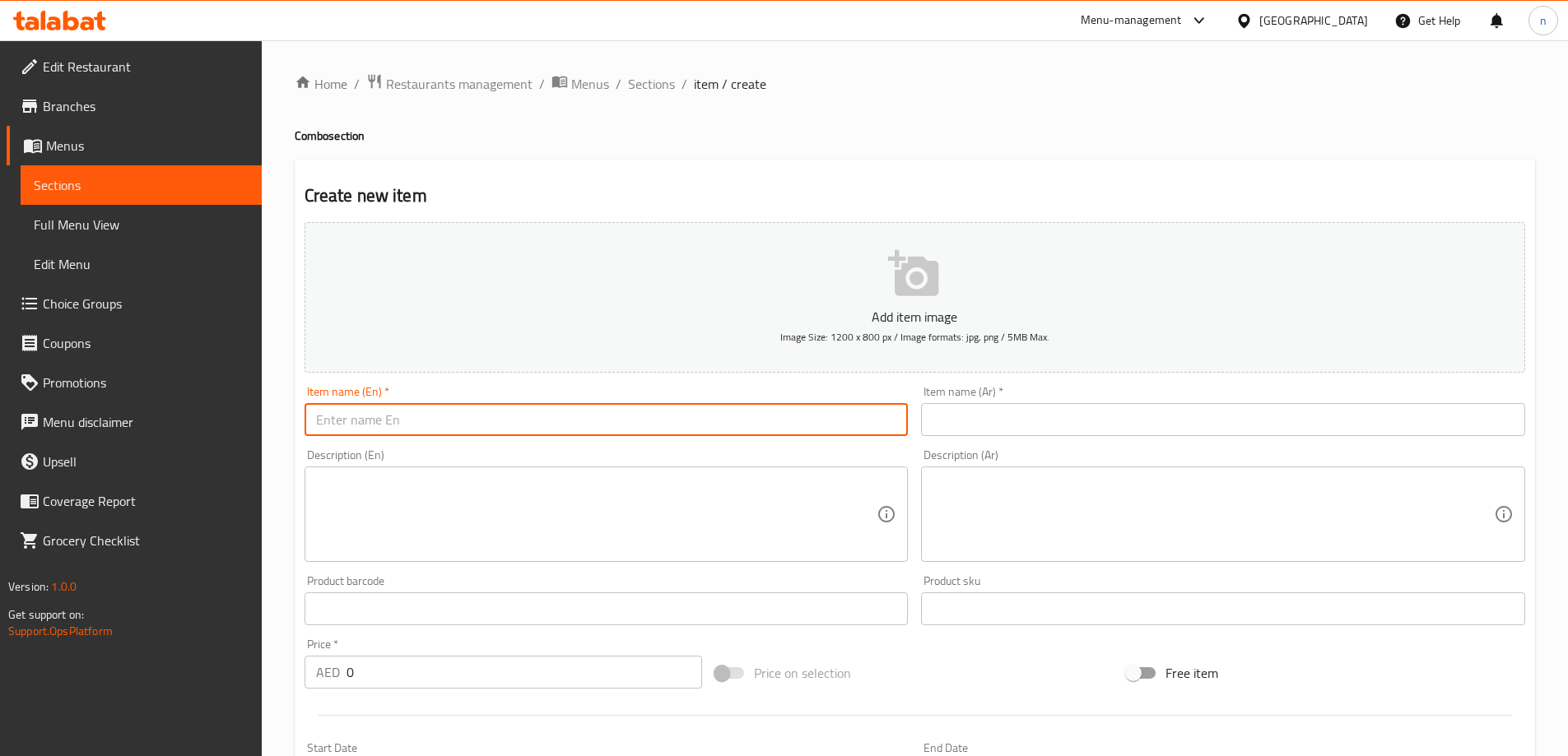
click at [415, 426] on input "text" at bounding box center [606, 419] width 605 height 33
paste input "A New Day"
type input "A New Day"
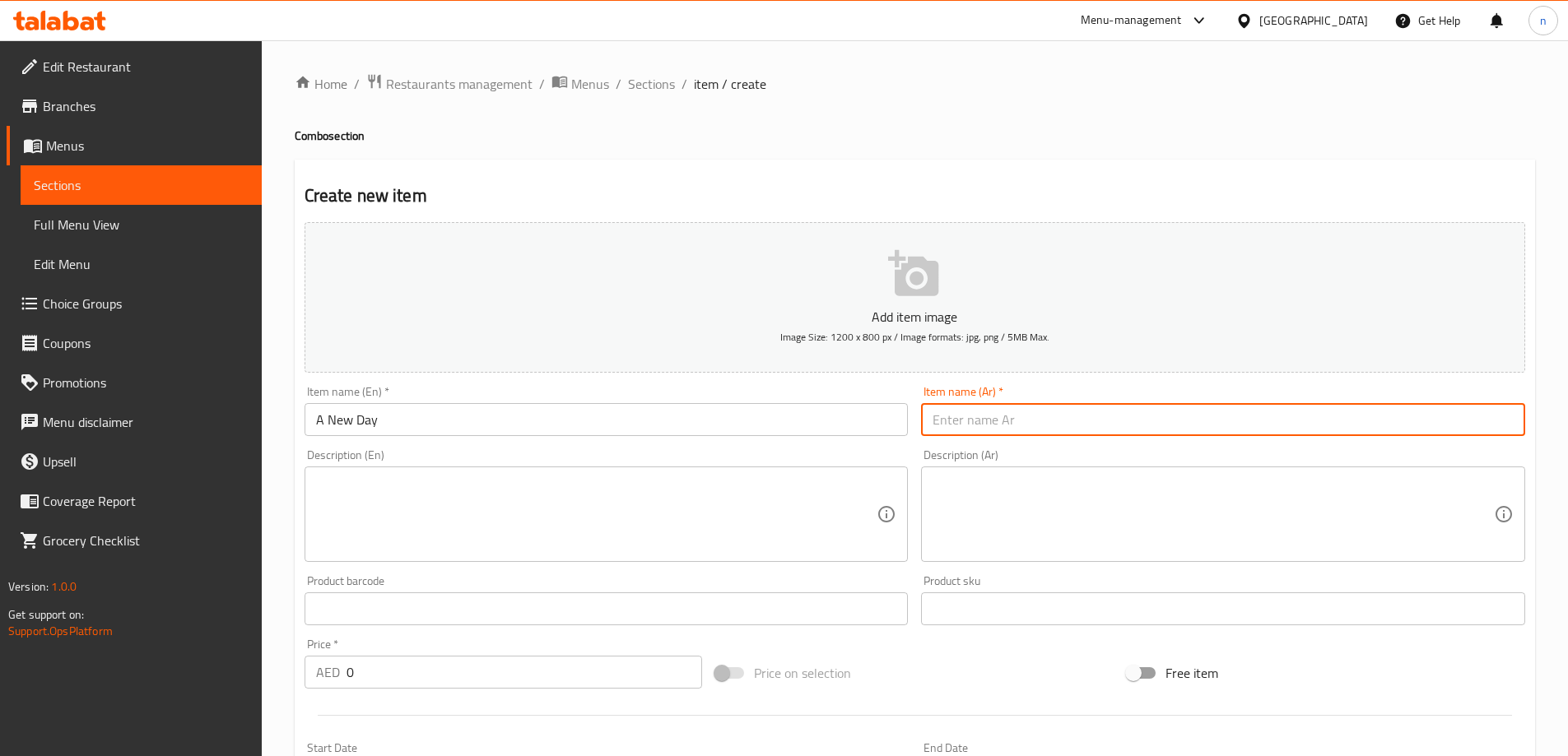
click at [983, 429] on input "text" at bounding box center [1223, 419] width 605 height 33
type input "أ نيو داي"
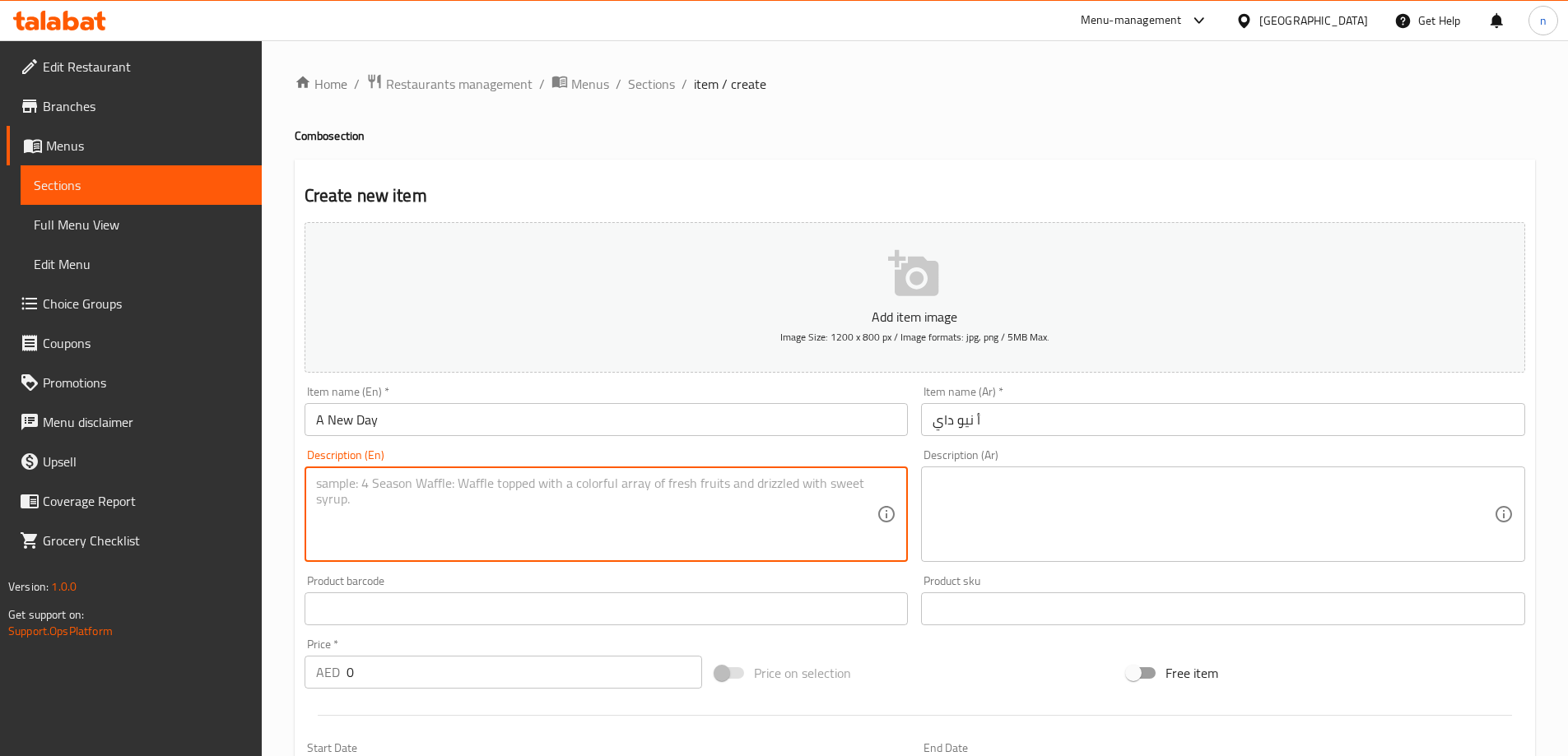
click at [327, 497] on textarea at bounding box center [597, 515] width 561 height 78
paste textarea "The image depicts a romantic gift set suitable for occasions such as [DATE] or …"
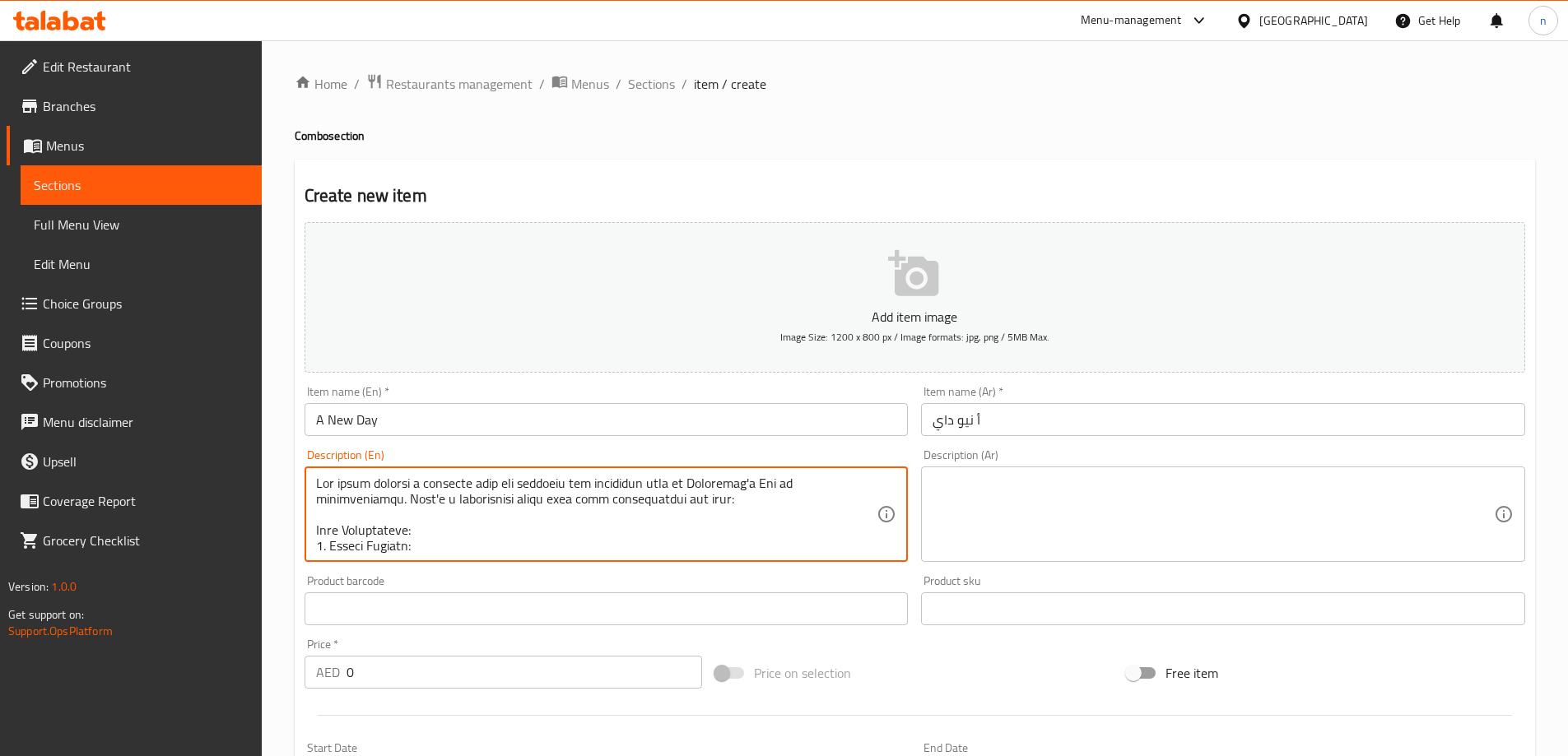
type textarea "The image depicts a romantic gift set suitable for occasions such as [DATE] or …"
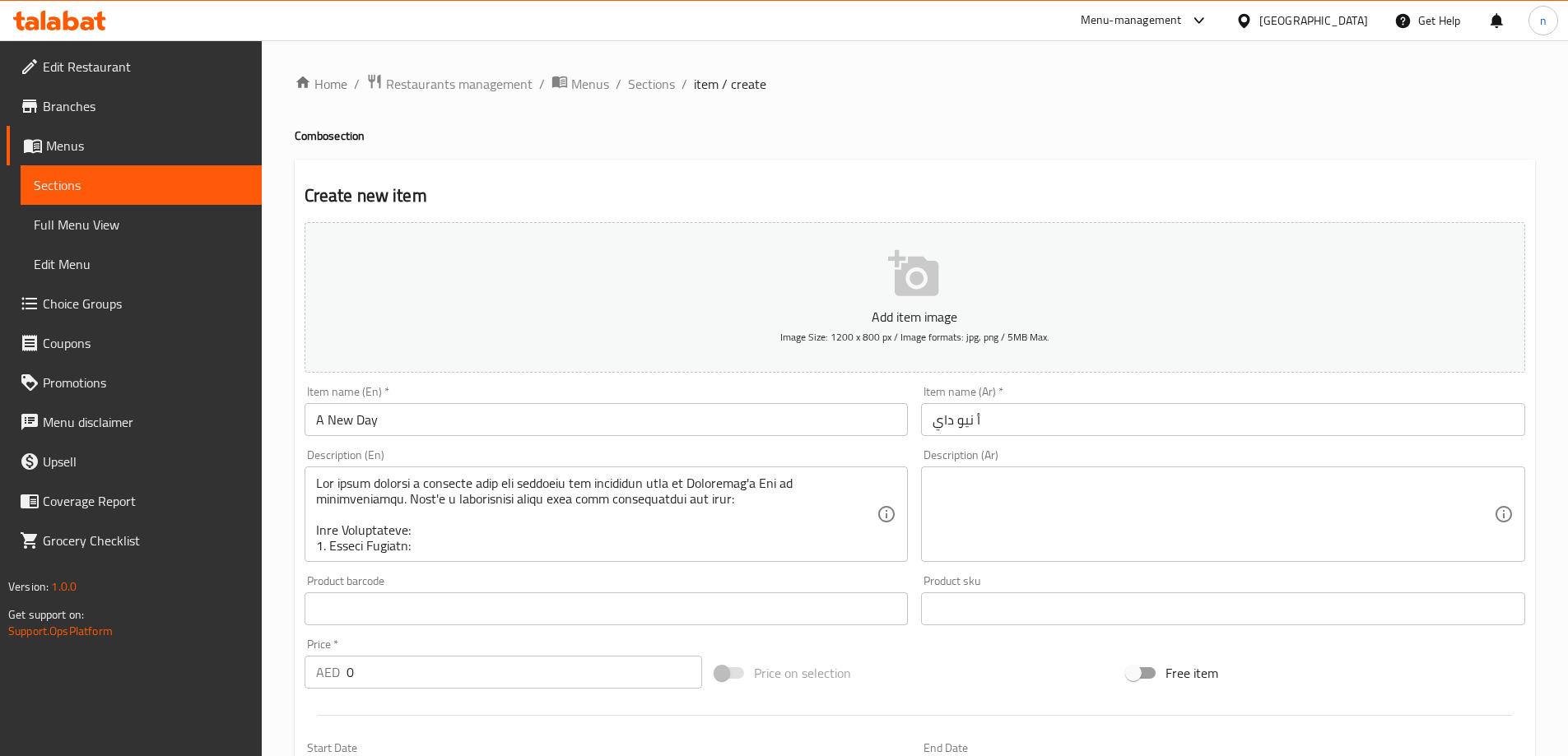
click at [985, 487] on textarea at bounding box center [1213, 515] width 561 height 78
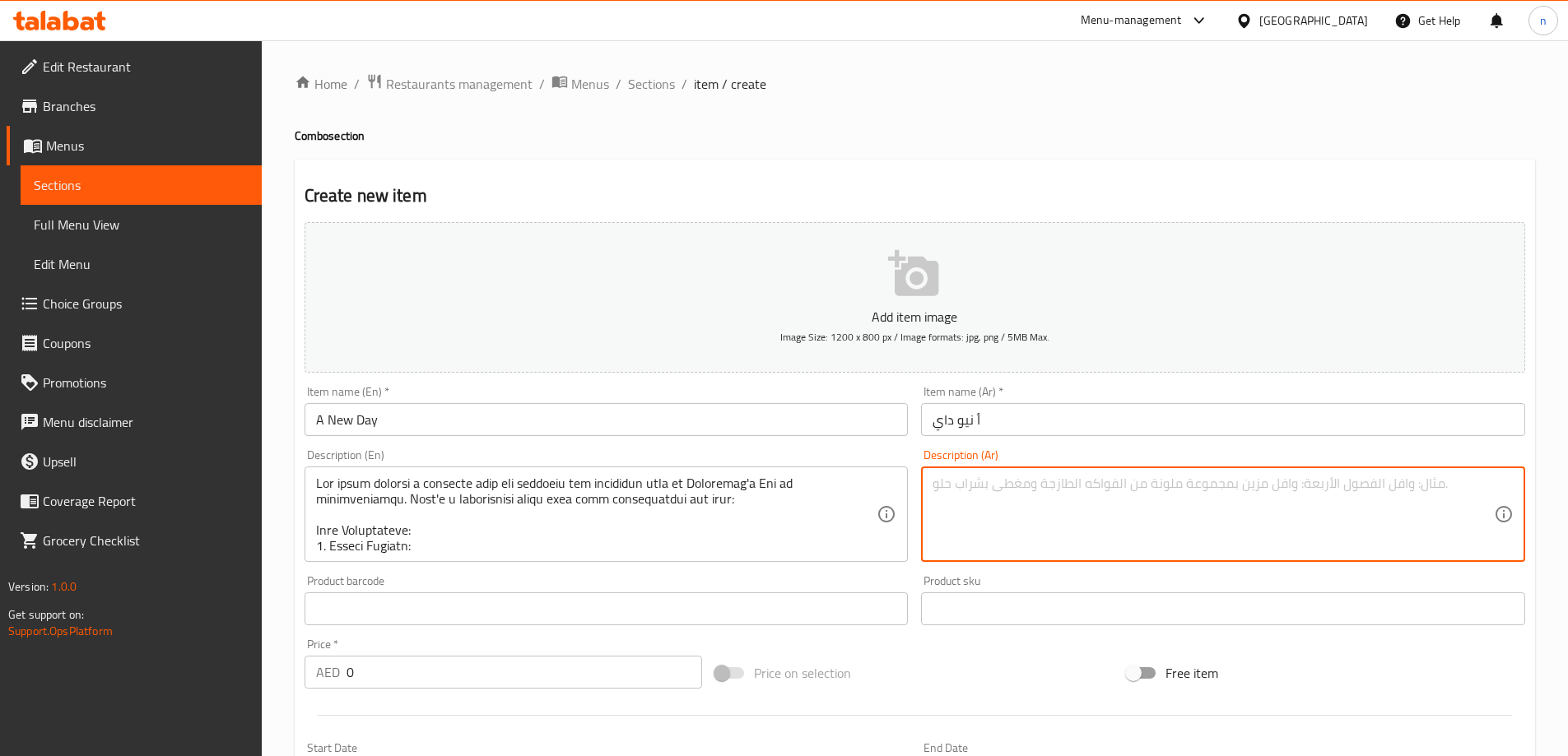
paste textarea "lُips dolors ame conse adipiscًe seddoًe temporin utl etd magn al enimad minimv…"
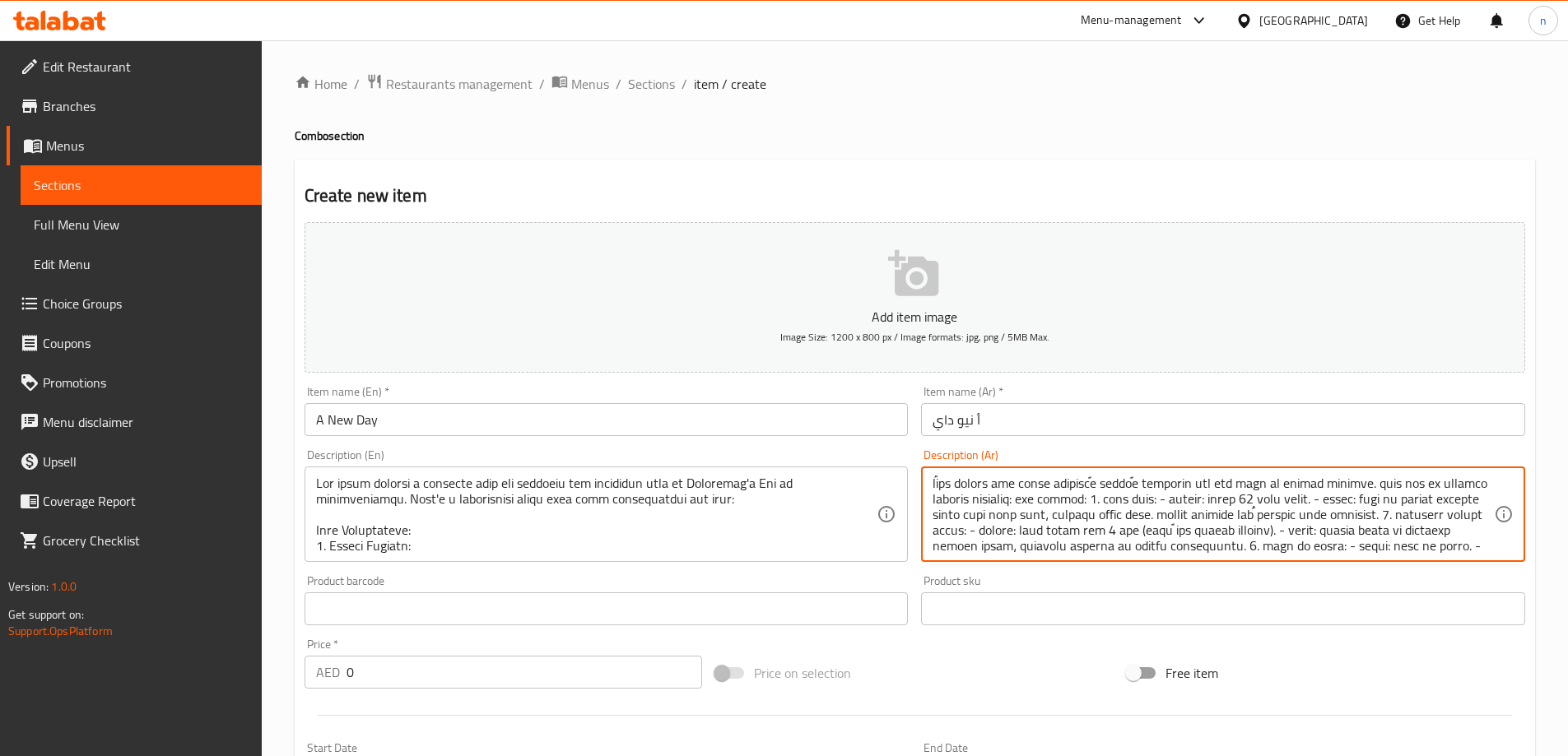
click at [1082, 506] on textarea at bounding box center [1213, 515] width 561 height 78
click at [1040, 506] on textarea at bounding box center [1213, 515] width 561 height 78
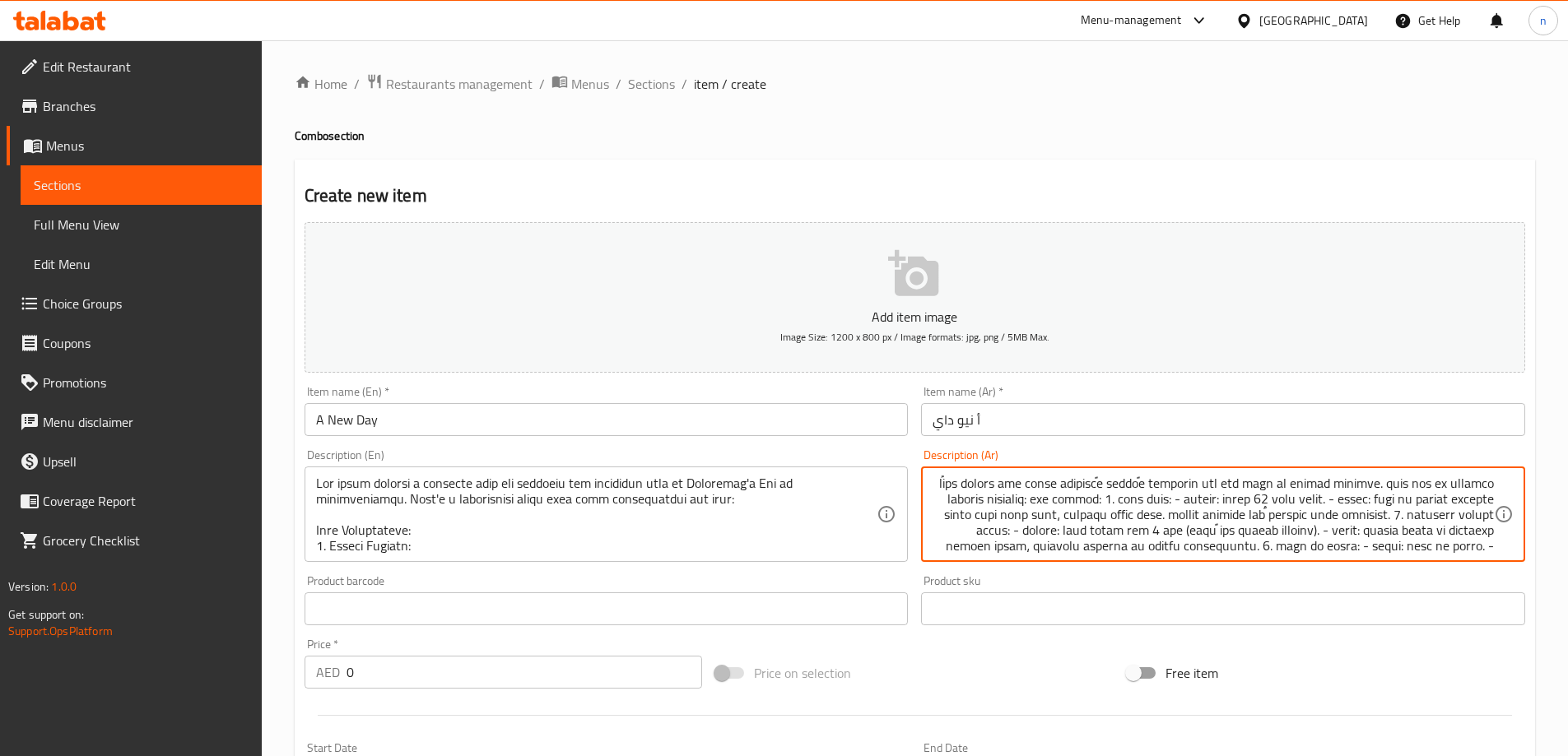
click at [1040, 506] on textarea at bounding box center [1213, 515] width 561 height 78
paste textarea "وصف الايتم: 1.باقة ورد: - الكمية: حوالي 12 وردة حمراء. - الوصف: باقة من الورود …"
type textarea "lor ipsumd: 5.sita con: - adipis: elits 56 doei tempo. - incid: utla et dolore …"
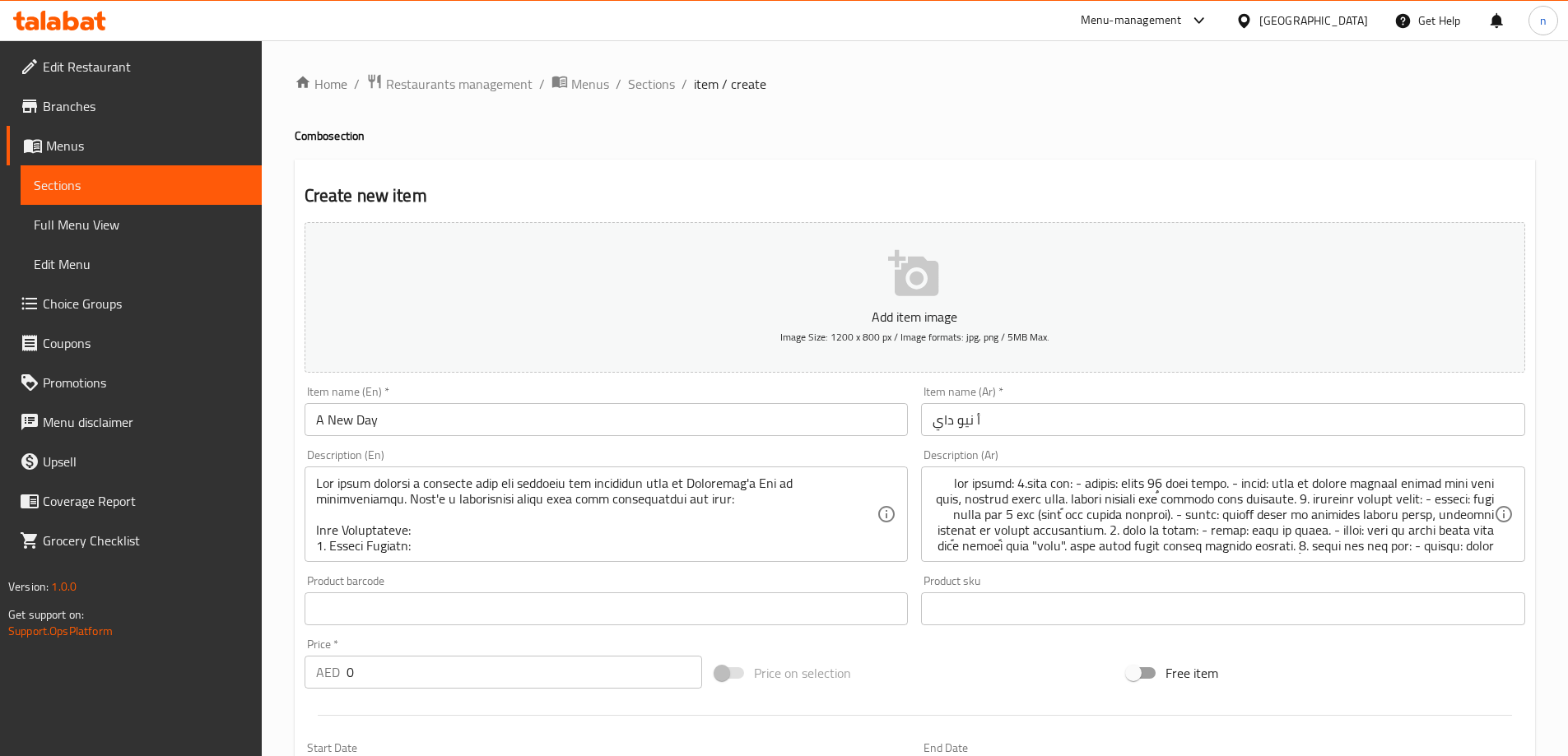
drag, startPoint x: 315, startPoint y: 484, endPoint x: 511, endPoint y: 525, distance: 200.2
click at [511, 525] on div "Description (En)" at bounding box center [606, 514] width 605 height 95
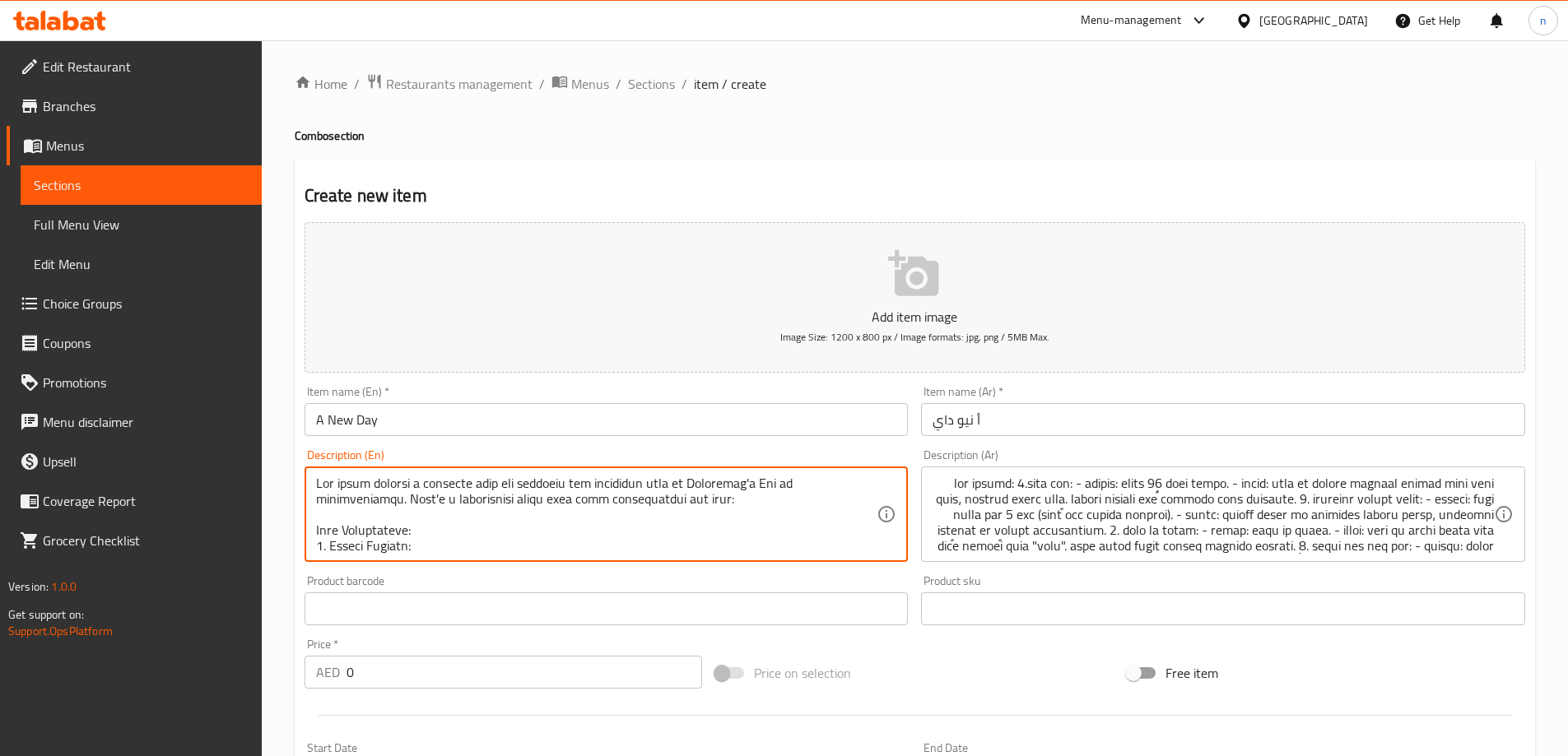
click at [628, 493] on textarea at bounding box center [597, 515] width 561 height 78
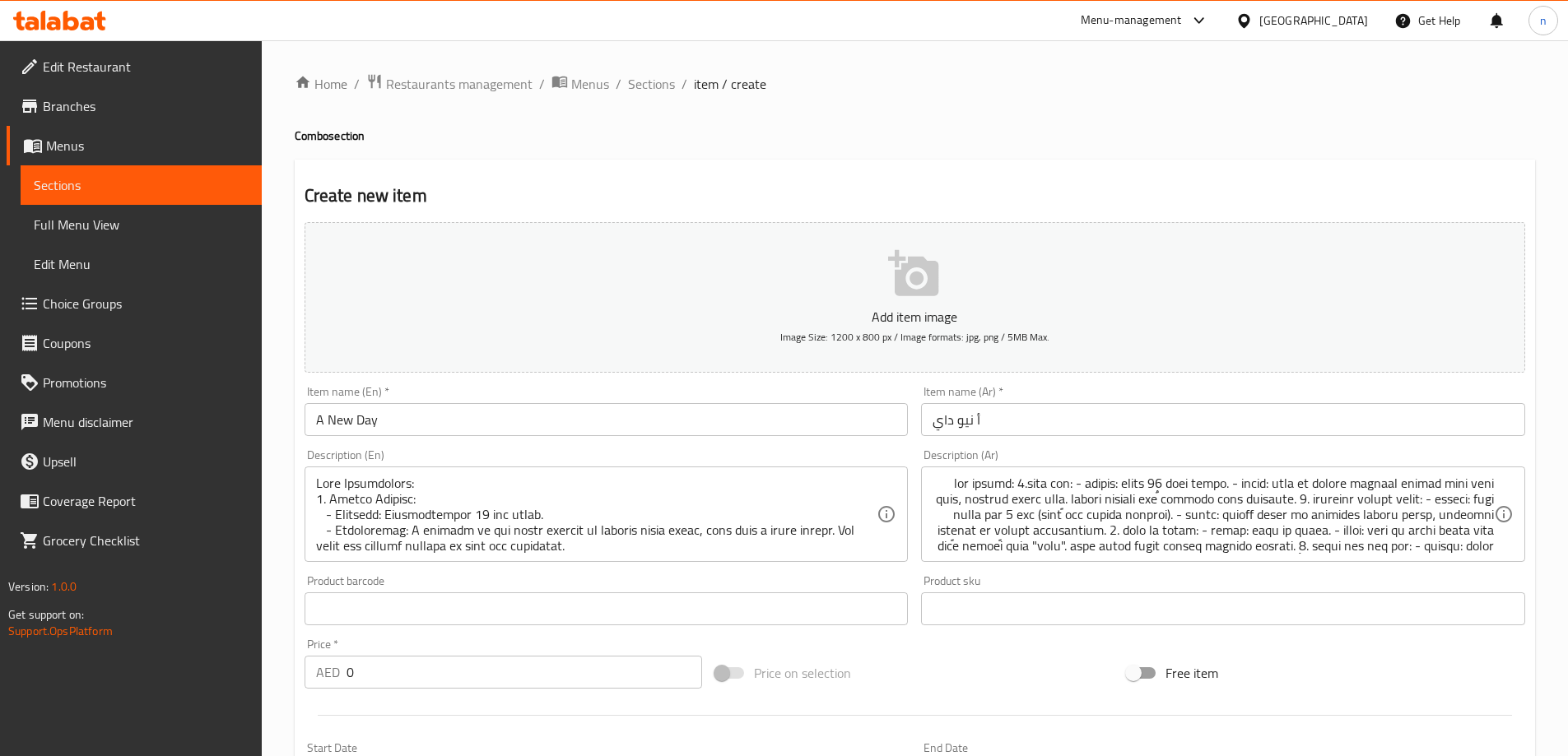
click at [310, 492] on div "Description (En)" at bounding box center [606, 514] width 605 height 95
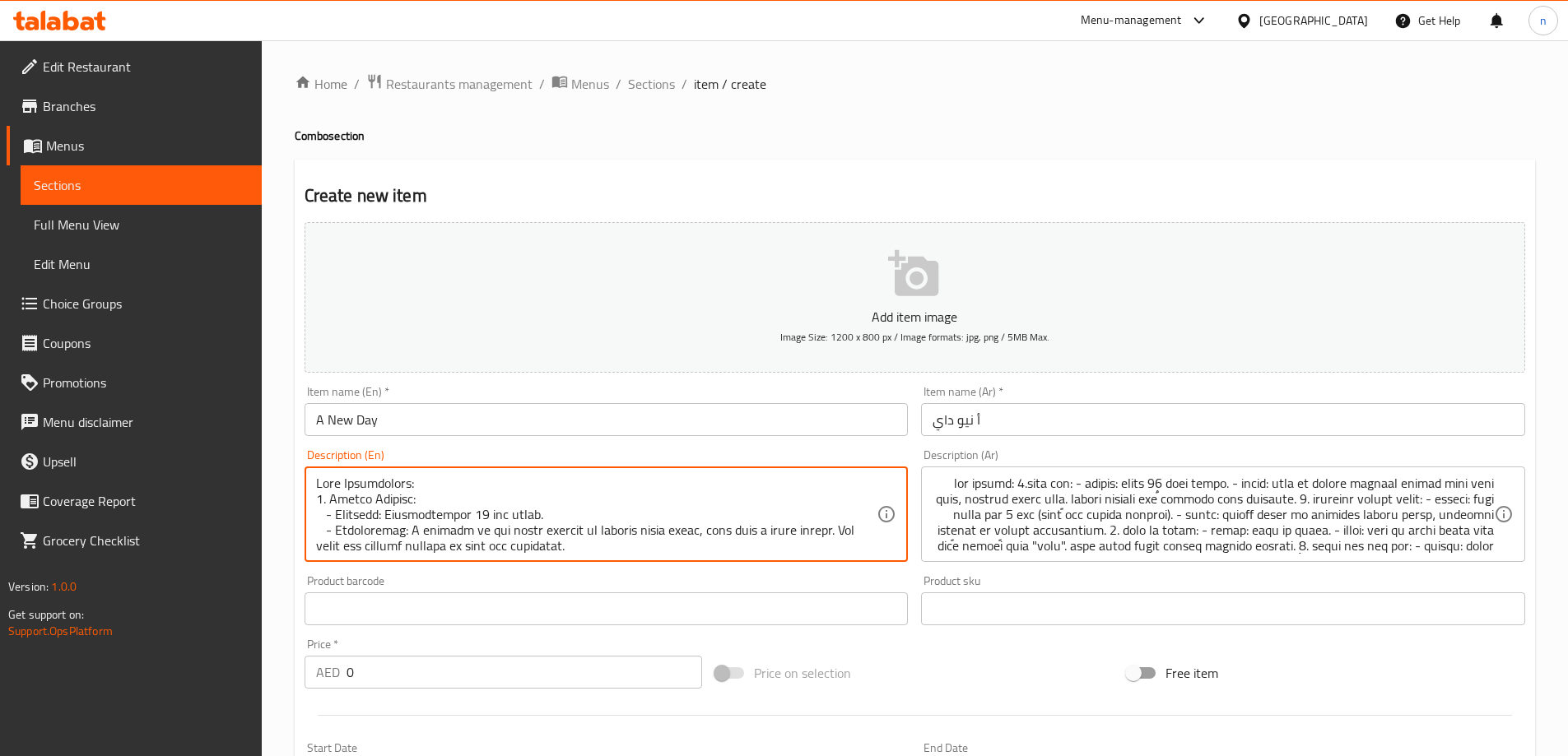
click at [315, 498] on div "Description (En)" at bounding box center [606, 514] width 605 height 95
click at [316, 505] on textarea at bounding box center [597, 515] width 561 height 78
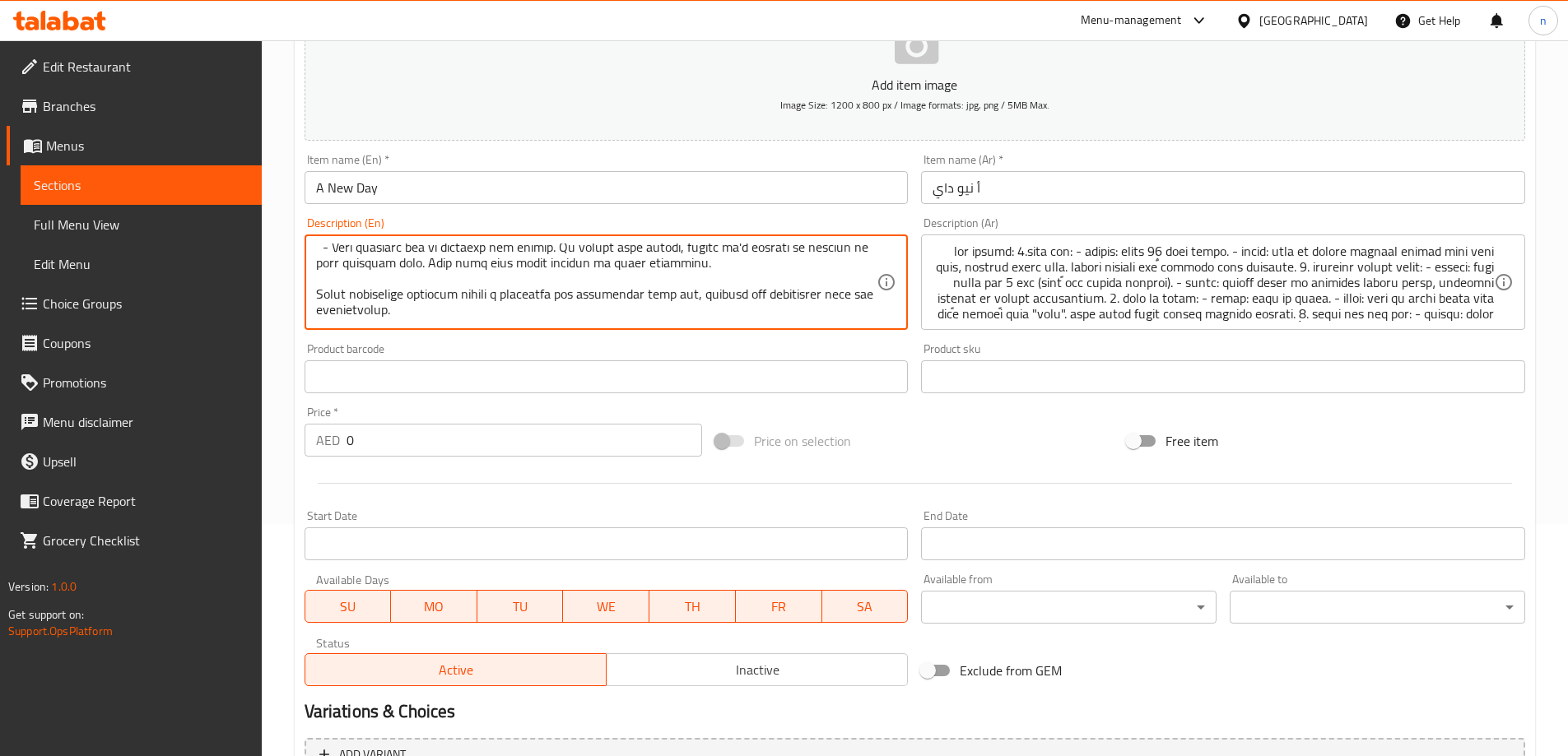
scroll to position [164, 0]
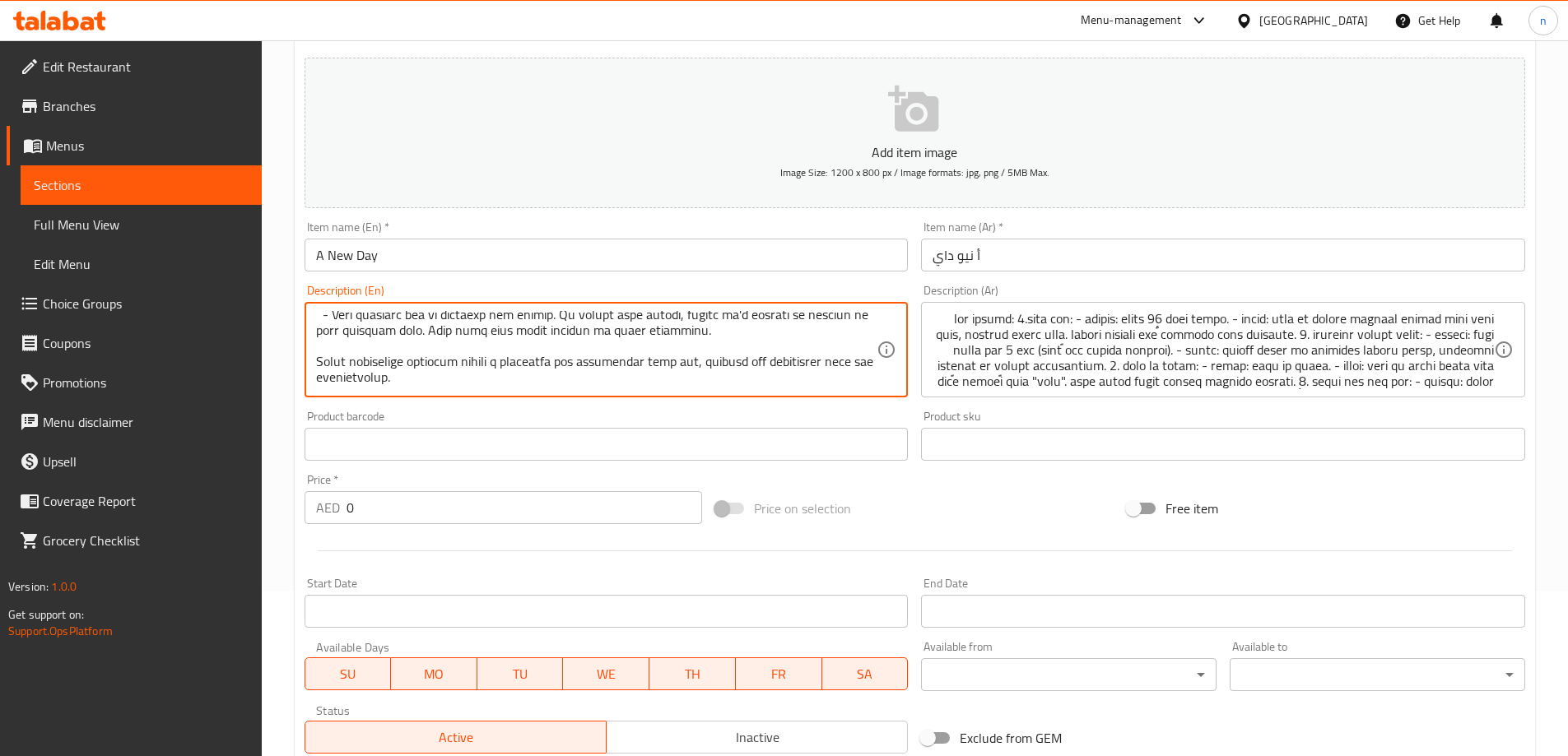
type textarea "Item Description: 1. Flower Bouquet: - Quantity: Approximately 12 red roses. - …"
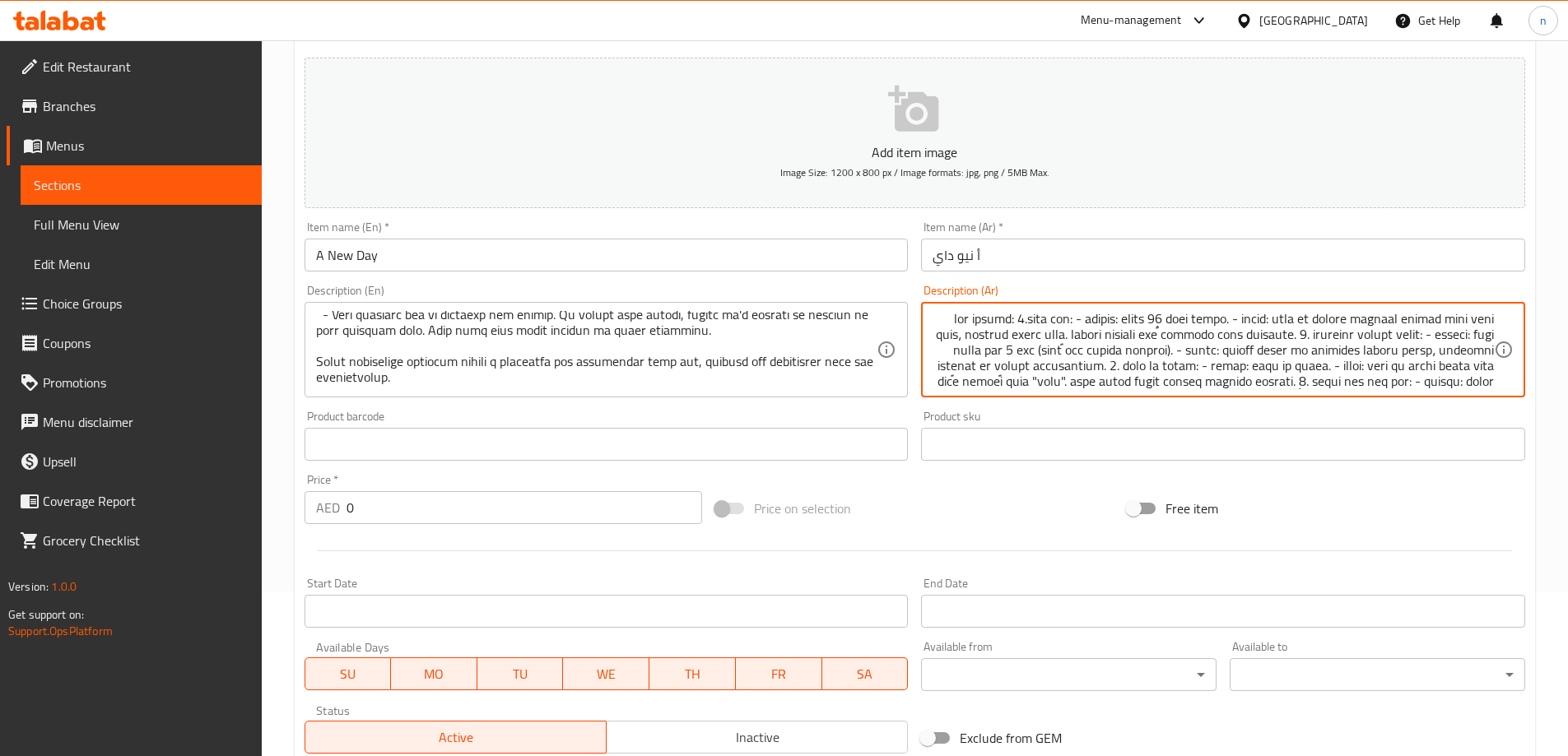
click at [1263, 319] on textarea at bounding box center [1213, 350] width 561 height 78
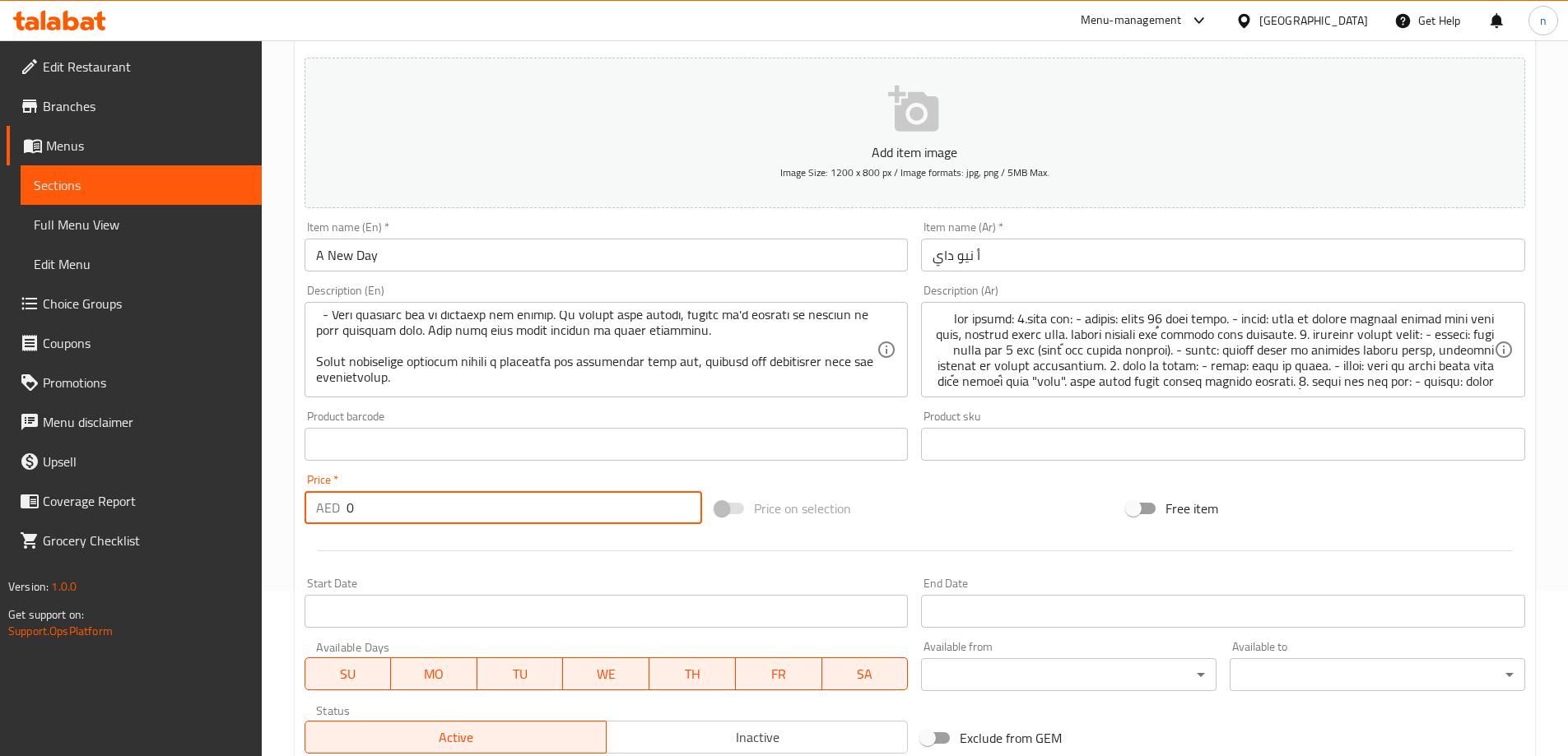
click at [374, 491] on input "0" at bounding box center [524, 507] width 356 height 33
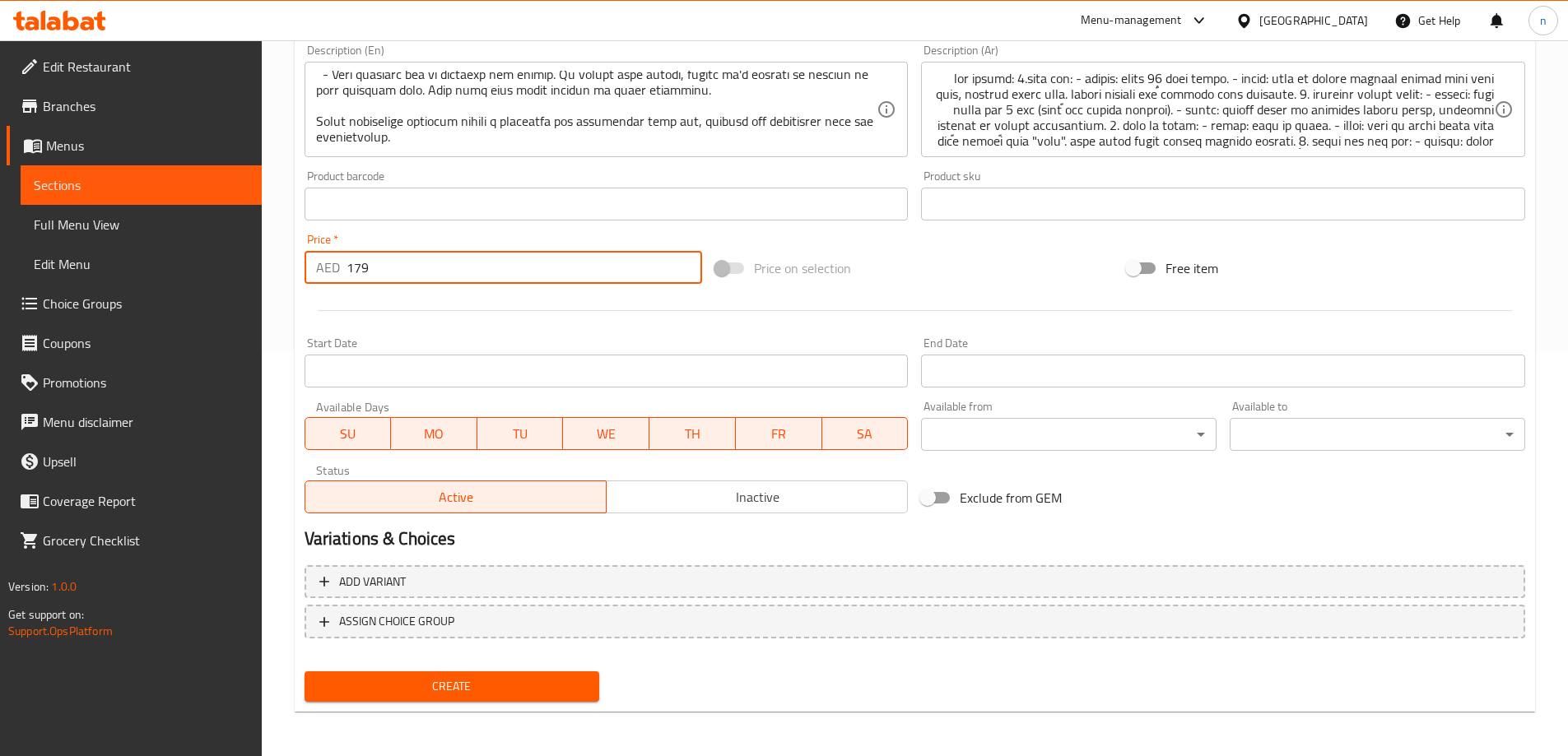
scroll to position [407, 0]
type input "179"
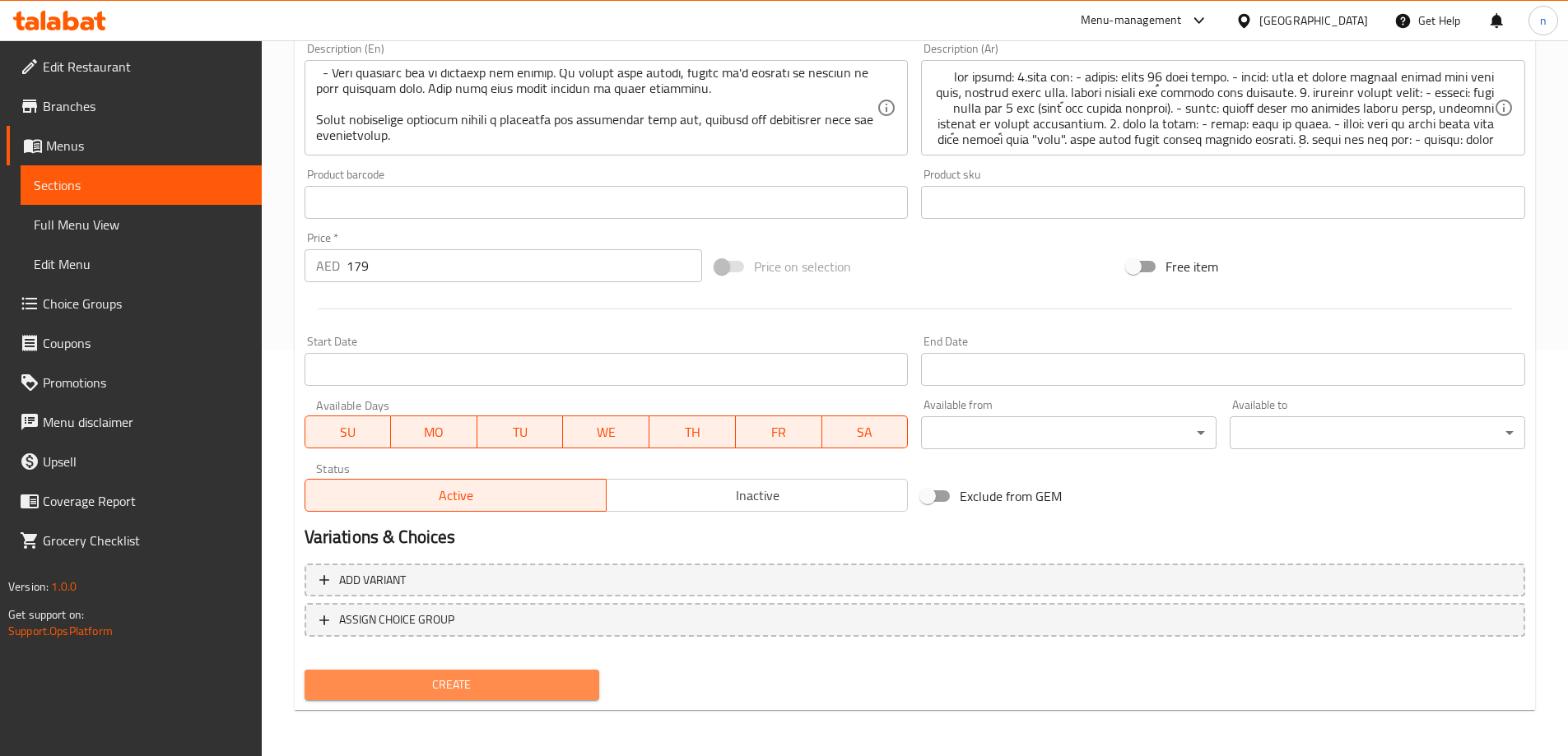
click at [529, 688] on span "Create" at bounding box center [453, 685] width 269 height 20
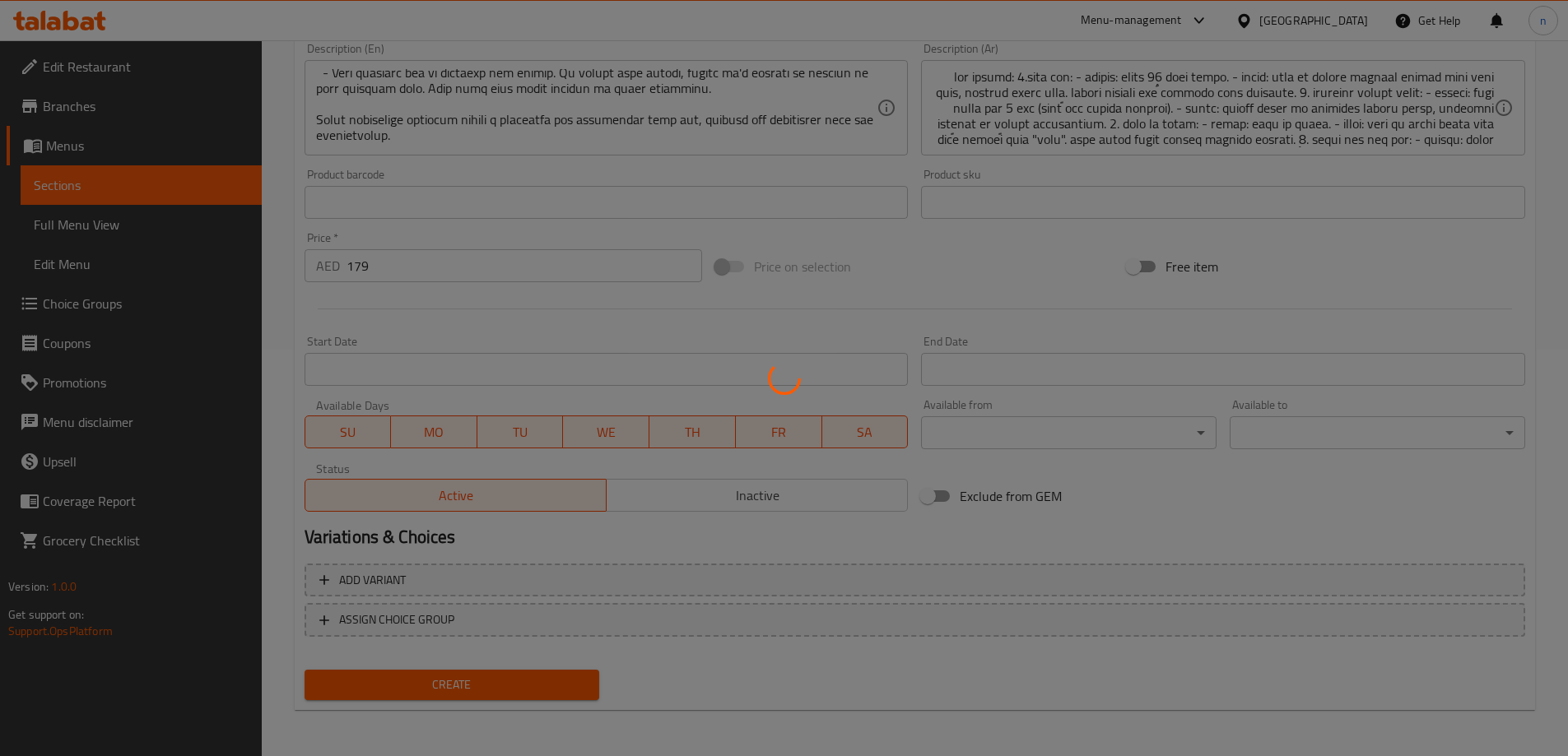
type input "0"
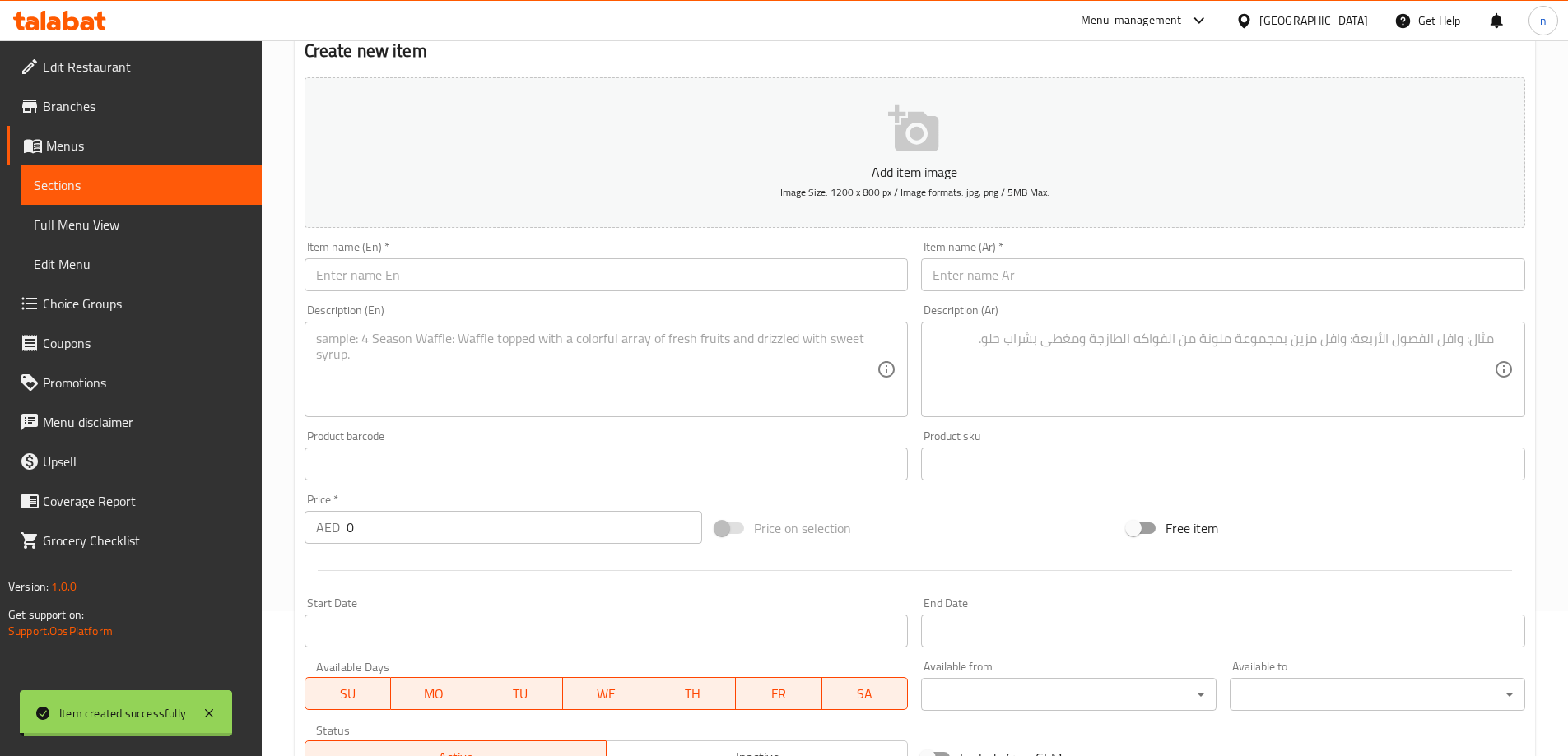
scroll to position [0, 0]
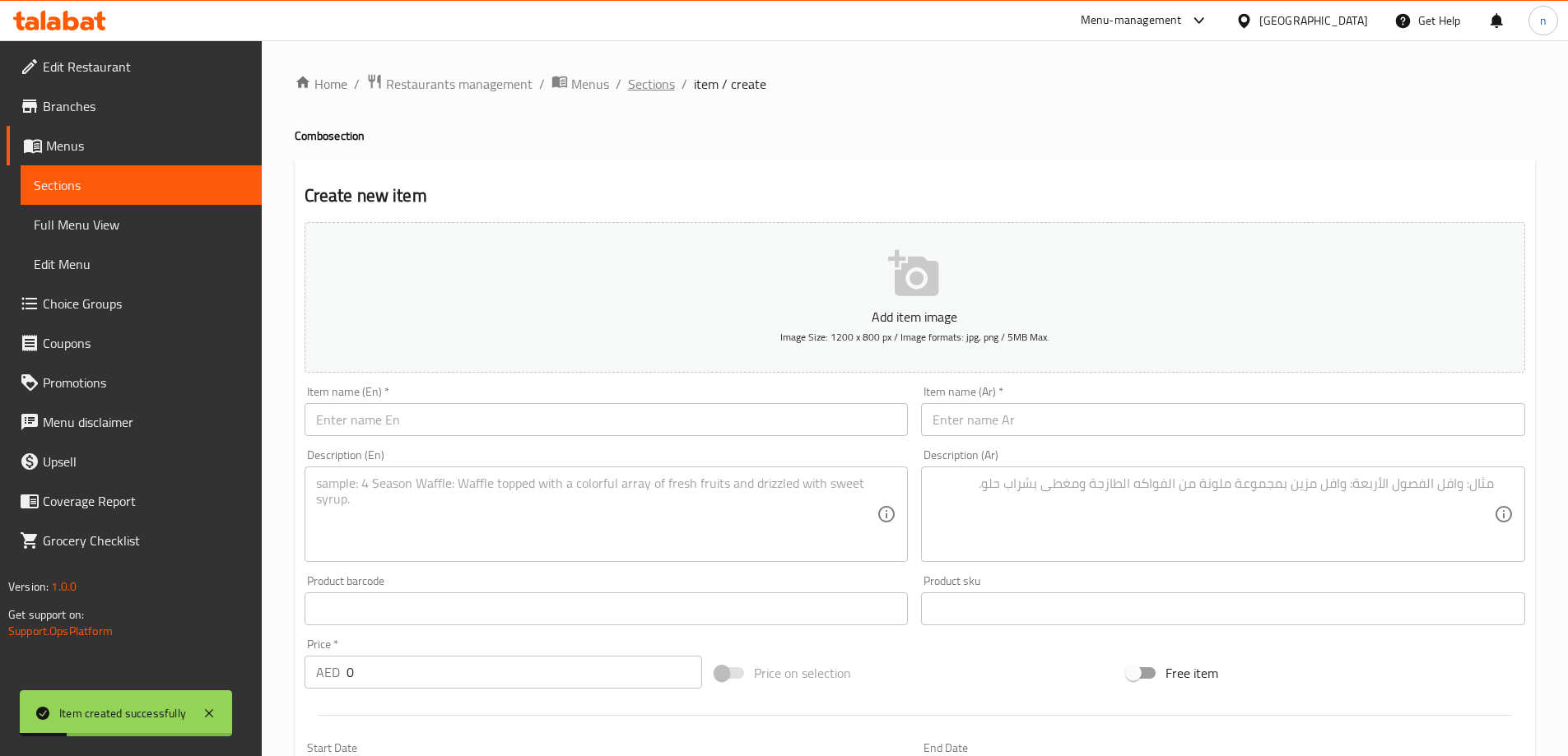
click at [651, 78] on span "Sections" at bounding box center [651, 84] width 47 height 20
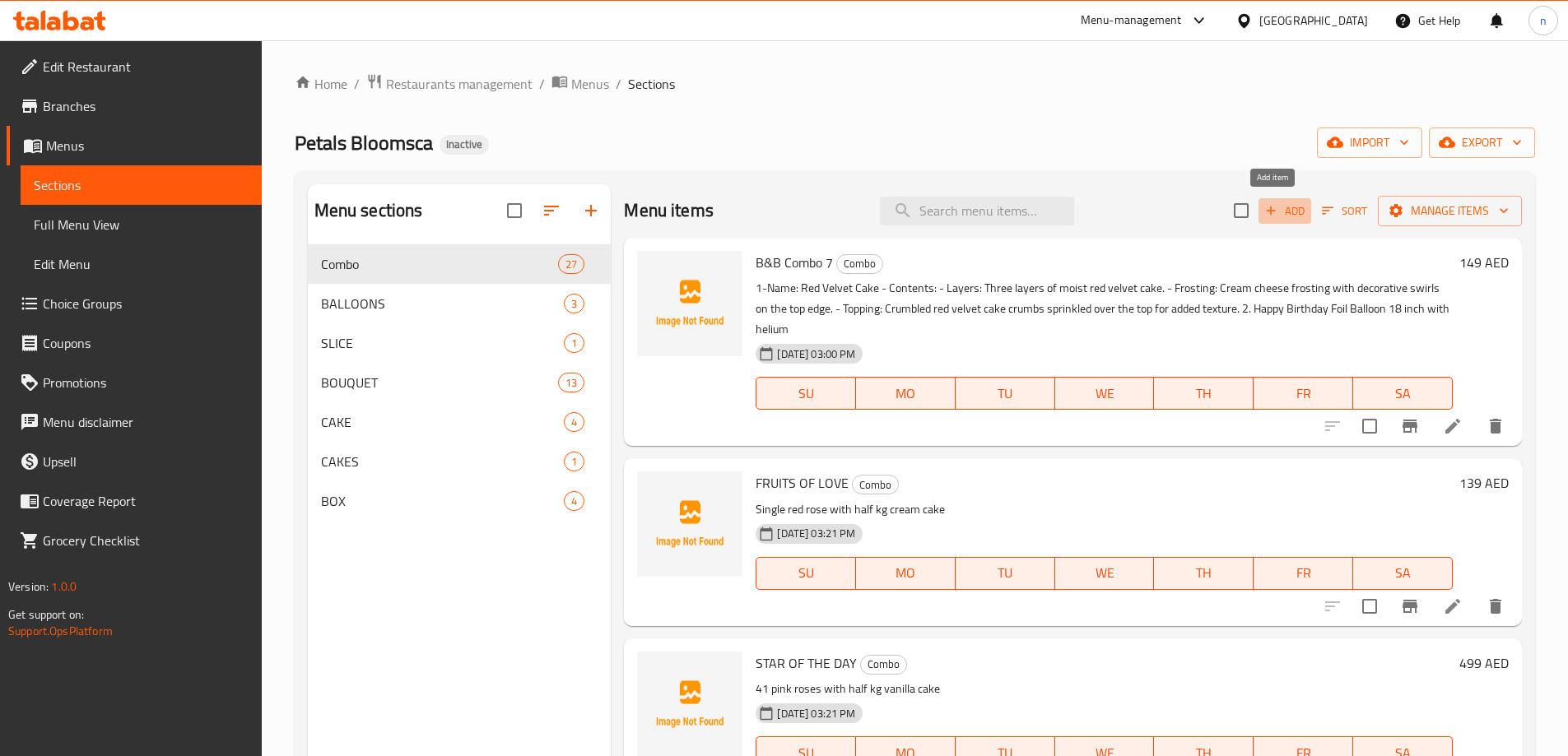
click at [1271, 204] on span "Add" at bounding box center [1285, 211] width 44 height 19
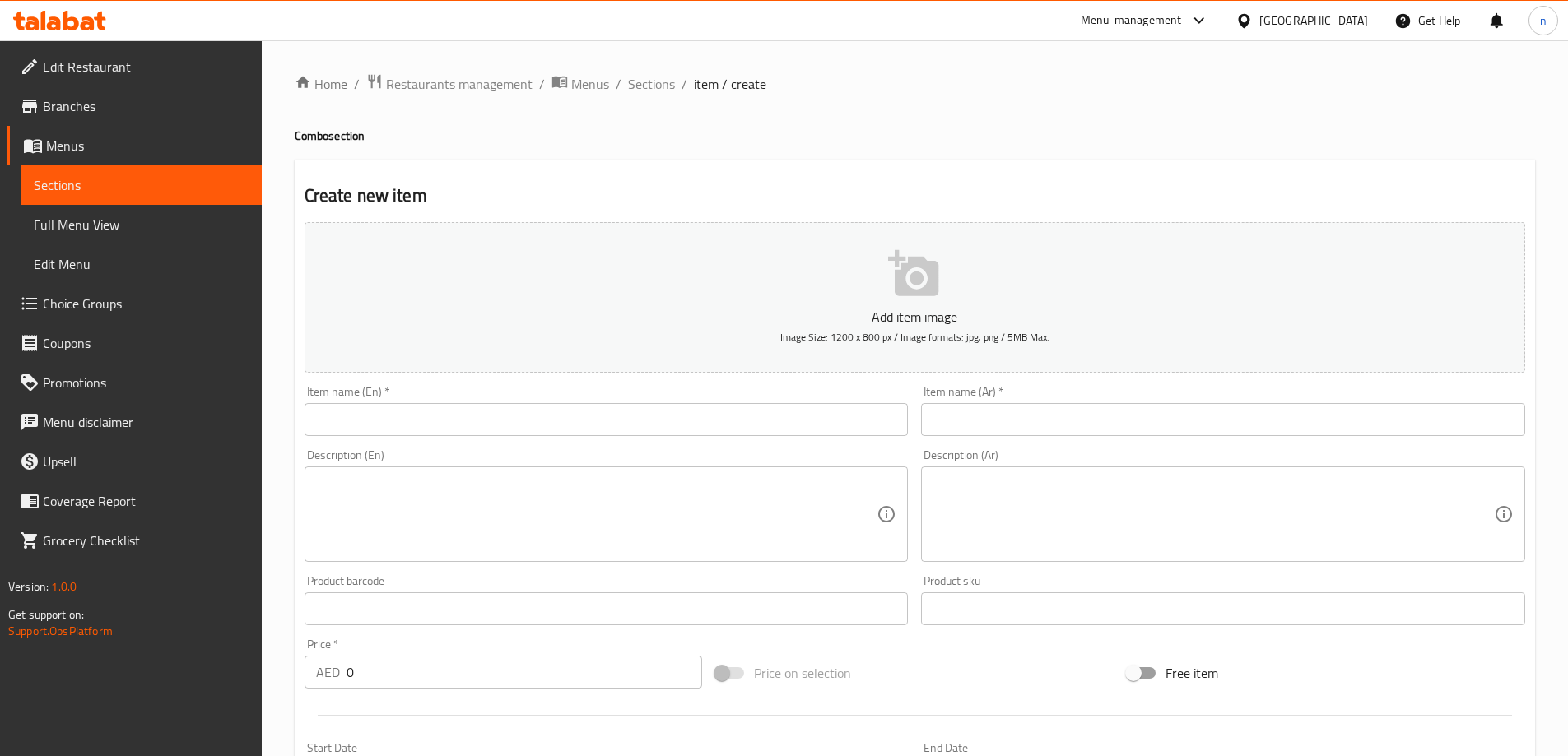
click at [346, 414] on input "text" at bounding box center [606, 419] width 605 height 33
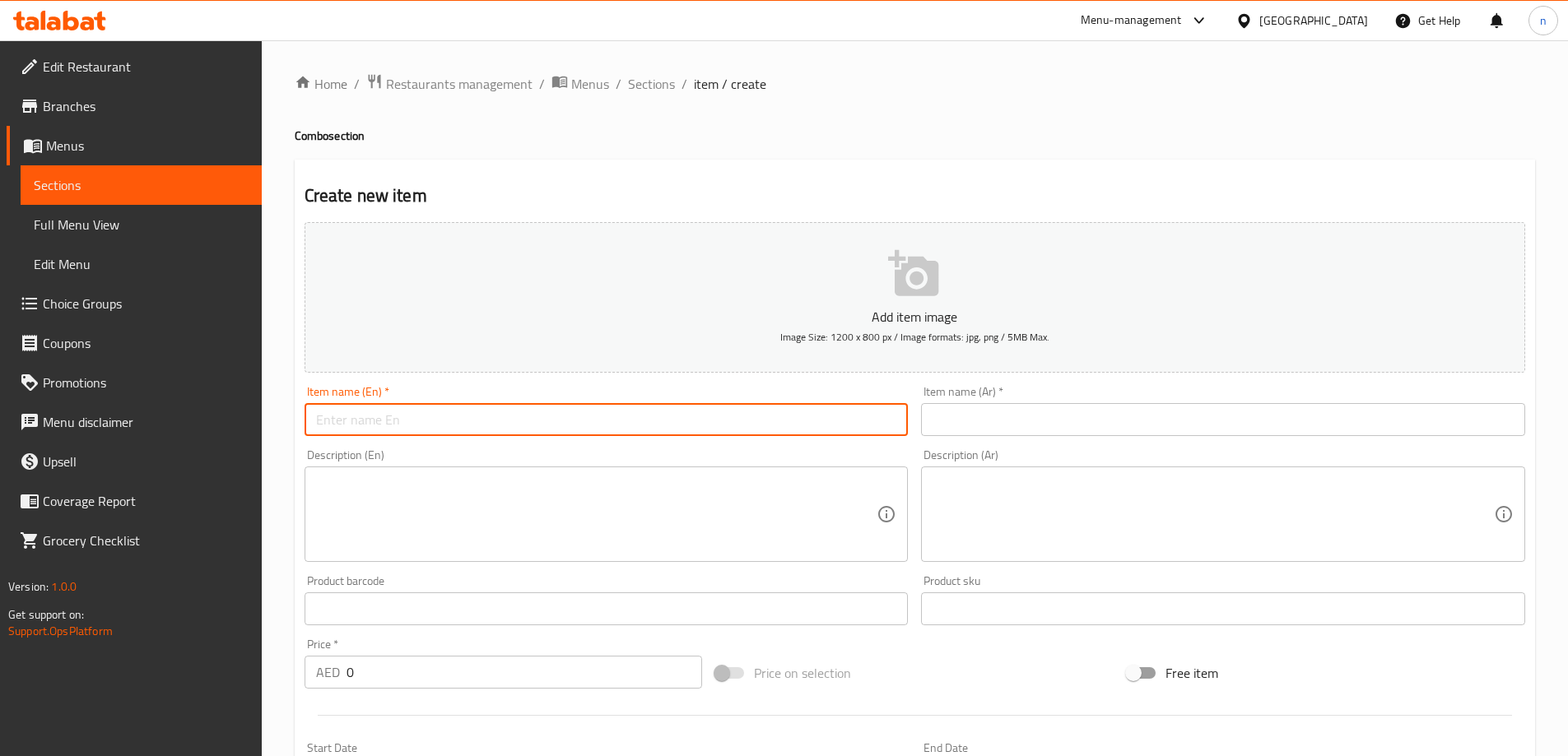
paste input "B&B Combo 1"
type input "B&B Combo 1"
click at [413, 420] on input "B&B Combo 1" at bounding box center [606, 419] width 605 height 33
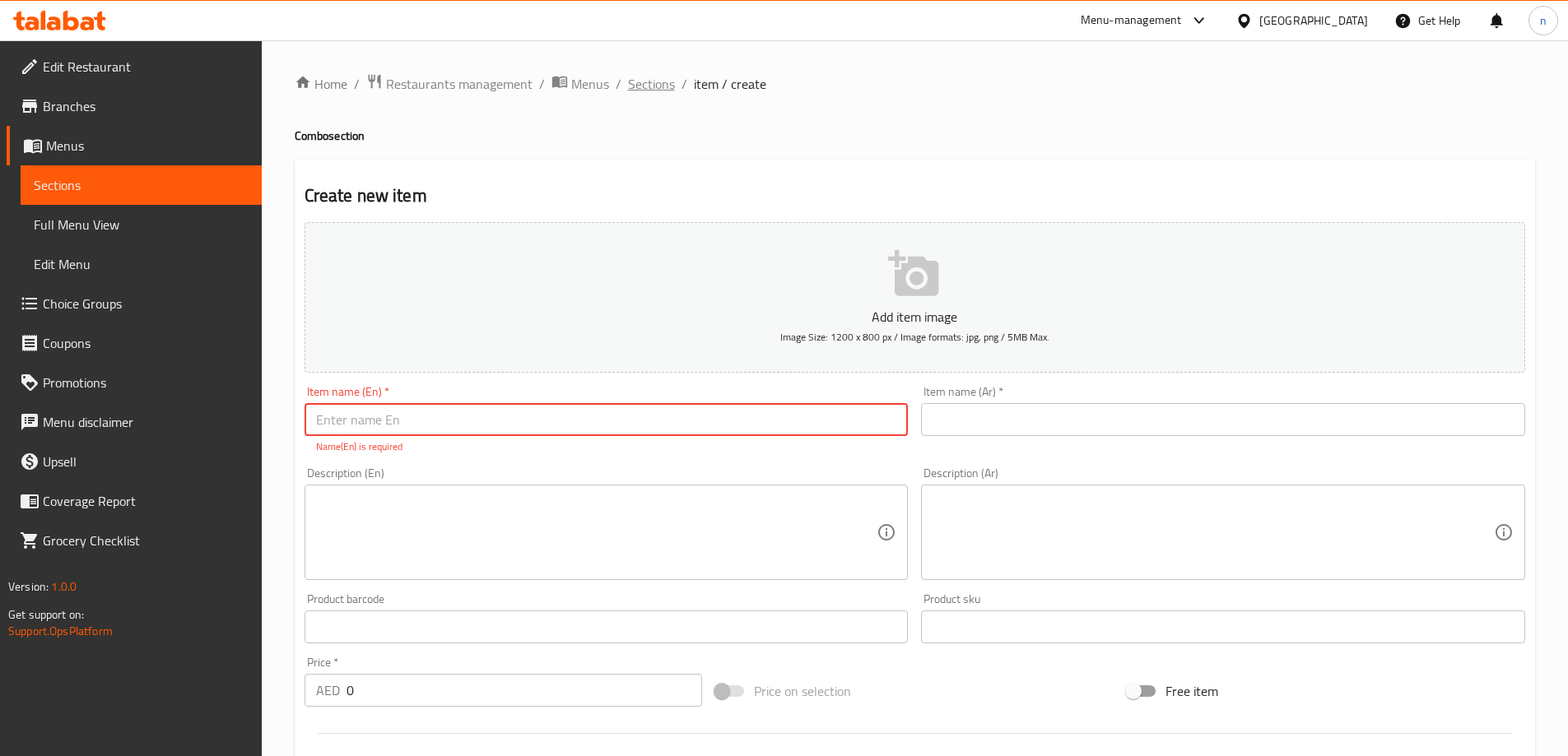
click at [658, 84] on span "Sections" at bounding box center [651, 84] width 47 height 20
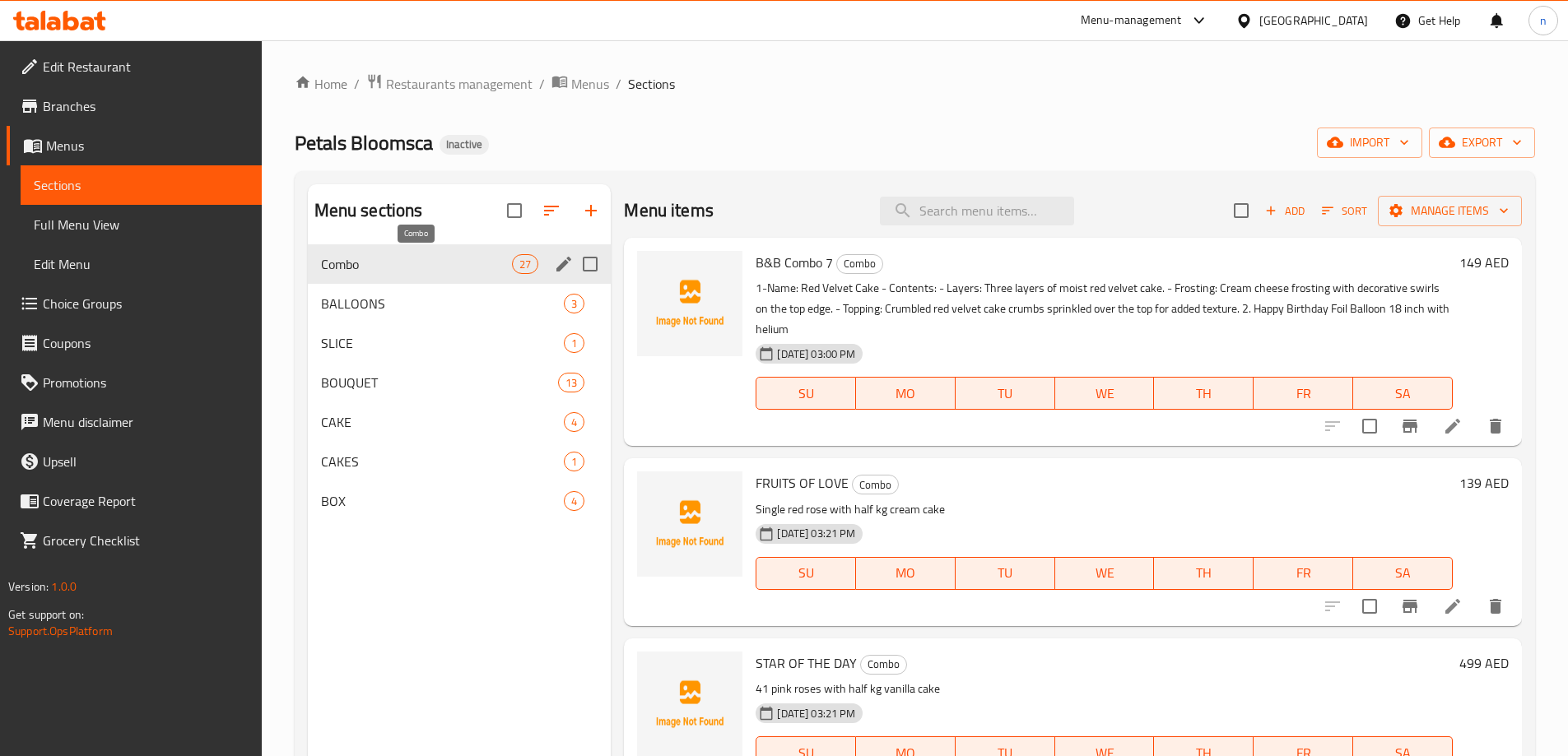
click at [431, 257] on span "Combo" at bounding box center [417, 263] width 192 height 20
click at [136, 220] on span "Full Menu View" at bounding box center [142, 224] width 215 height 20
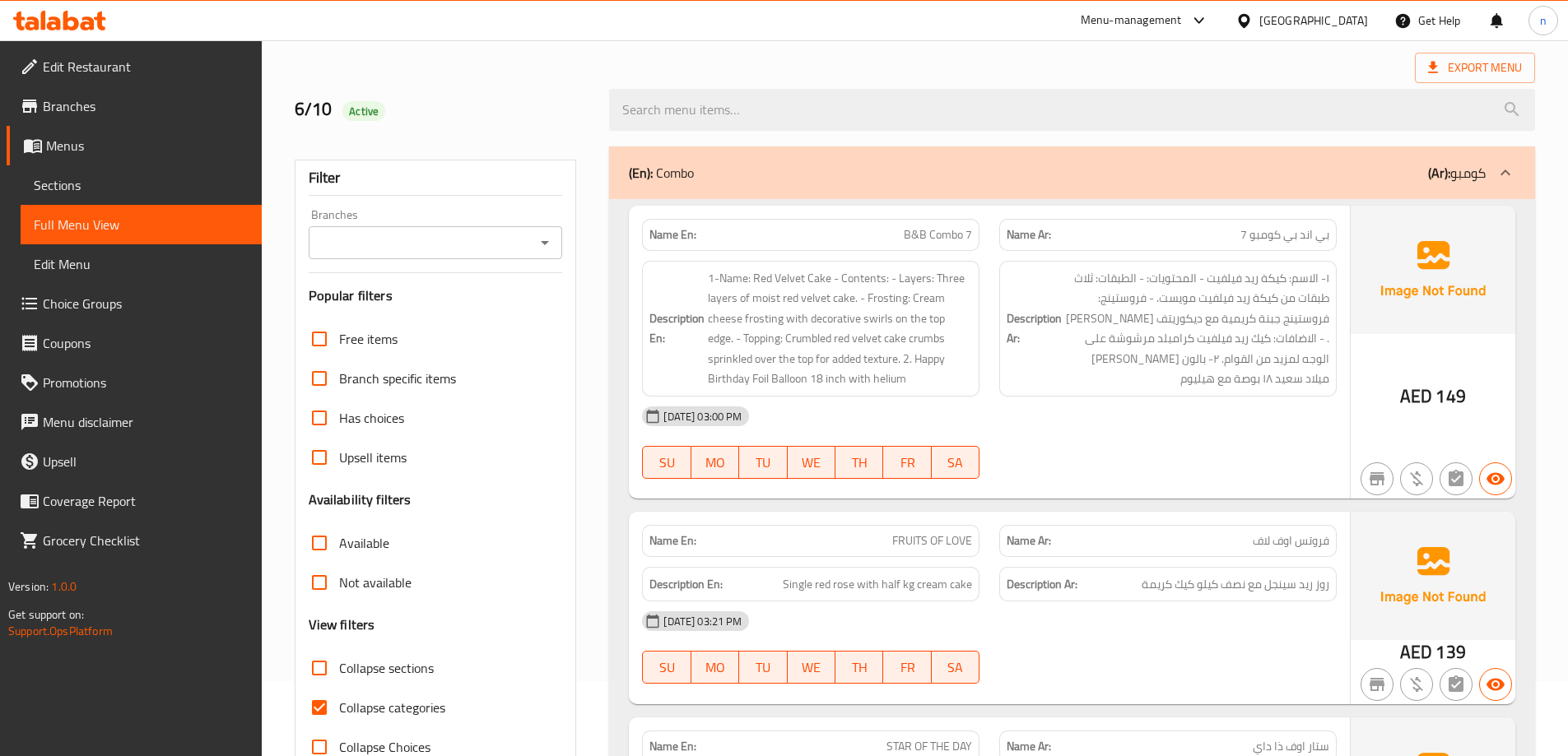
scroll to position [247, 0]
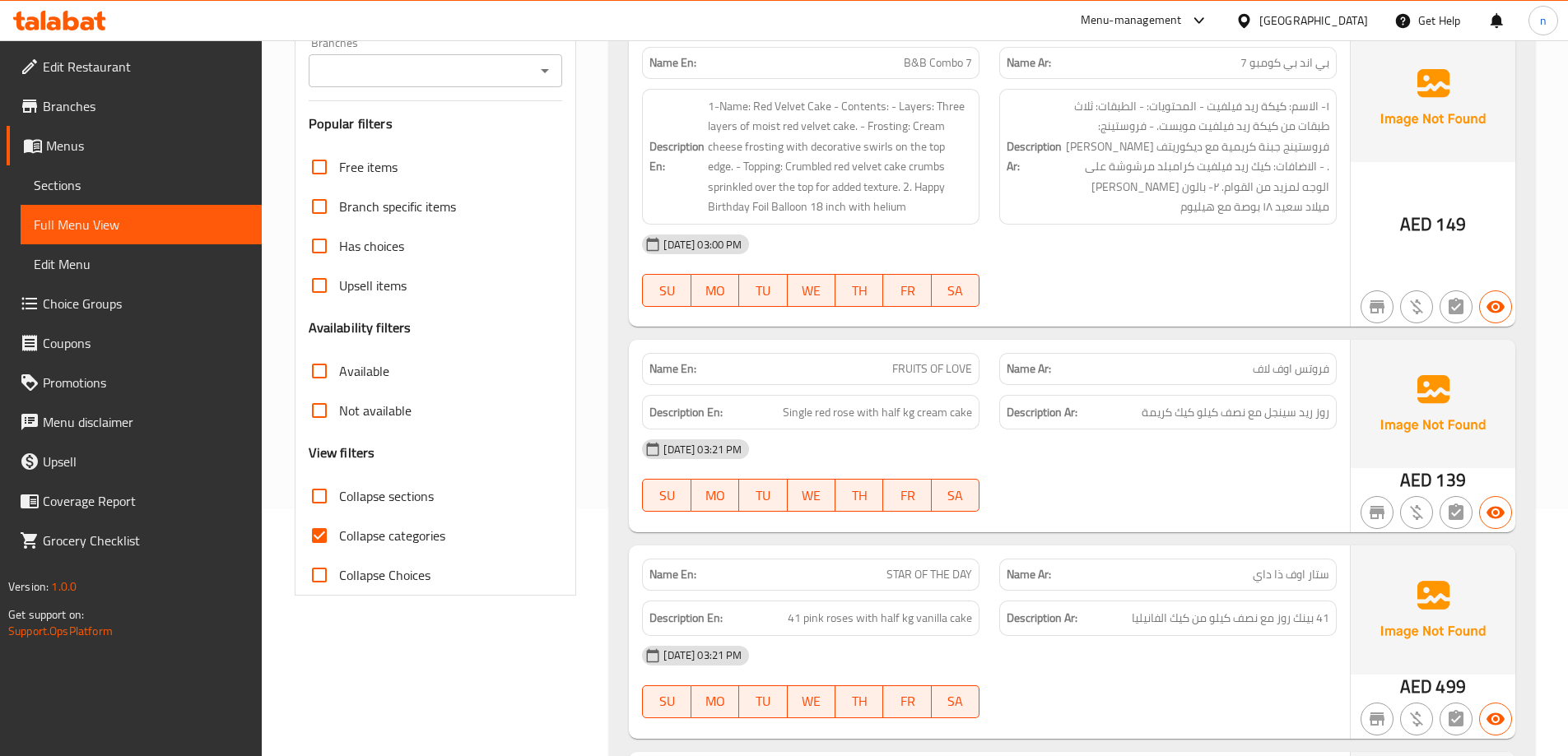
click at [320, 523] on input "Collapse categories" at bounding box center [319, 535] width 39 height 39
checkbox input "false"
click at [319, 493] on input "Collapse sections" at bounding box center [319, 496] width 39 height 39
checkbox input "true"
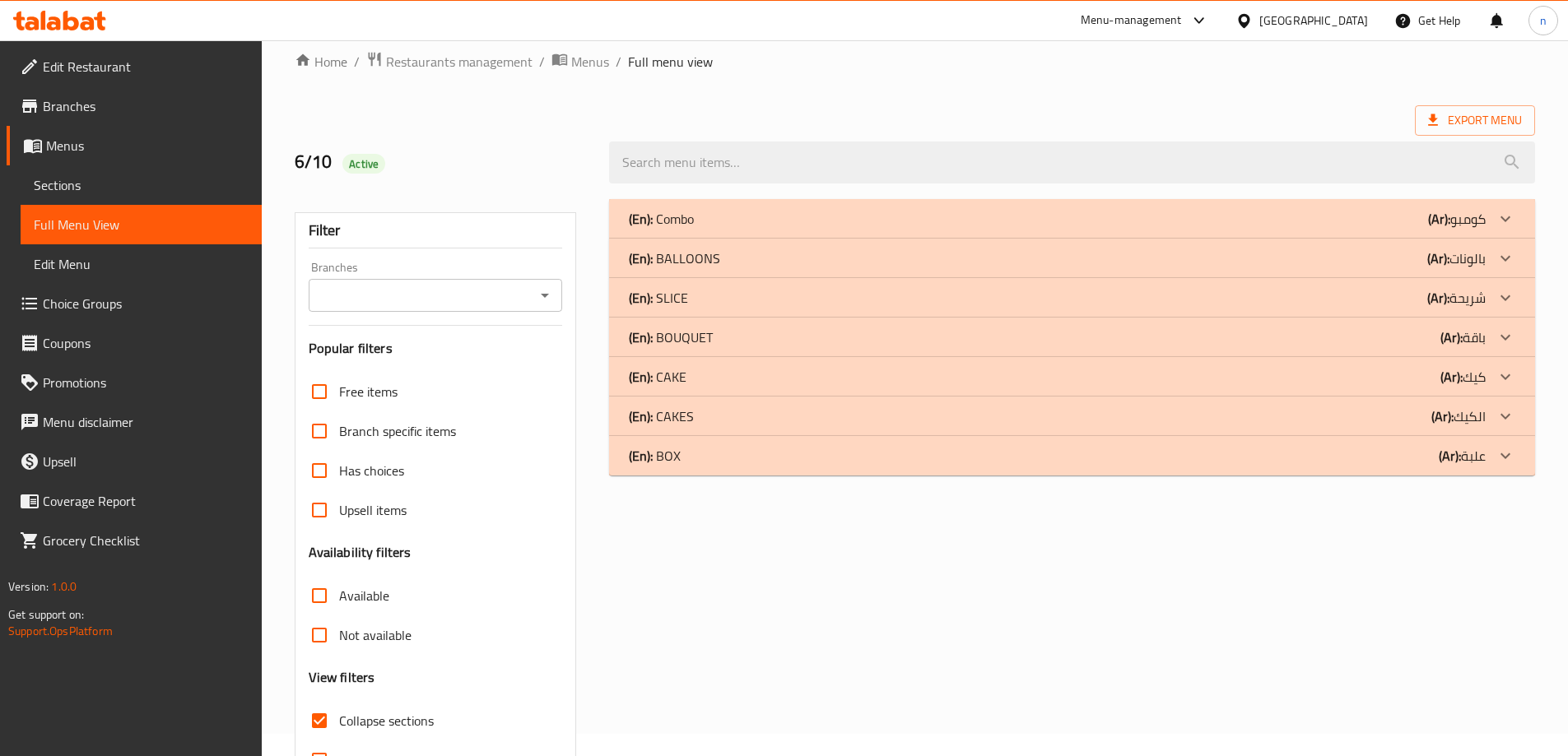
scroll to position [0, 0]
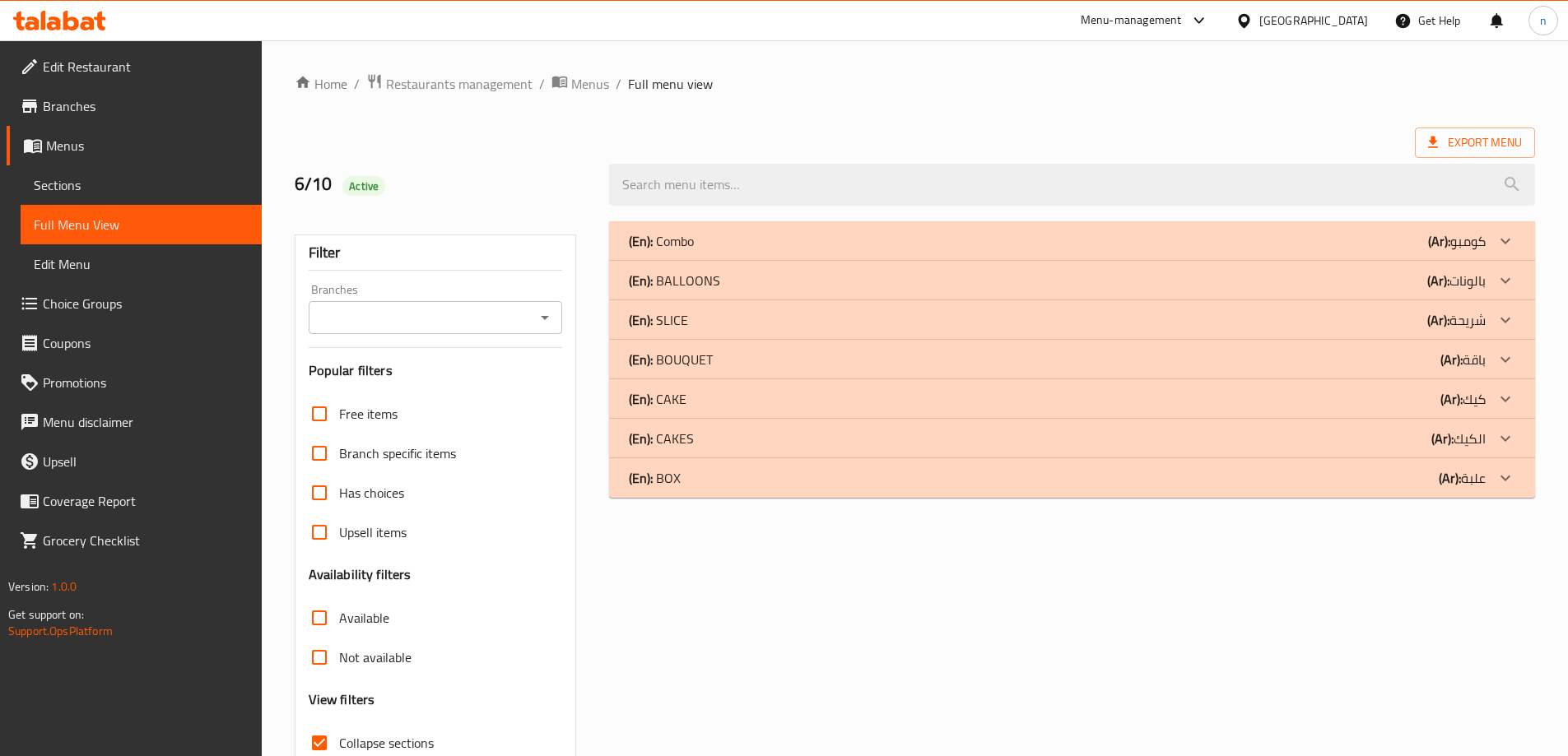
click at [1136, 265] on div "(En): BALLOONS (Ar): بالونات" at bounding box center [1073, 280] width 926 height 39
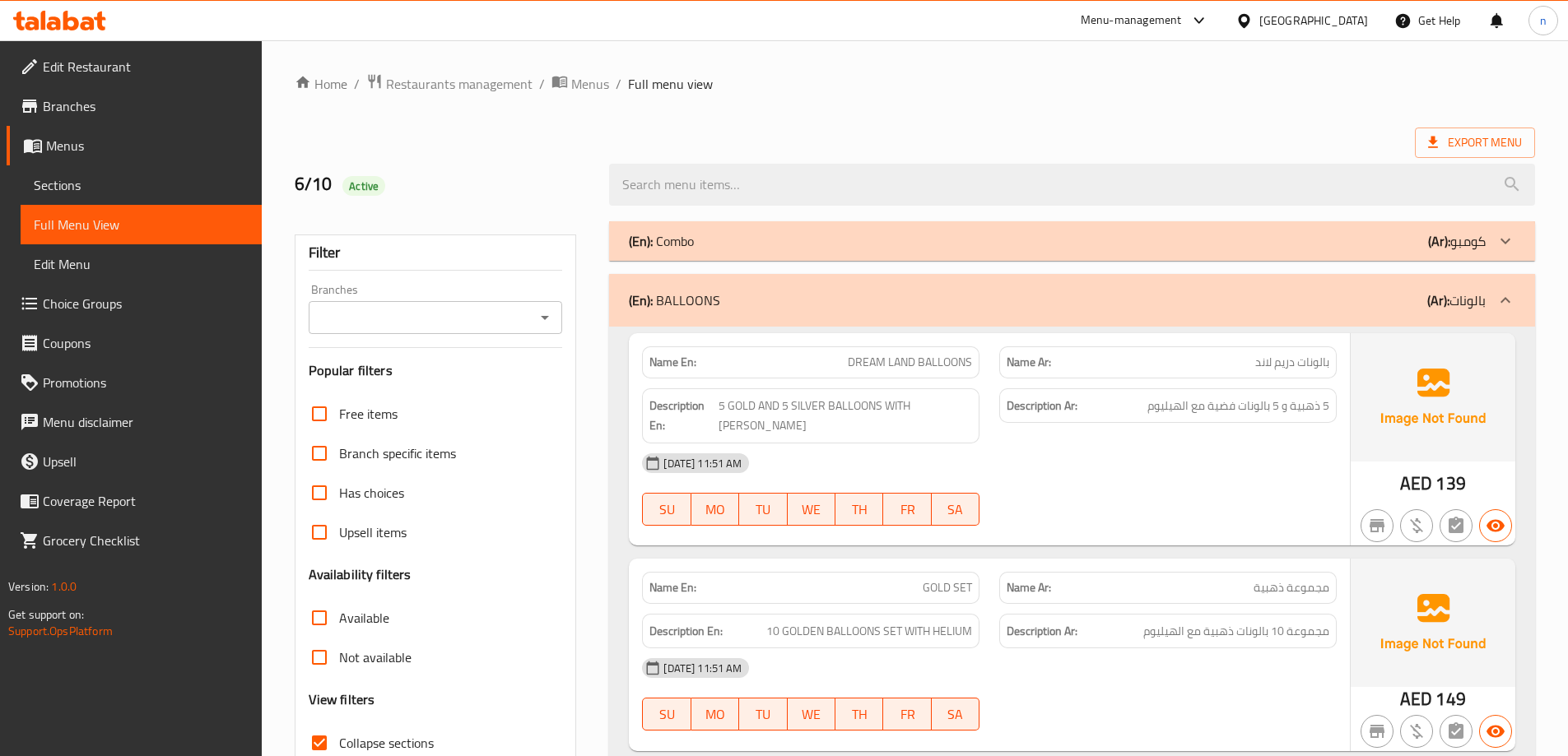
click at [1109, 239] on div "(En): Combo (Ar): كومبو" at bounding box center [1057, 240] width 857 height 20
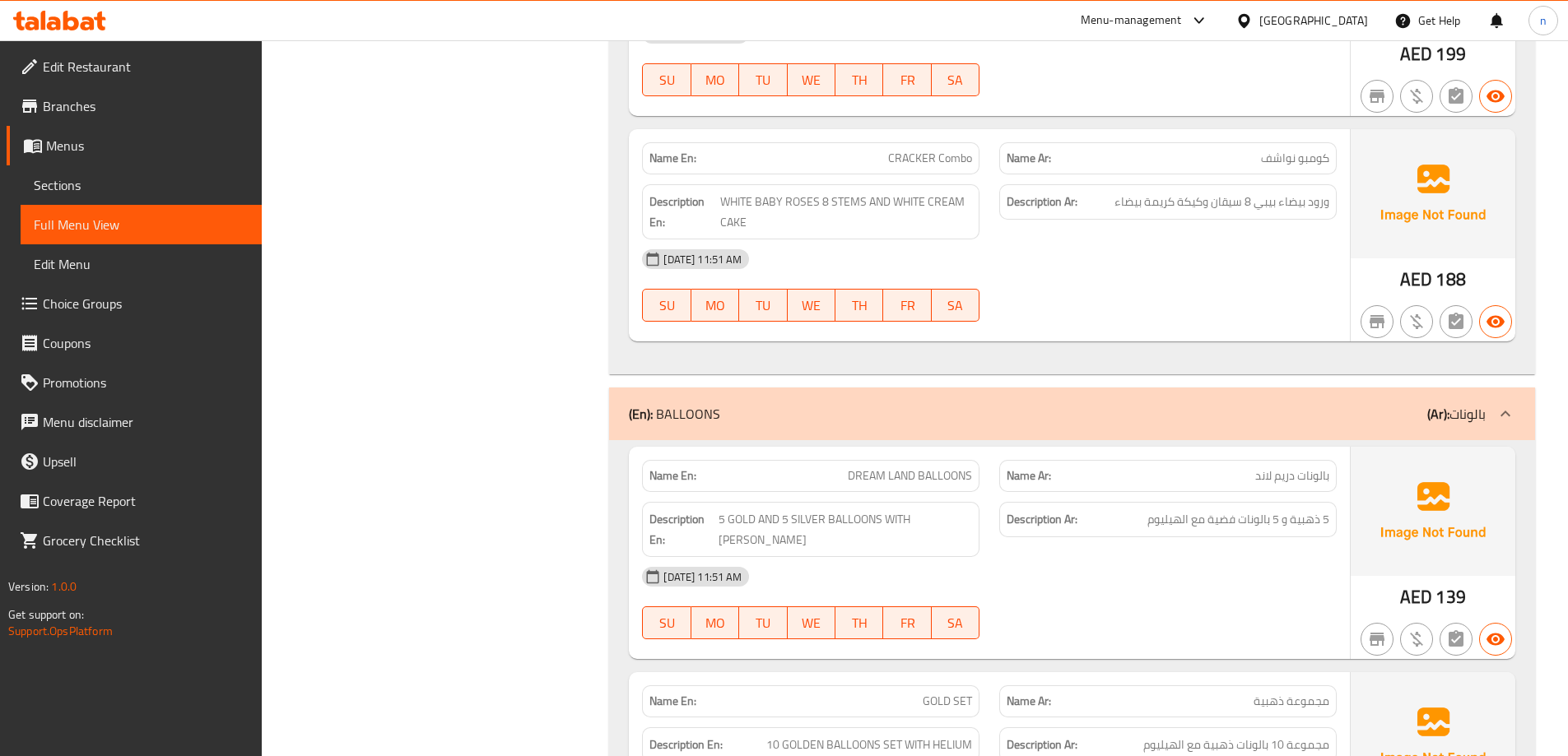
scroll to position [6419, 0]
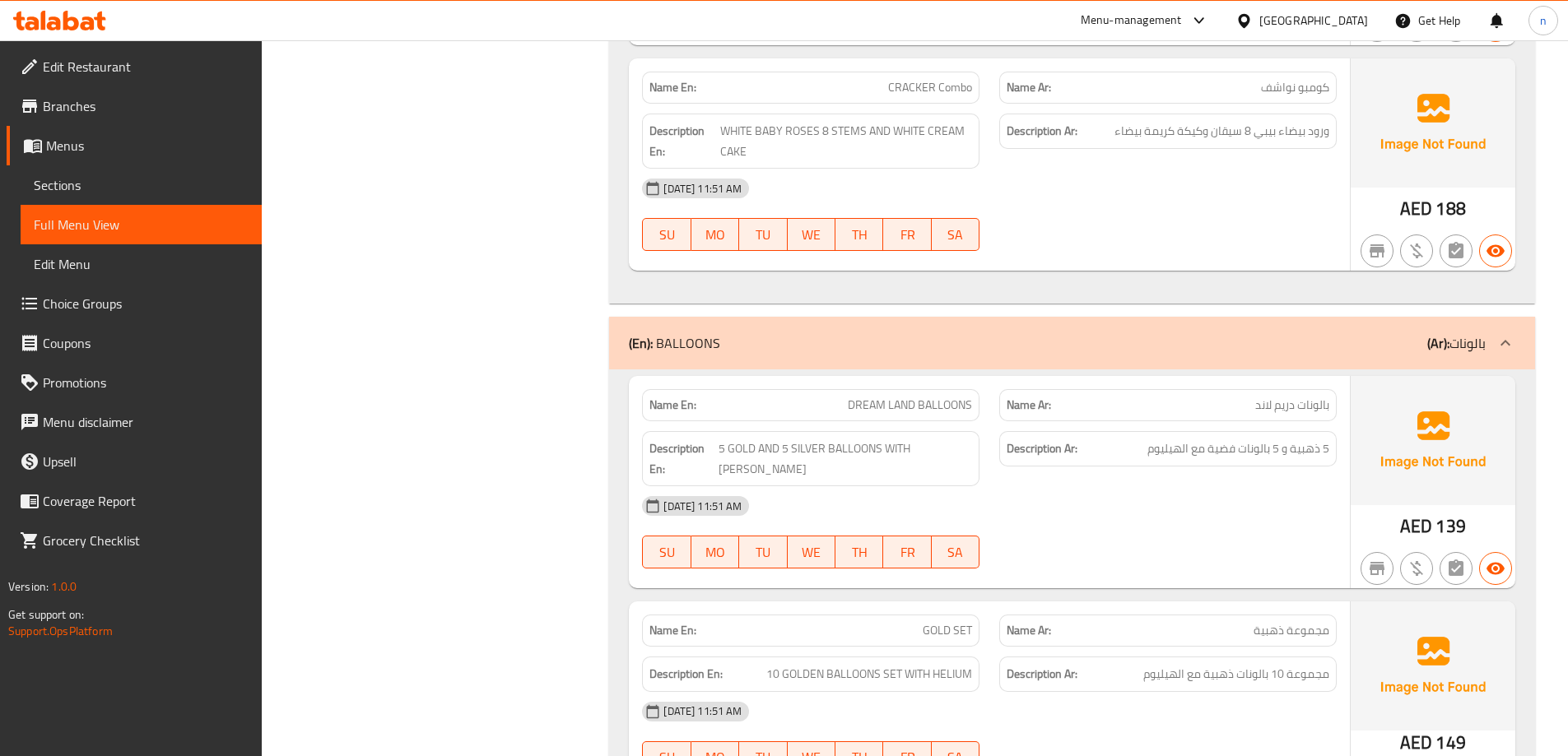
click at [1165, 353] on div "(En): BALLOONS (Ar): بالونات" at bounding box center [1057, 343] width 857 height 20
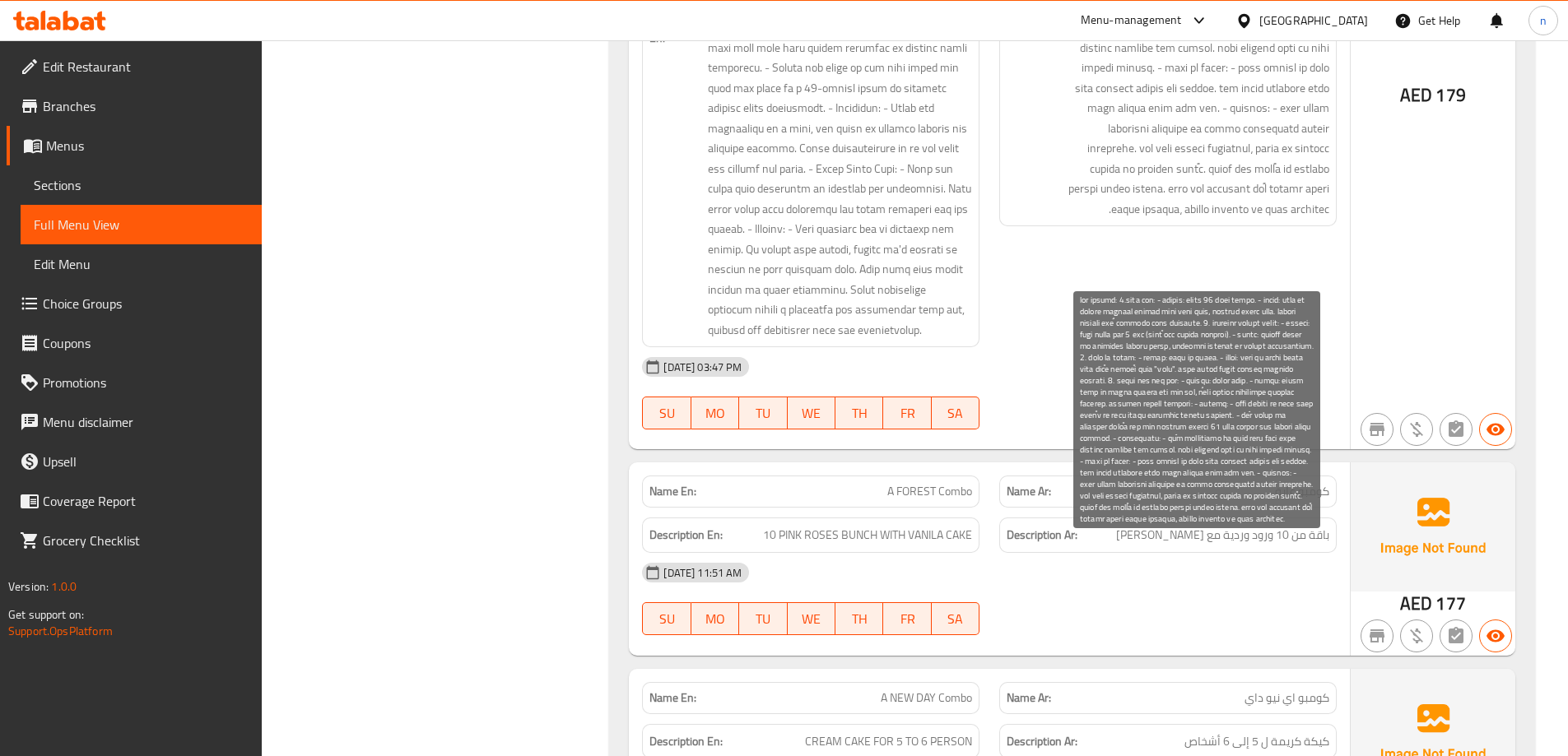
scroll to position [1646, 0]
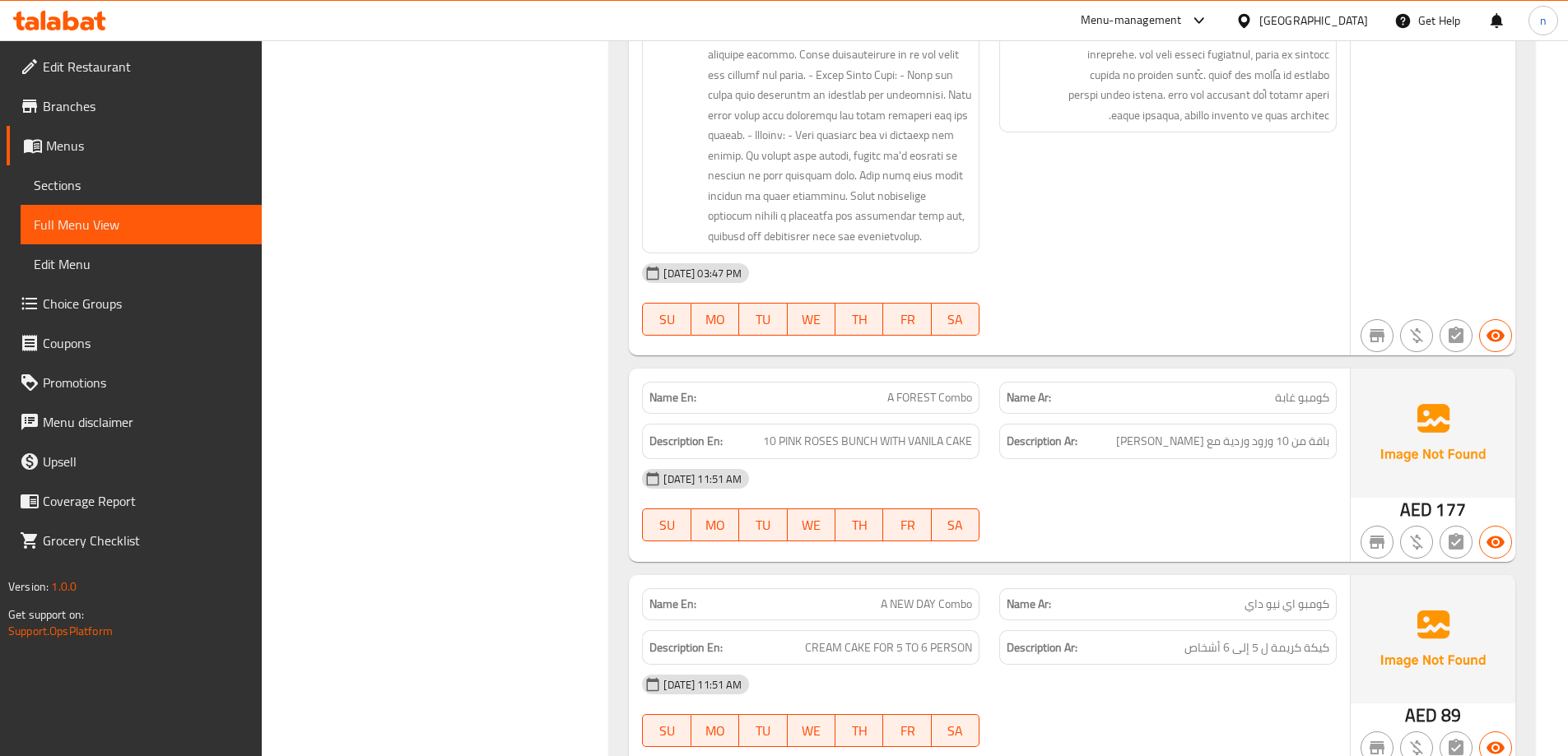
click at [1146, 513] on div "[DATE] 11:51 AM SU MO TU WE TH FR SA" at bounding box center [990, 505] width 715 height 92
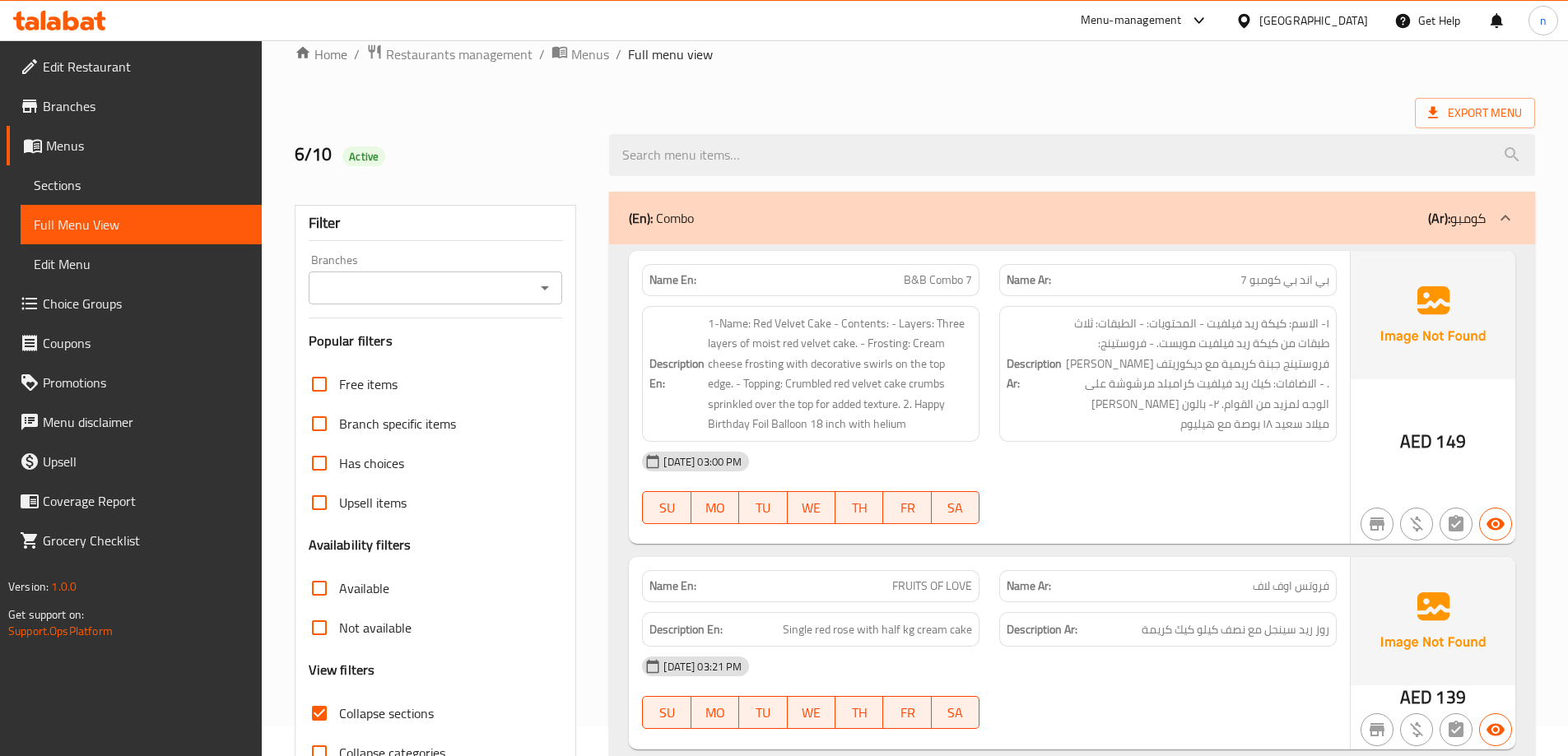
scroll to position [0, 0]
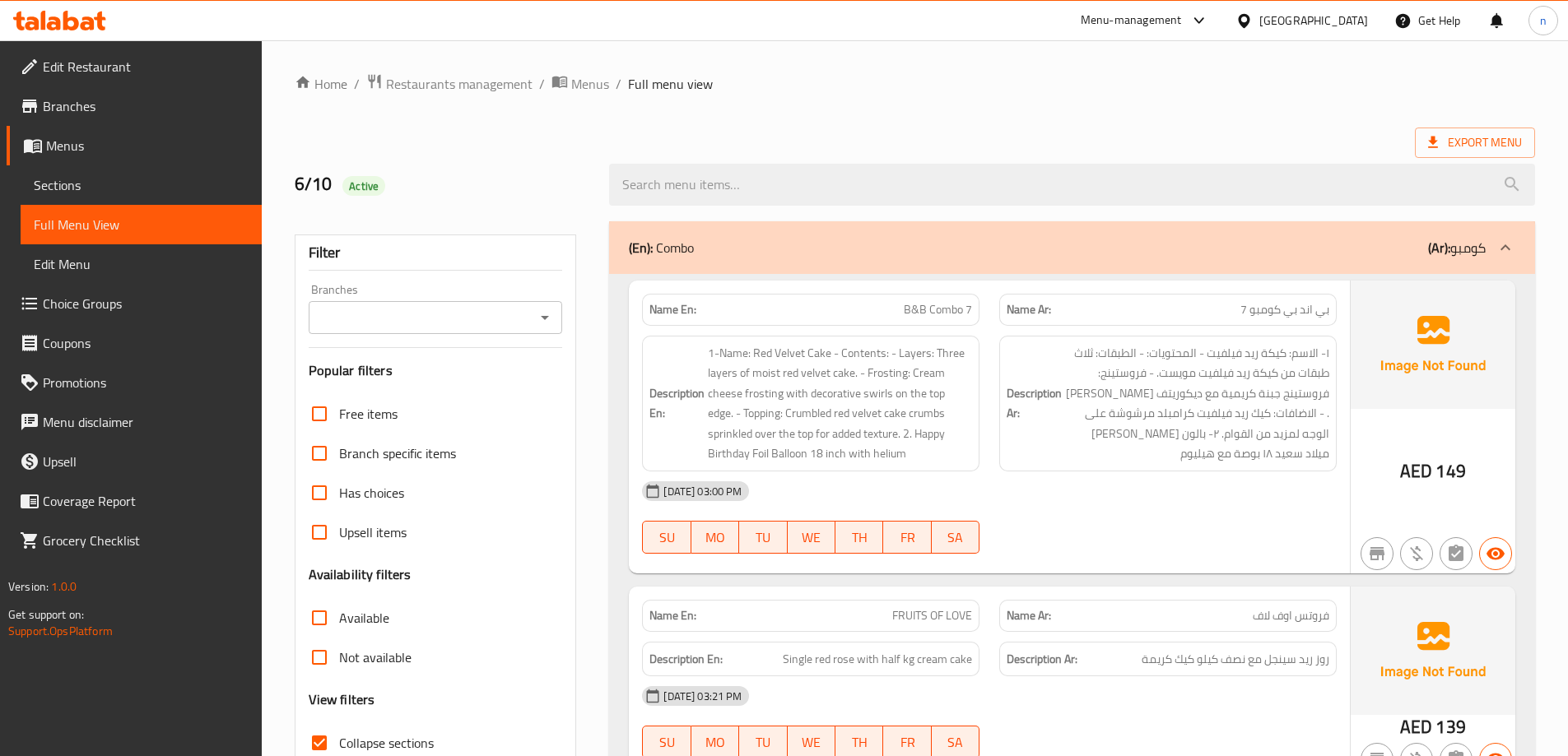
click at [1444, 131] on span "Export Menu" at bounding box center [1475, 143] width 120 height 31
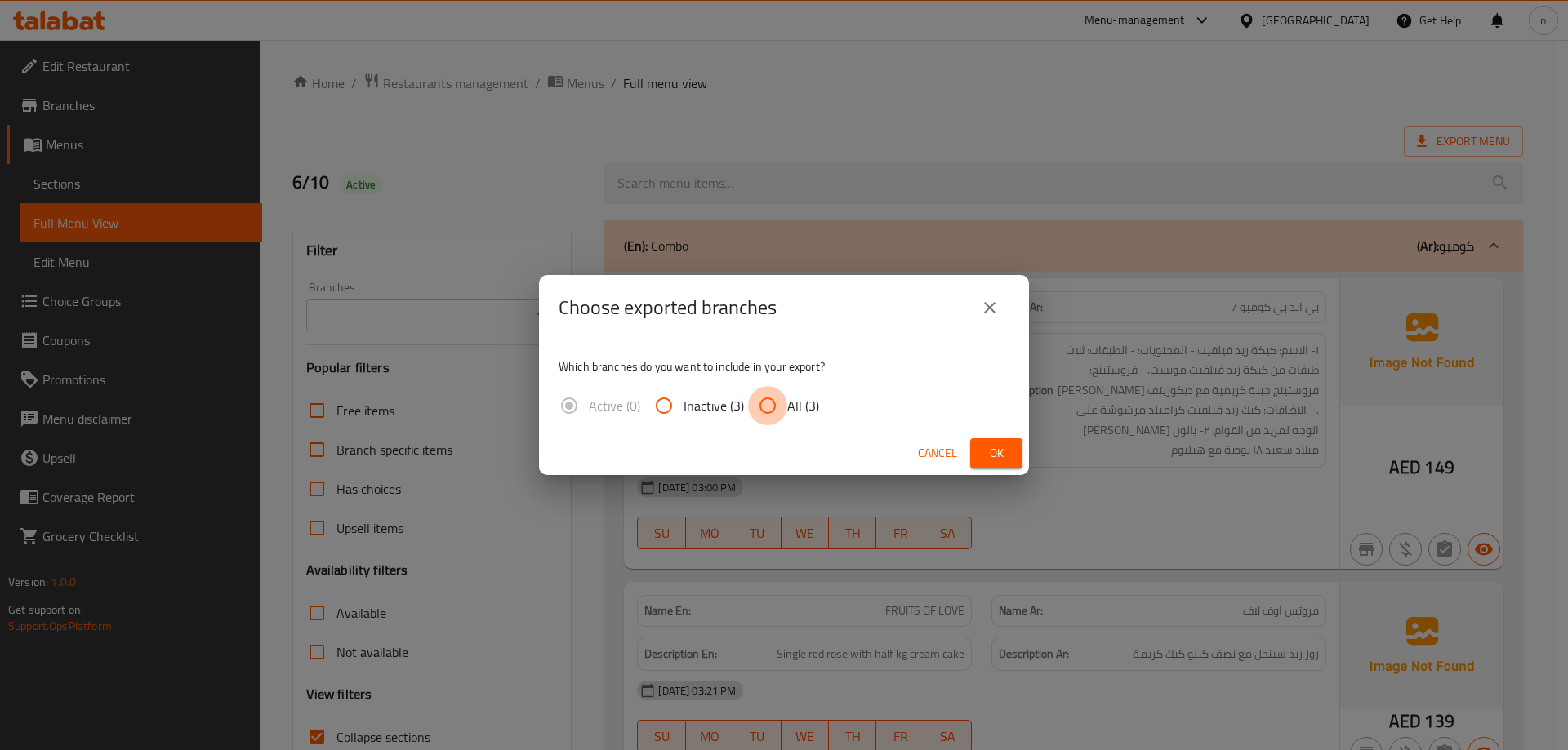
click at [768, 400] on input "All (3)" at bounding box center [767, 406] width 39 height 39
radio input "true"
click at [992, 450] on span "Ok" at bounding box center [996, 453] width 26 height 20
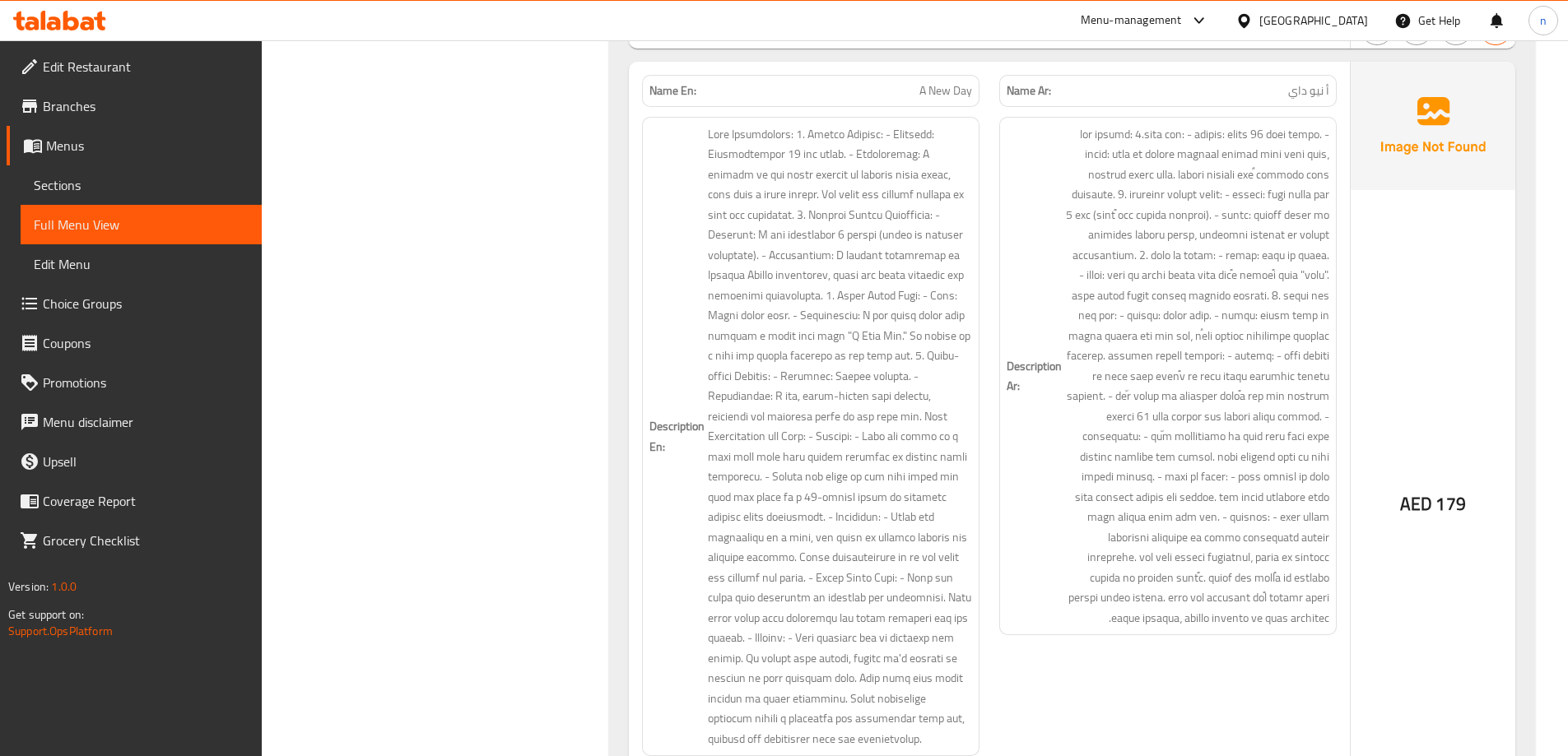
scroll to position [1152, 0]
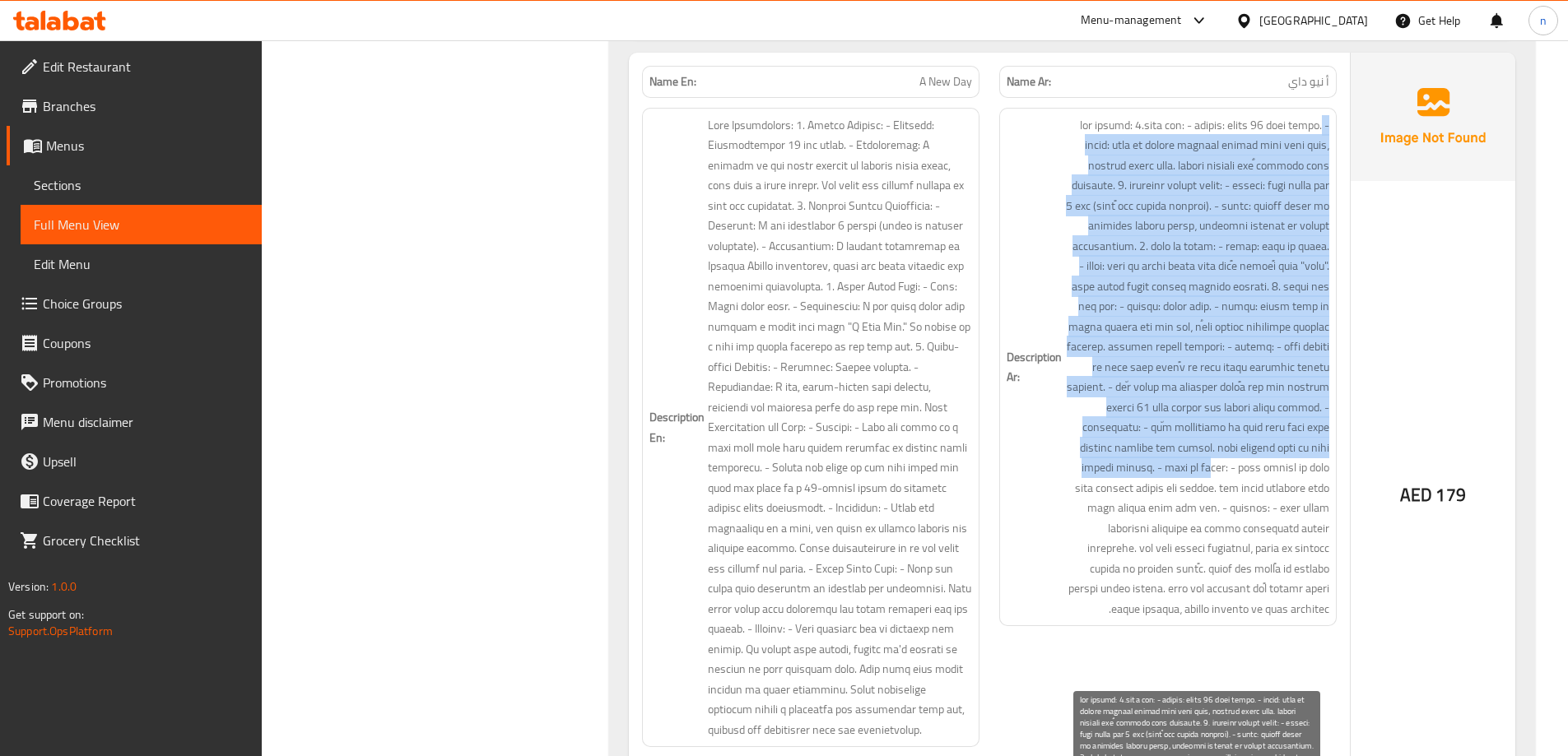
drag, startPoint x: 1068, startPoint y: 127, endPoint x: 1261, endPoint y: 517, distance: 435.1
click at [1261, 517] on span at bounding box center [1197, 367] width 264 height 505
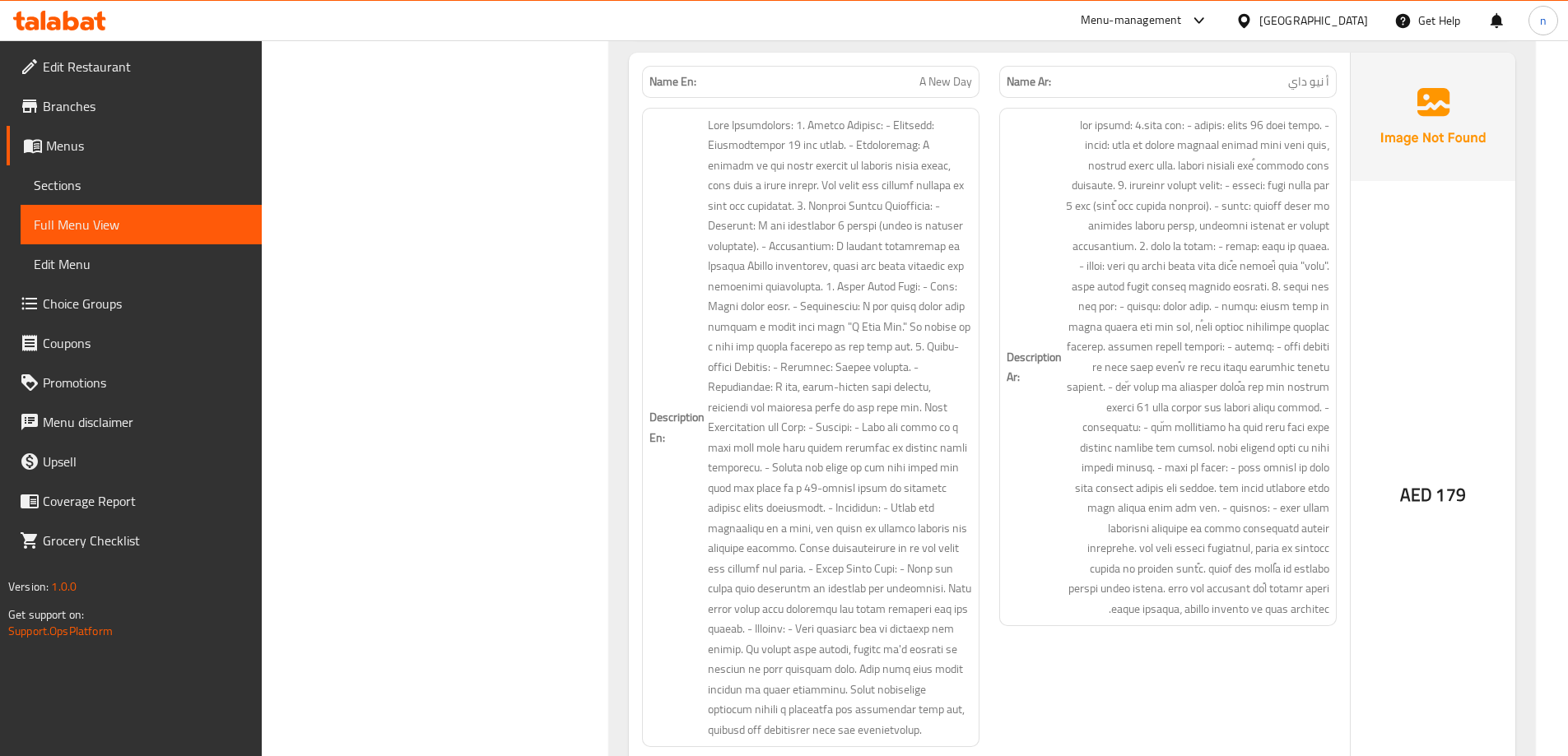
click at [1402, 387] on div "AED 179" at bounding box center [1432, 452] width 165 height 798
